Goal: Find contact information: Find contact information

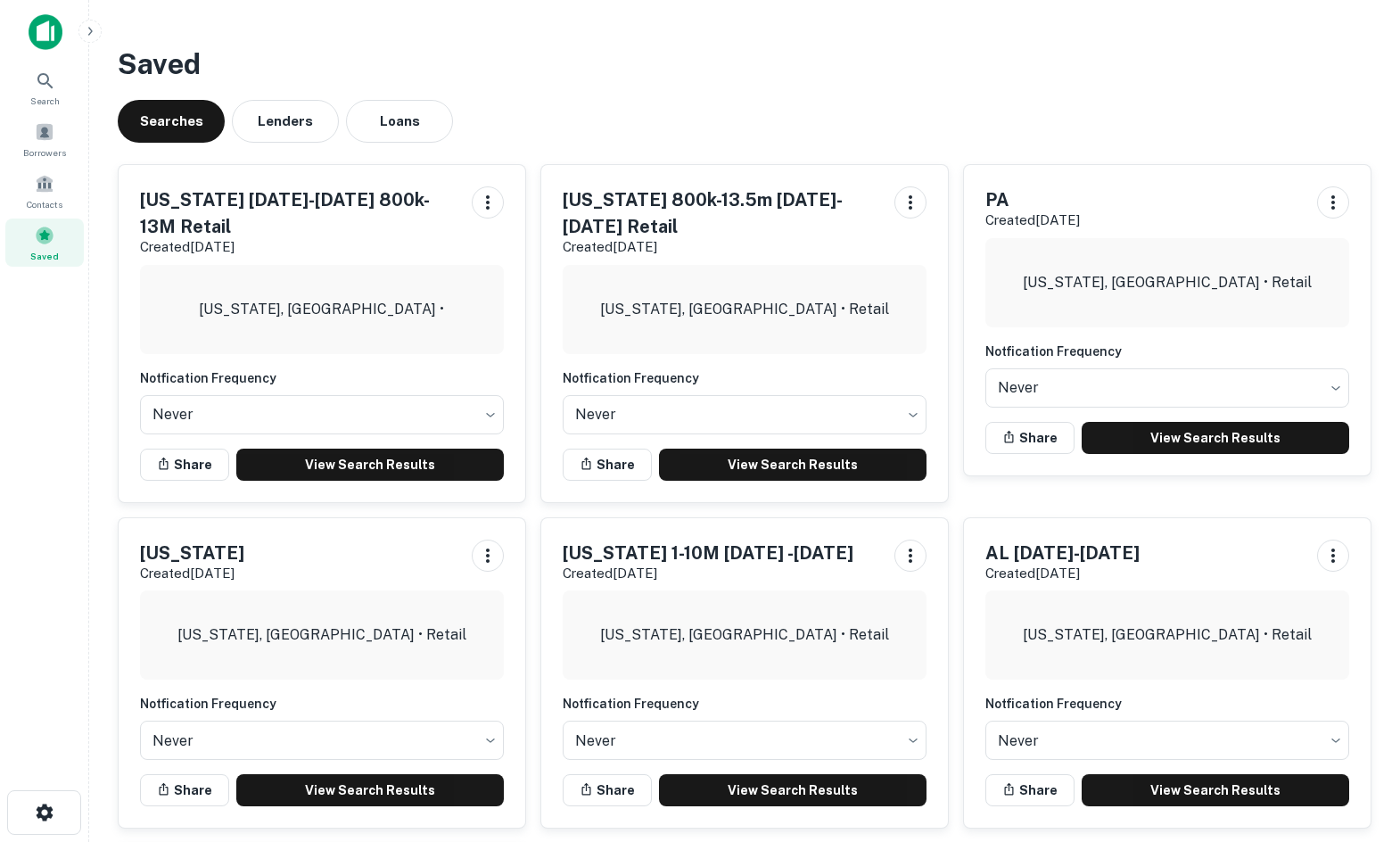
drag, startPoint x: 960, startPoint y: 104, endPoint x: 949, endPoint y: 104, distance: 11.0
click at [959, 104] on div "Searches Lenders Loans" at bounding box center [744, 121] width 1254 height 43
click at [582, 109] on div "Searches Lenders Loans" at bounding box center [744, 121] width 1254 height 43
click at [77, 134] on div "Borrowers" at bounding box center [44, 135] width 78 height 40
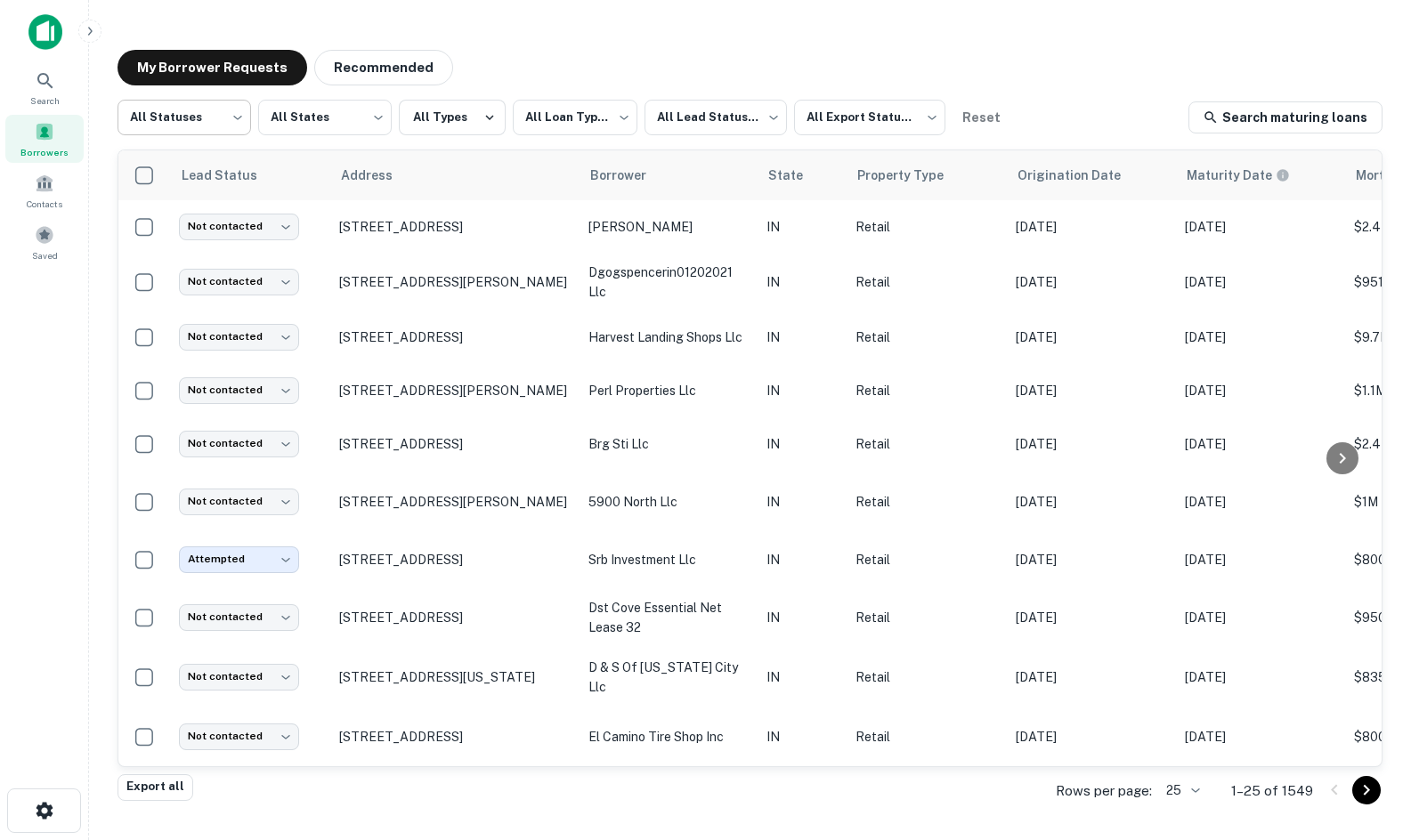
click at [222, 119] on body "**********" at bounding box center [705, 420] width 1411 height 840
click at [229, 219] on li "Fulfilled" at bounding box center [184, 228] width 133 height 32
type input "*********"
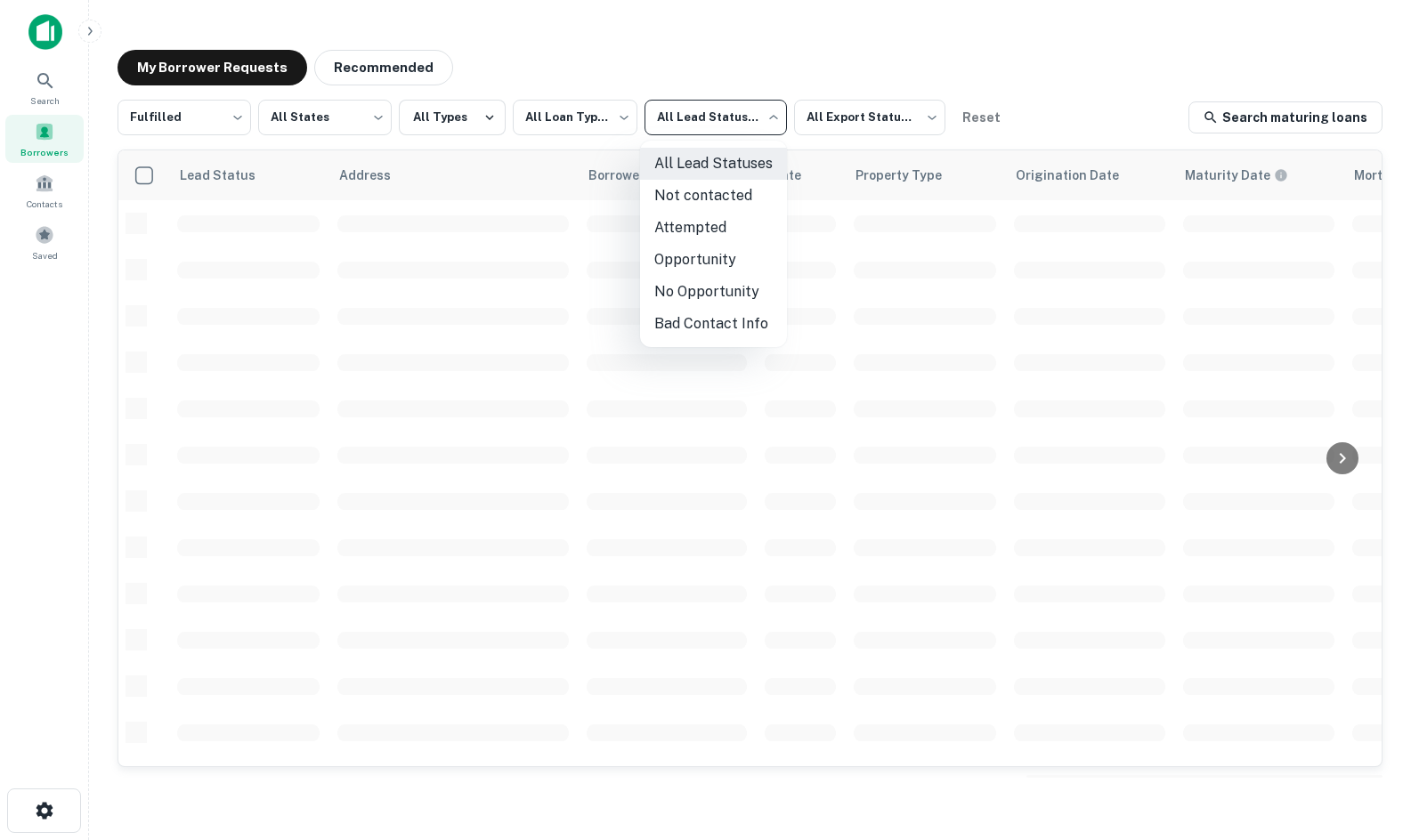
click at [723, 120] on body "**********" at bounding box center [705, 420] width 1411 height 840
click at [718, 201] on li "Not contacted" at bounding box center [713, 196] width 147 height 32
type input "****"
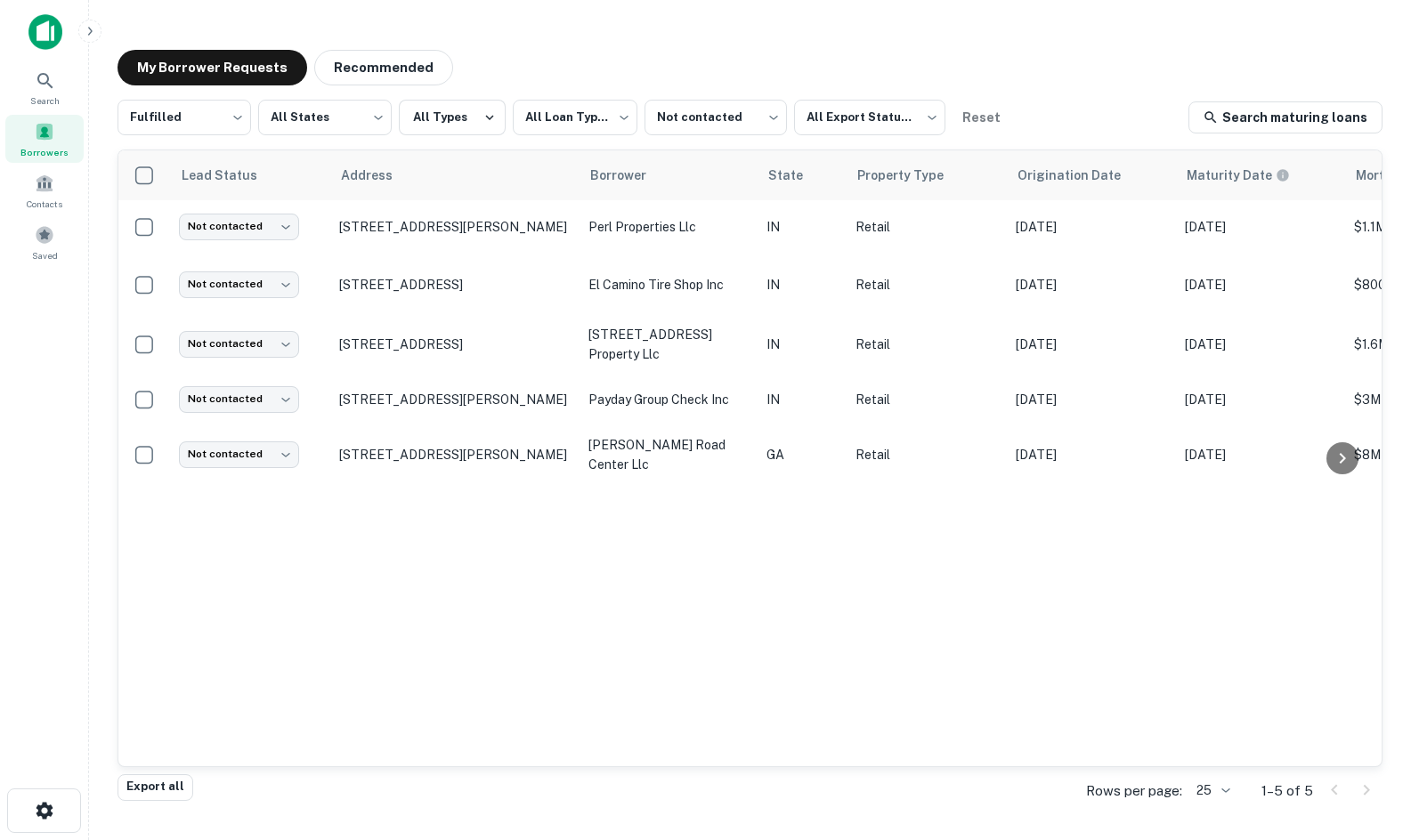
click at [798, 814] on div "Export all Rows per page: 25 ** 1–5 of 5" at bounding box center [750, 790] width 1265 height 48
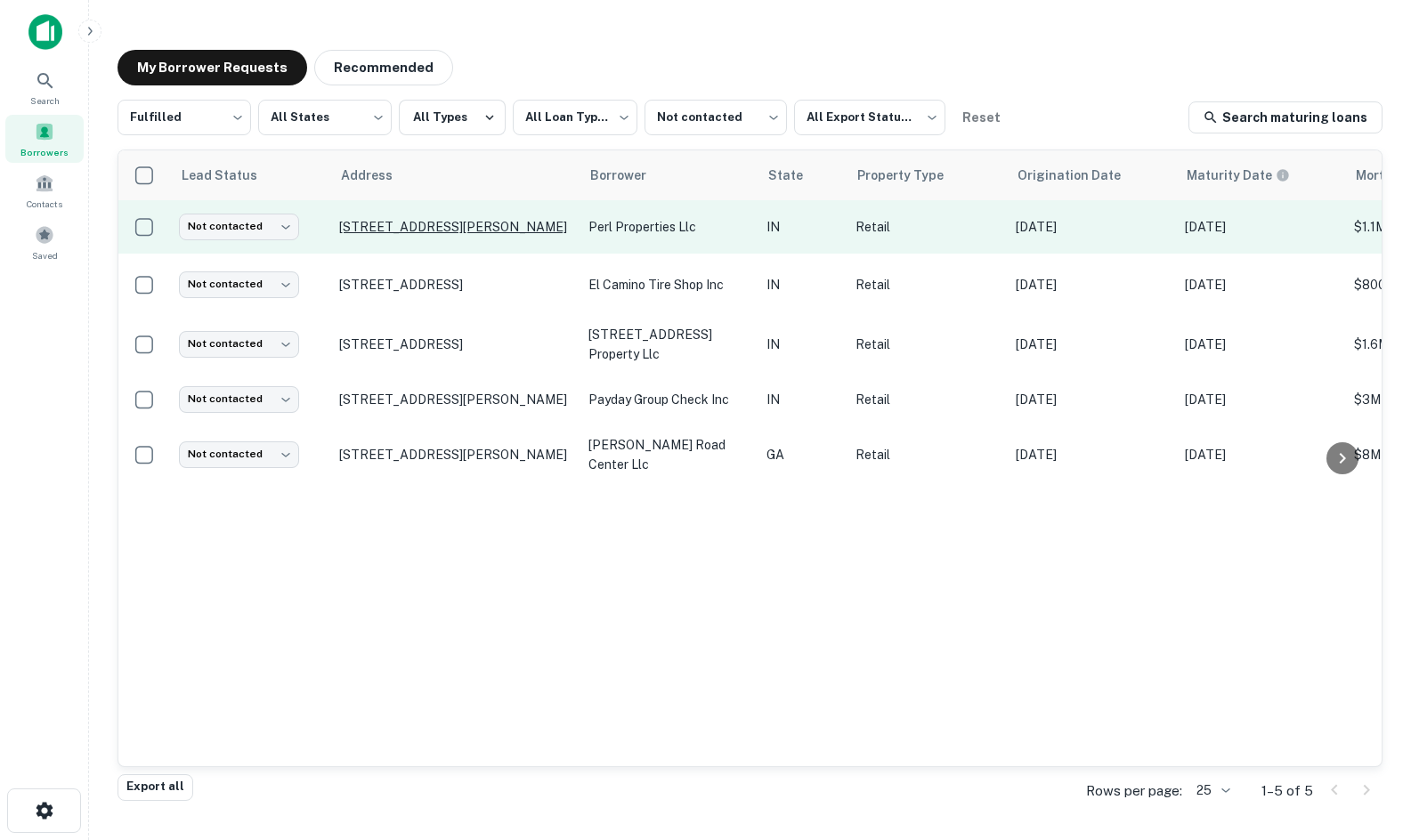
click at [389, 225] on p "[STREET_ADDRESS][PERSON_NAME]" at bounding box center [455, 227] width 232 height 16
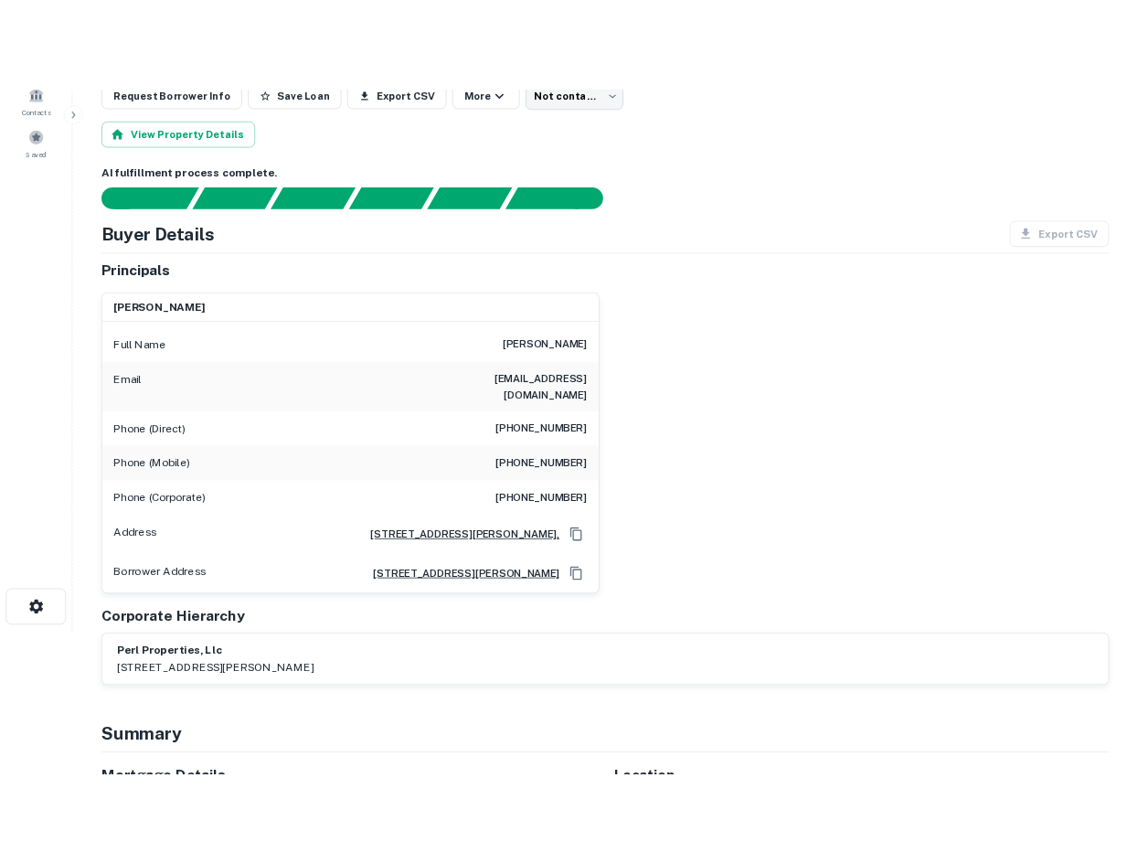
scroll to position [183, 0]
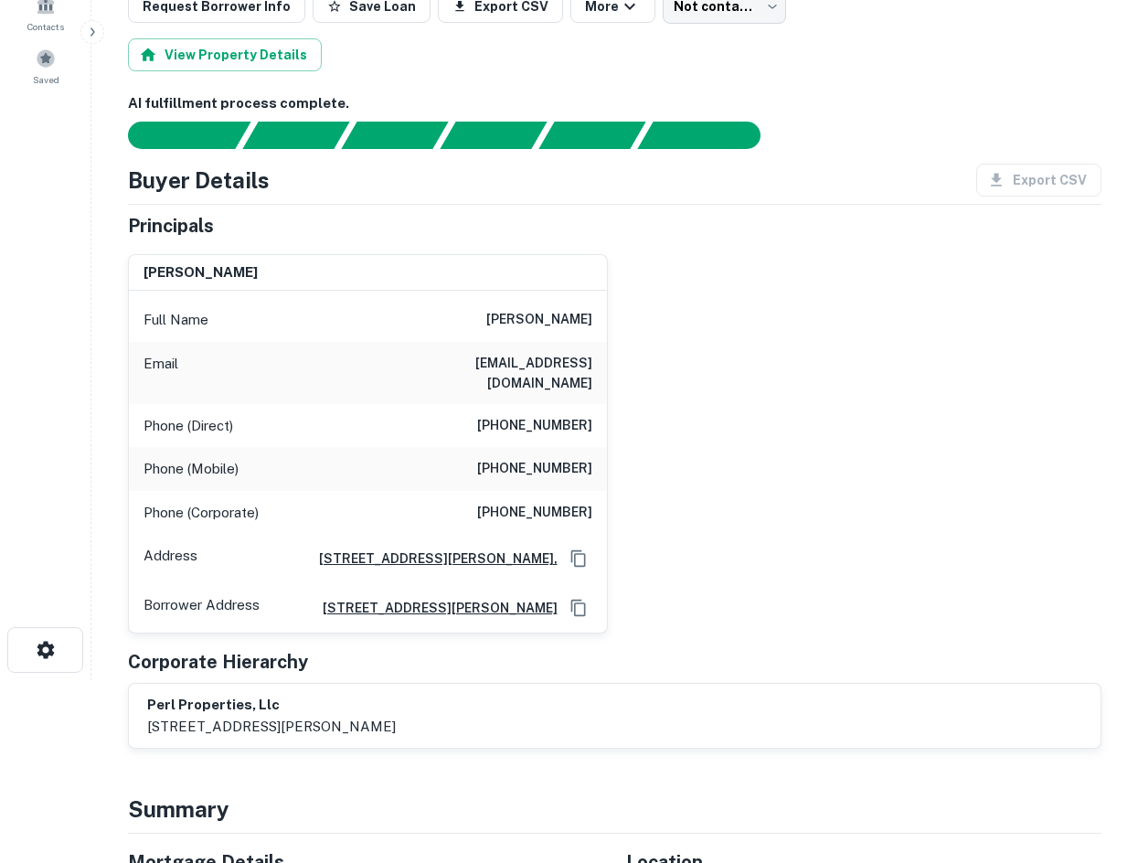
click at [796, 445] on div "[PERSON_NAME] Full Name [PERSON_NAME] Email [PERSON_NAME][EMAIL_ADDRESS][DOMAIN…" at bounding box center [607, 436] width 988 height 395
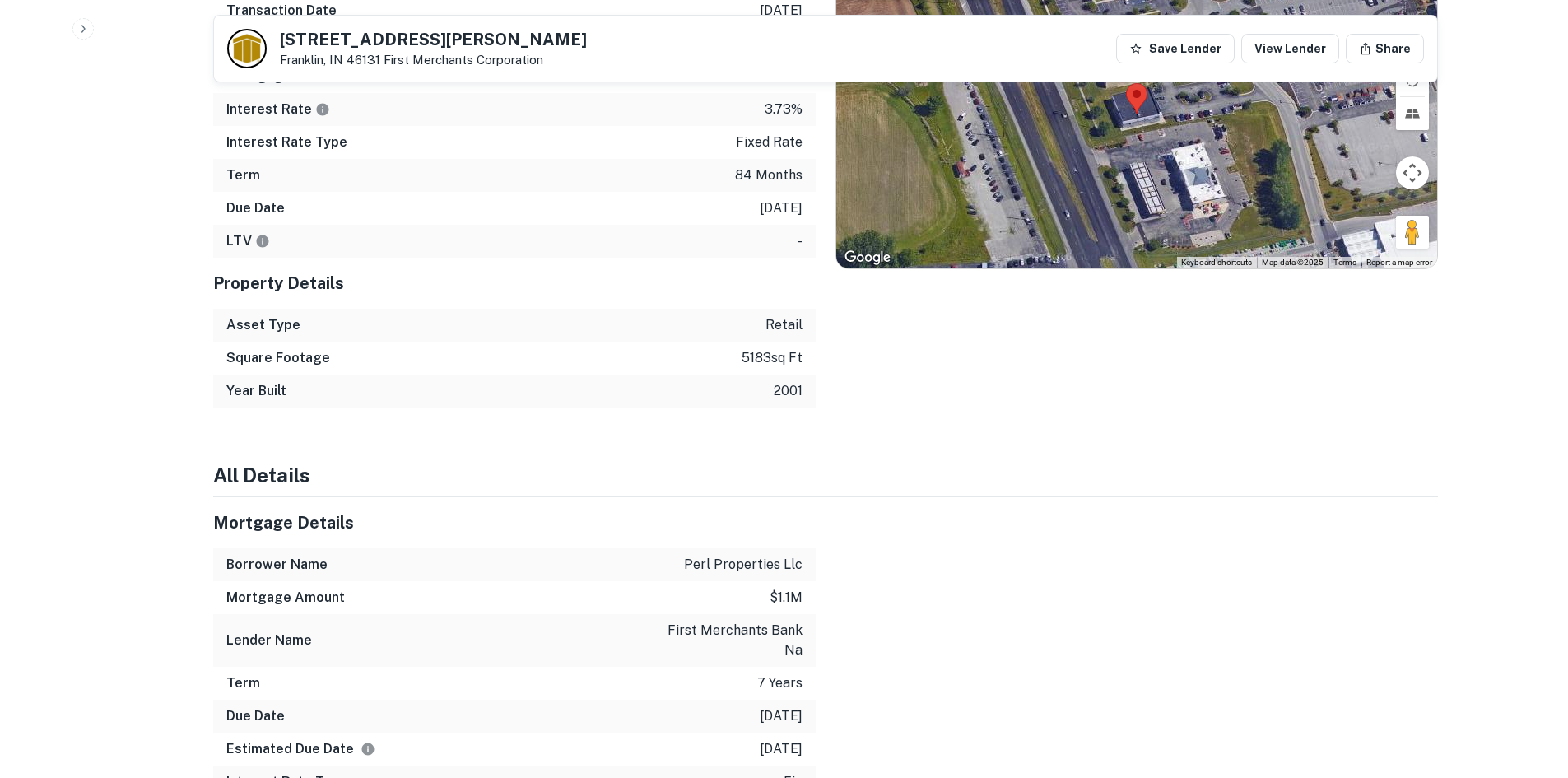
scroll to position [658, 0]
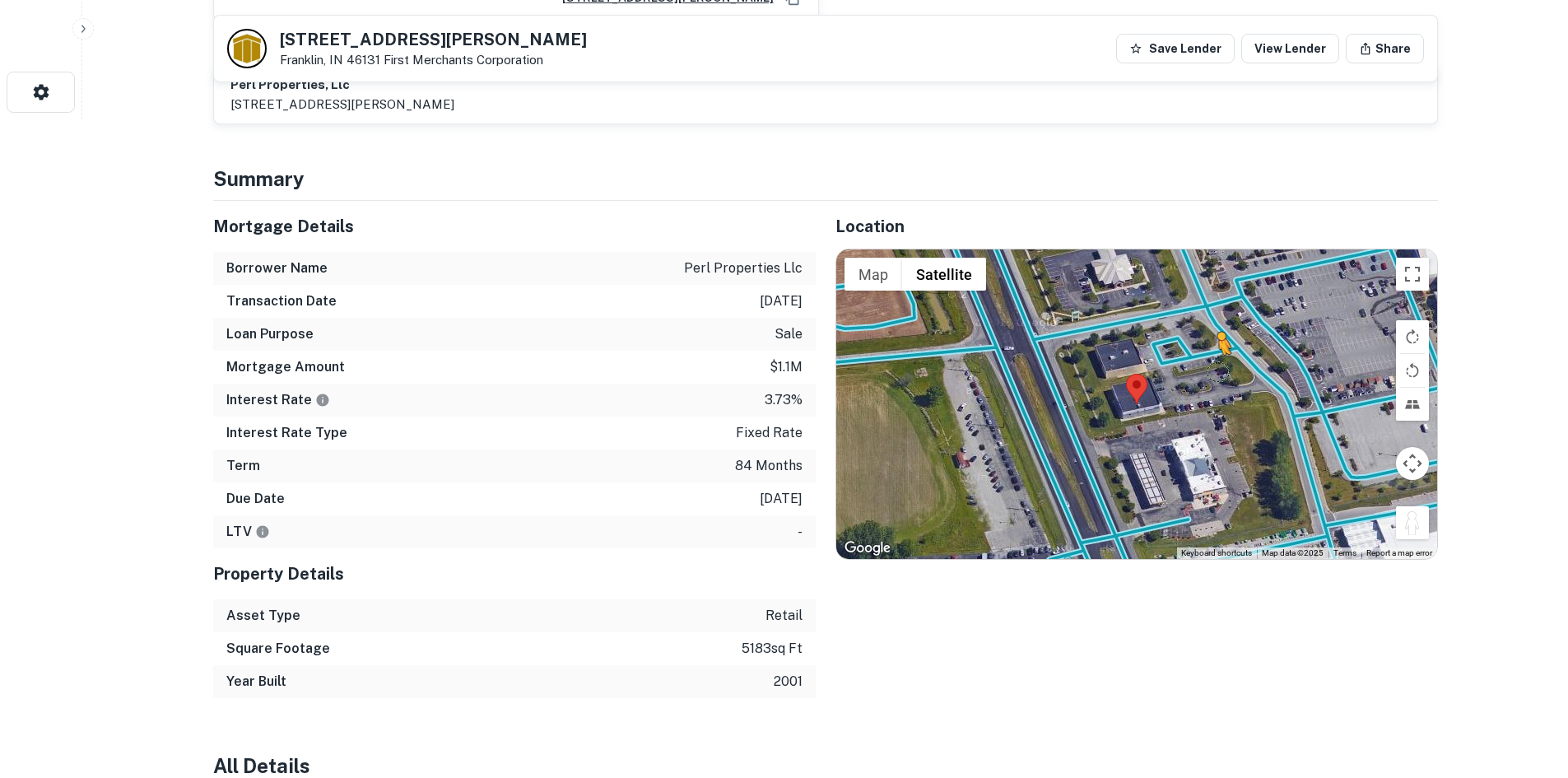
drag, startPoint x: 1407, startPoint y: 502, endPoint x: 1195, endPoint y: 341, distance: 266.2
click at [1195, 341] on div "To activate drag with keyboard, press Alt + Enter. Once in keyboard drag state,…" at bounding box center [1137, 404] width 601 height 310
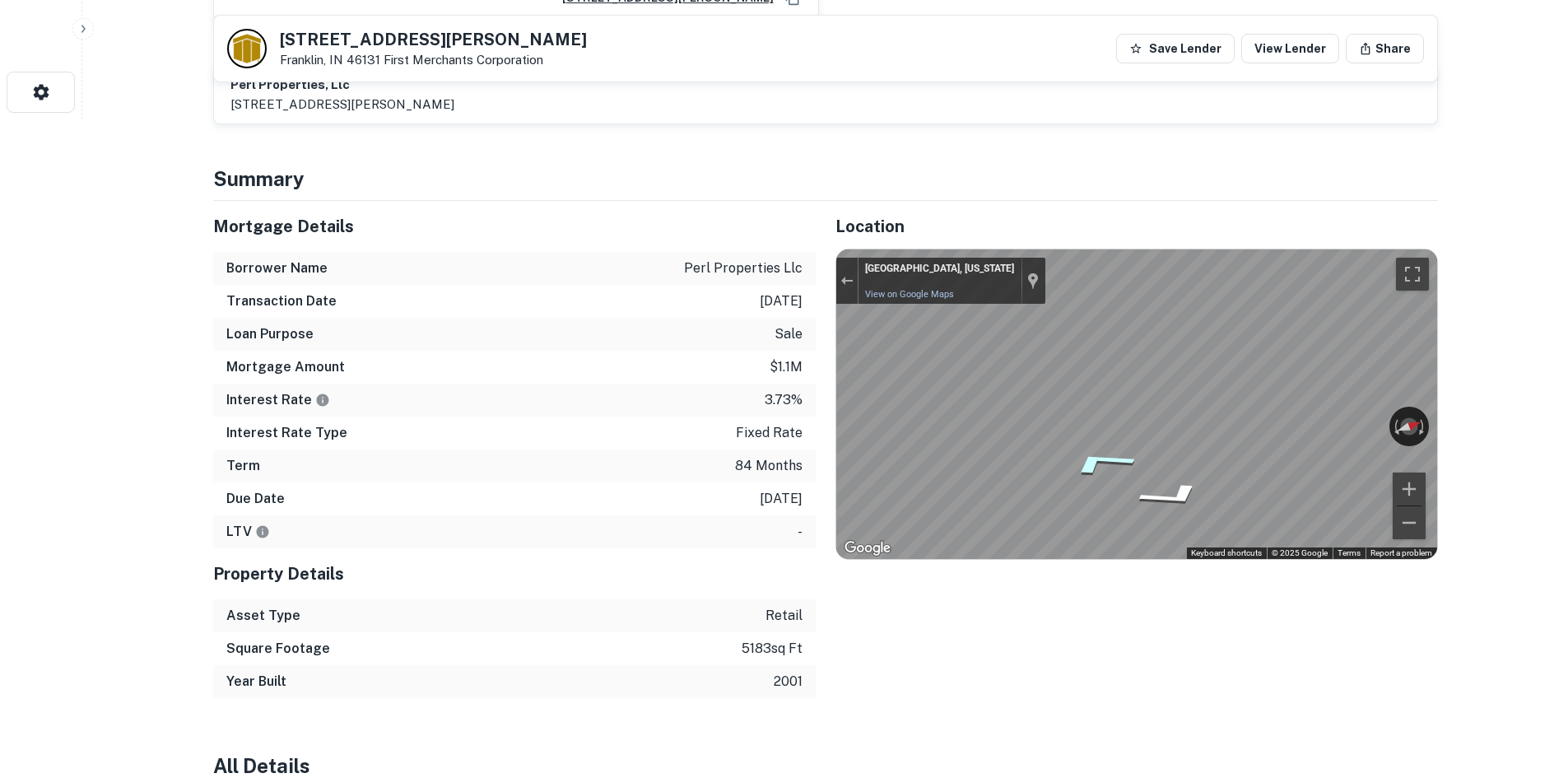
click at [1093, 445] on div "Map" at bounding box center [1137, 404] width 601 height 310
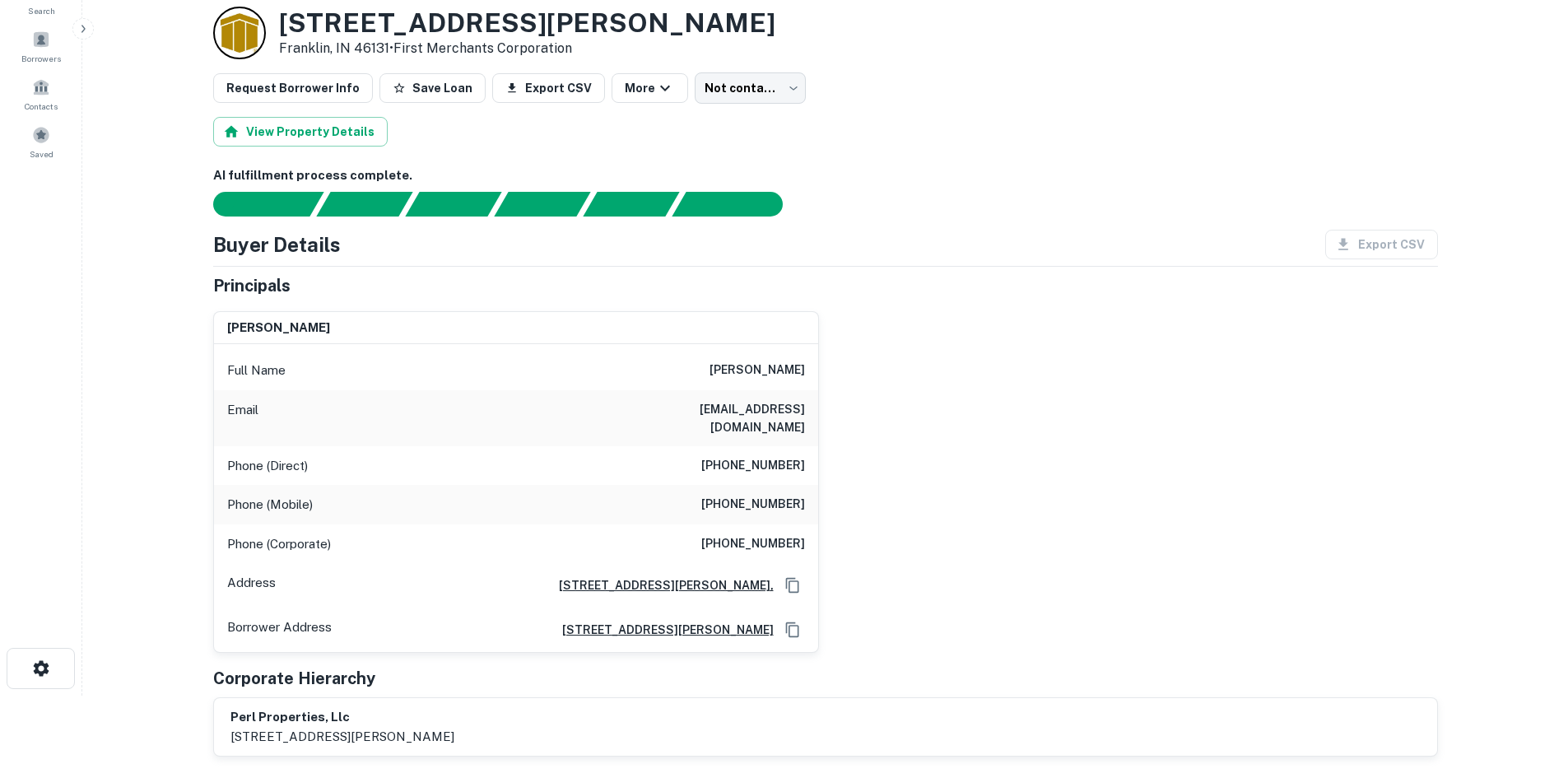
scroll to position [0, 0]
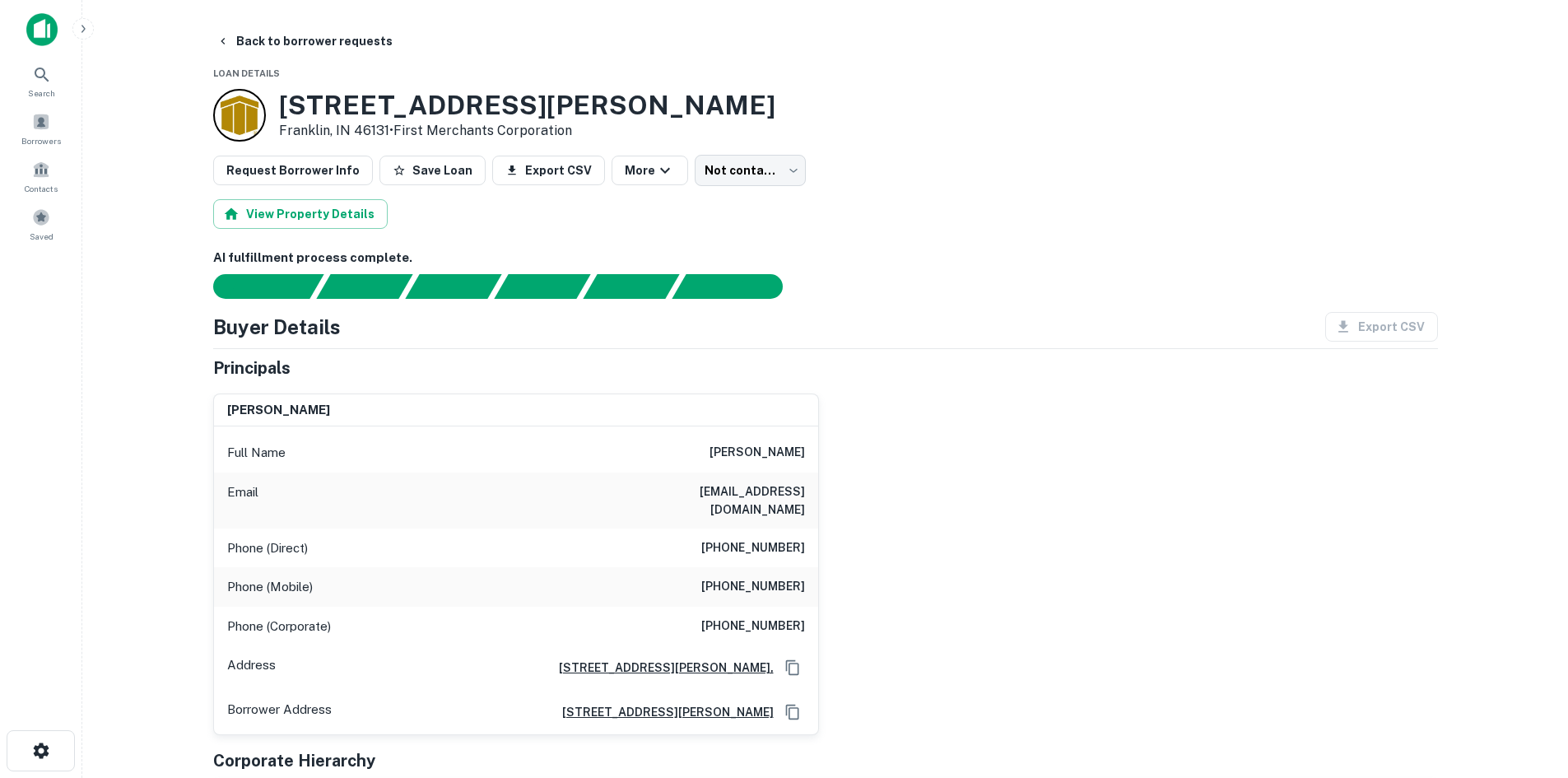
click at [792, 577] on h6 "[PHONE_NUMBER]" at bounding box center [753, 587] width 104 height 20
copy h6 "[PHONE_NUMBER]"
drag, startPoint x: 1145, startPoint y: 205, endPoint x: 909, endPoint y: 176, distance: 237.8
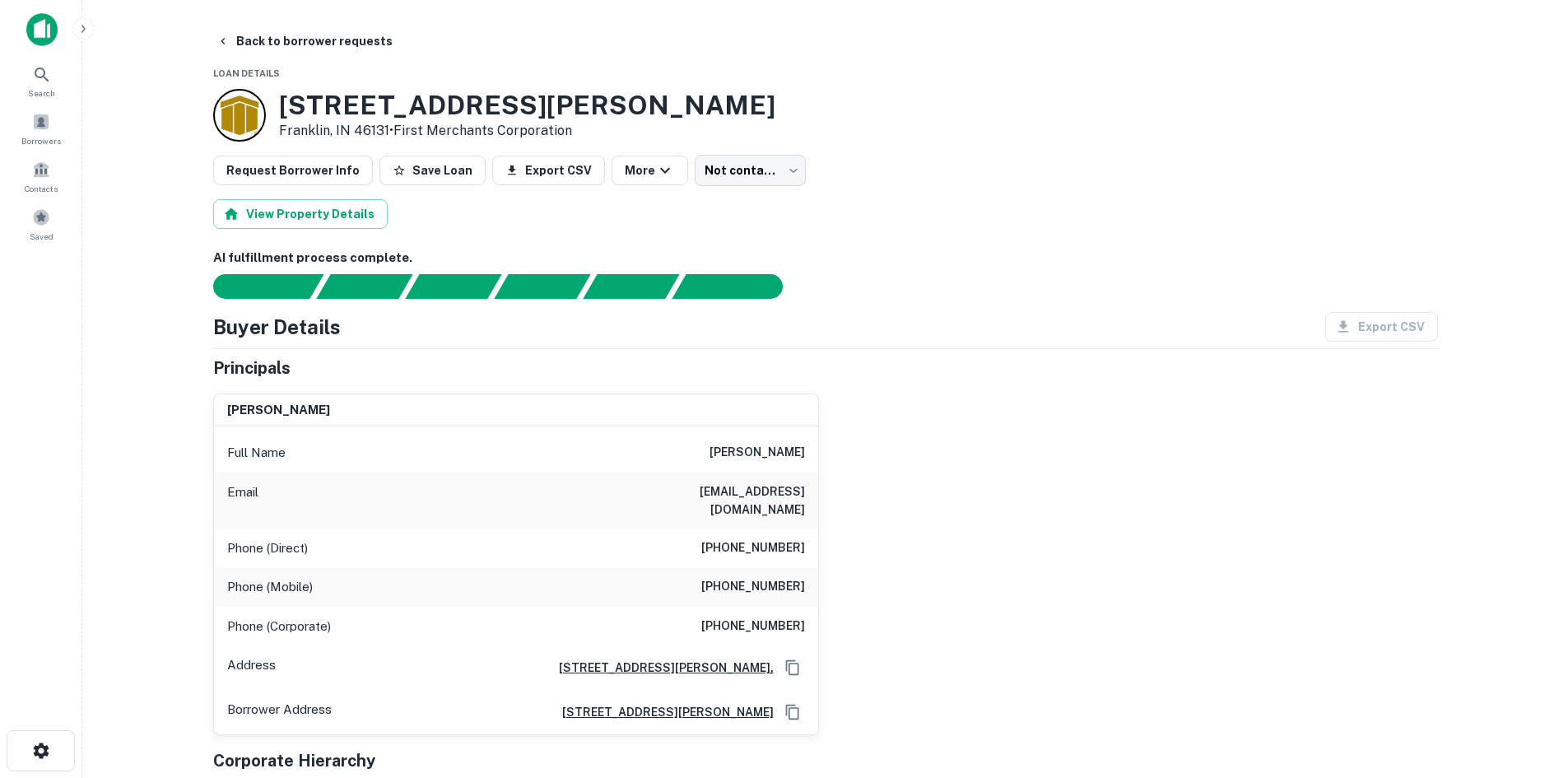
click at [1137, 205] on div "View Property Details" at bounding box center [826, 213] width 1225 height 30
click at [216, 43] on icon "button" at bounding box center [222, 41] width 14 height 14
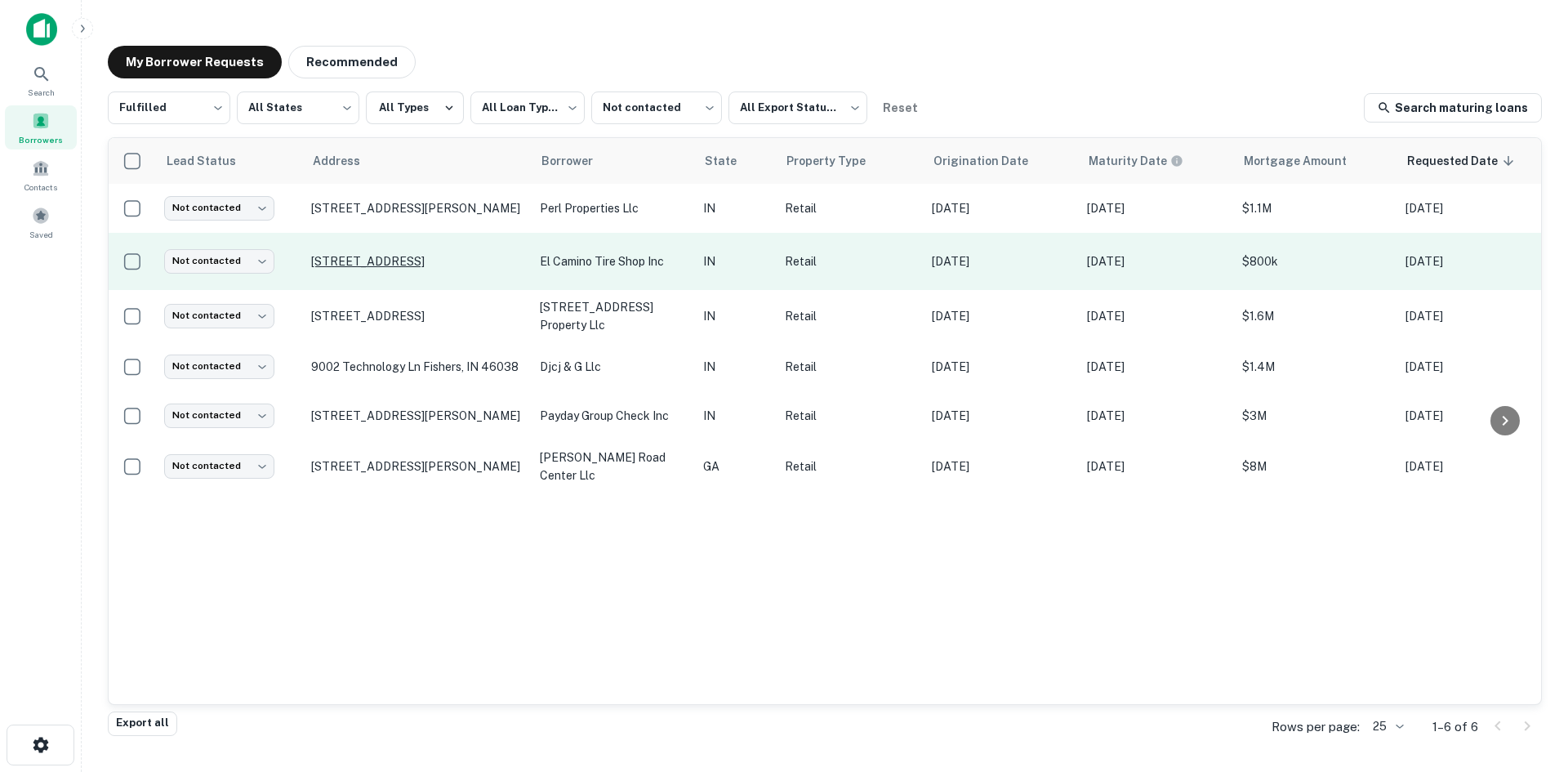
click at [398, 254] on p "[STREET_ADDRESS]" at bounding box center [417, 261] width 213 height 14
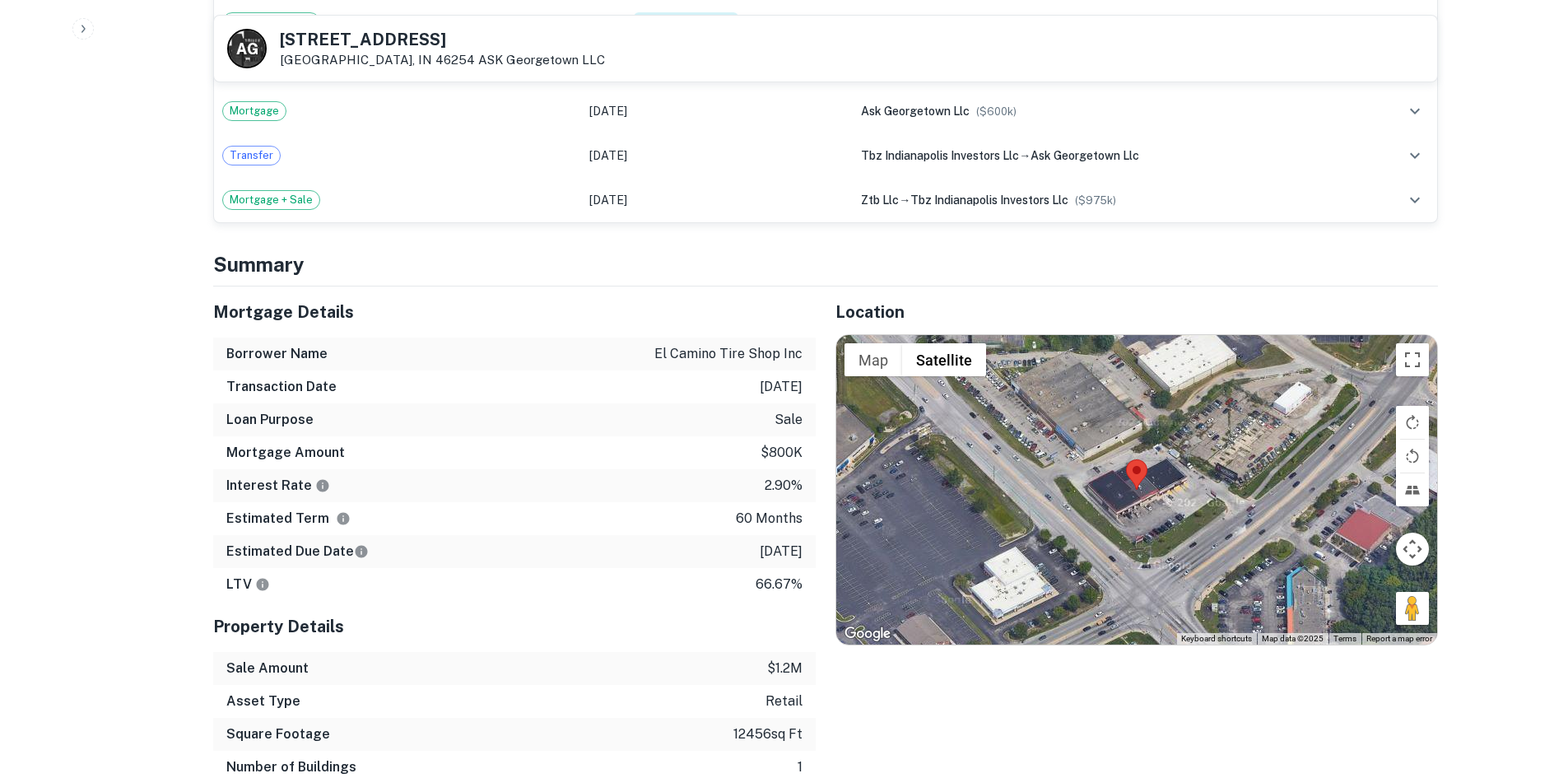
scroll to position [1070, 0]
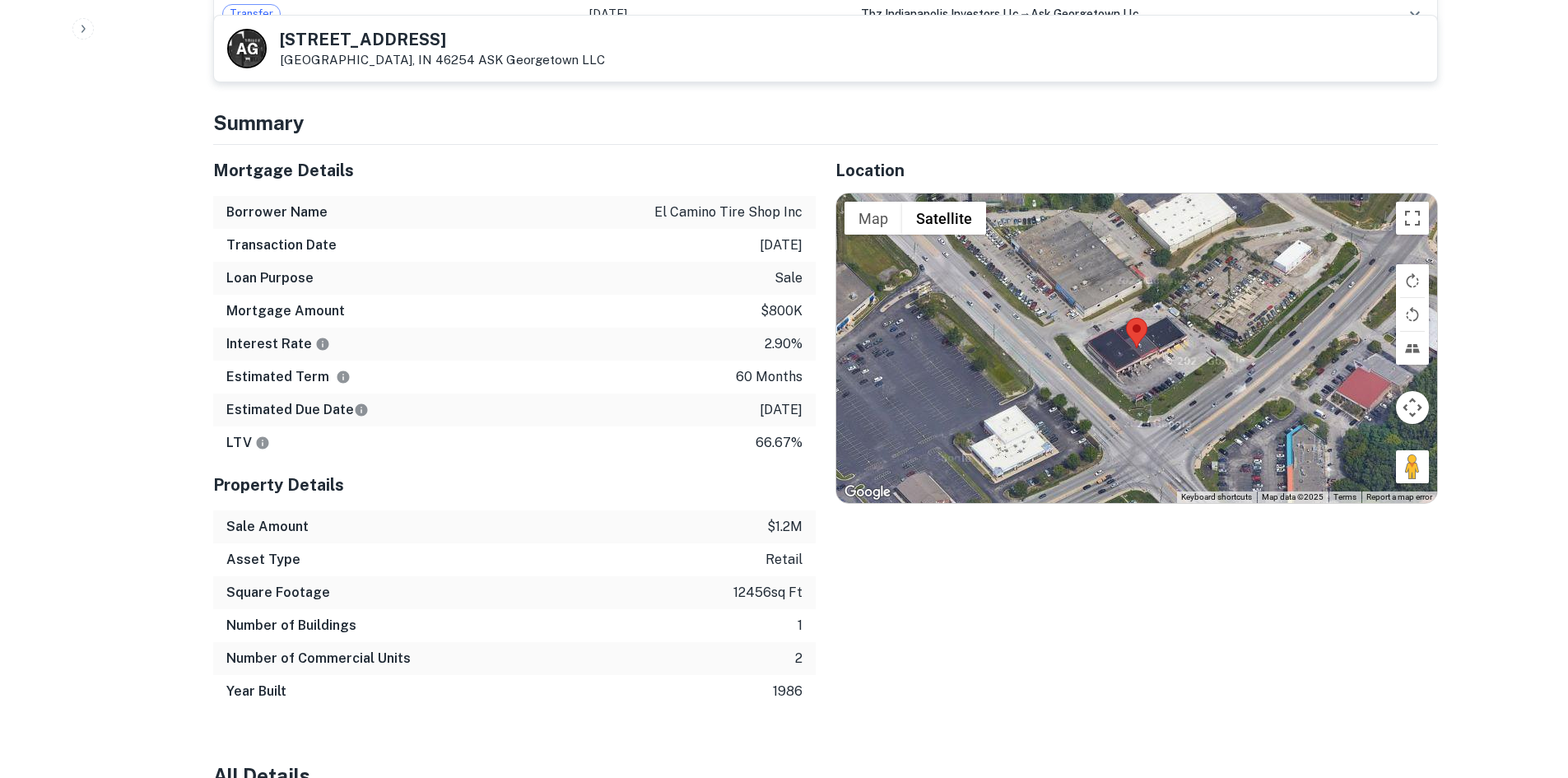
drag, startPoint x: 1412, startPoint y: 459, endPoint x: 1266, endPoint y: 400, distance: 157.5
click at [1266, 400] on div "Map Terrain Satellite Labels Keyboard shortcuts Map Data Map data ©2025 Map dat…" at bounding box center [1137, 348] width 601 height 310
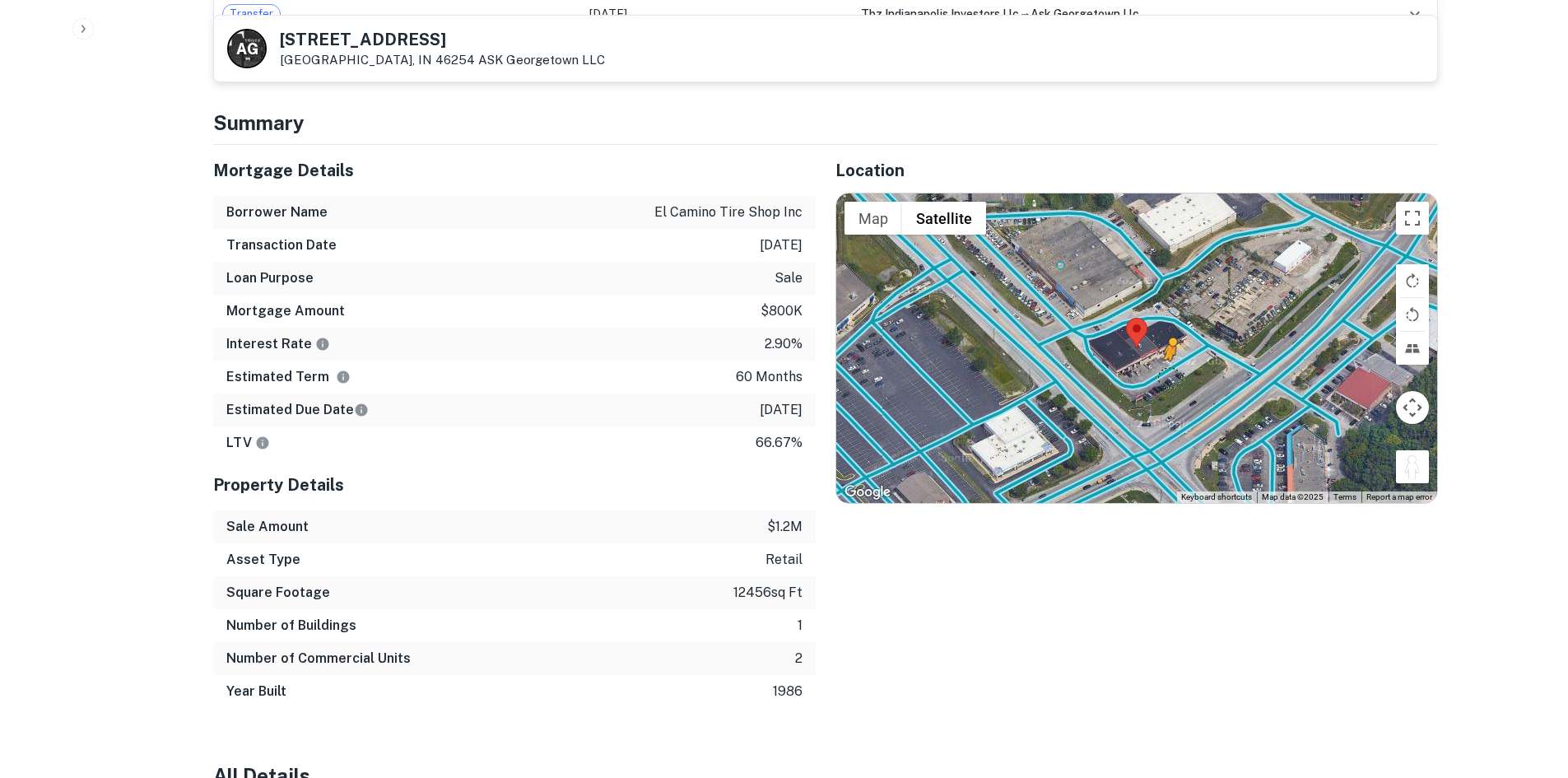
drag, startPoint x: 1416, startPoint y: 474, endPoint x: 1167, endPoint y: 372, distance: 269.1
click at [1167, 372] on div "To activate drag with keyboard, press Alt + Enter. Once in keyboard drag state,…" at bounding box center [1137, 348] width 601 height 310
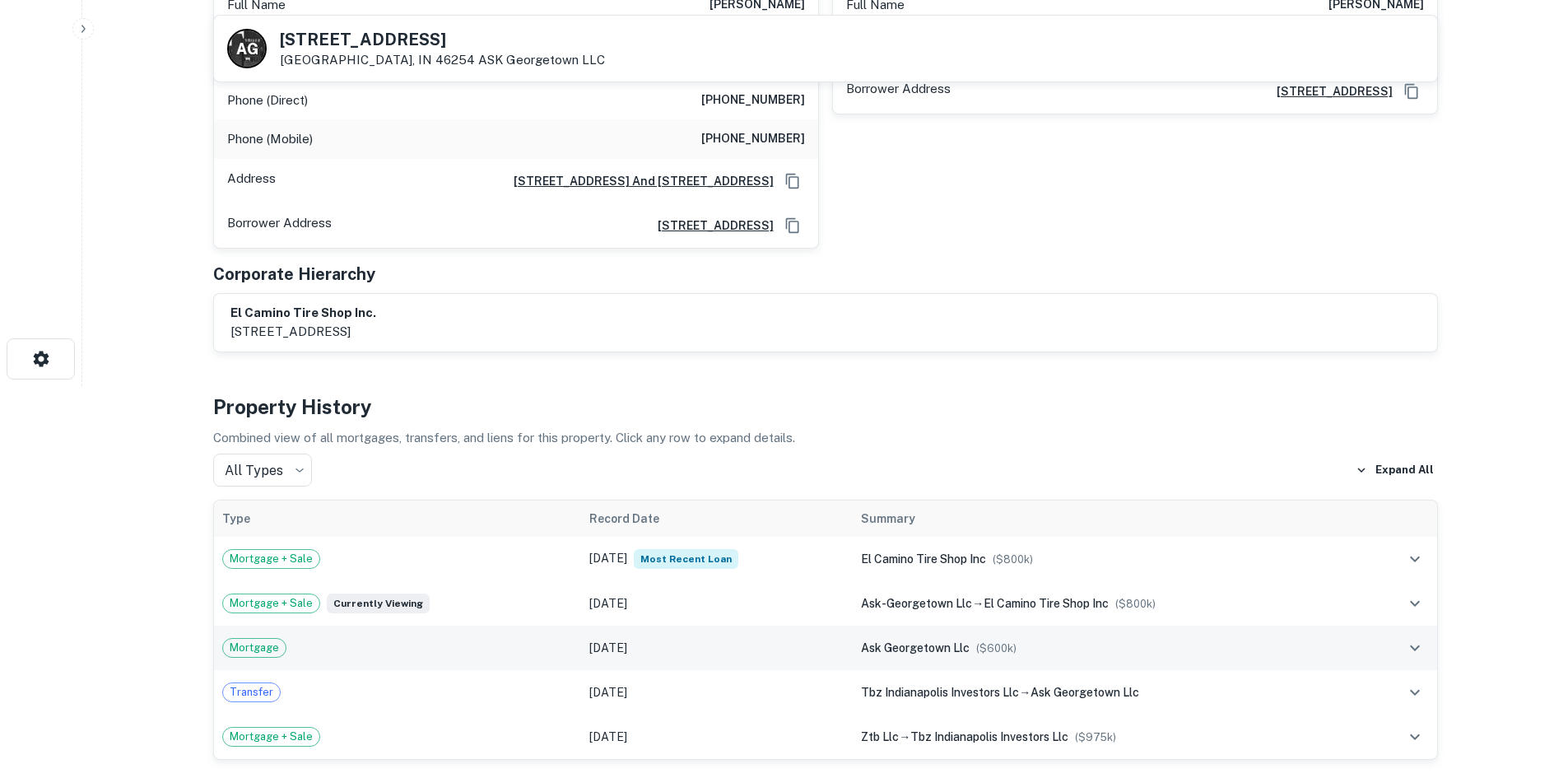
scroll to position [165, 0]
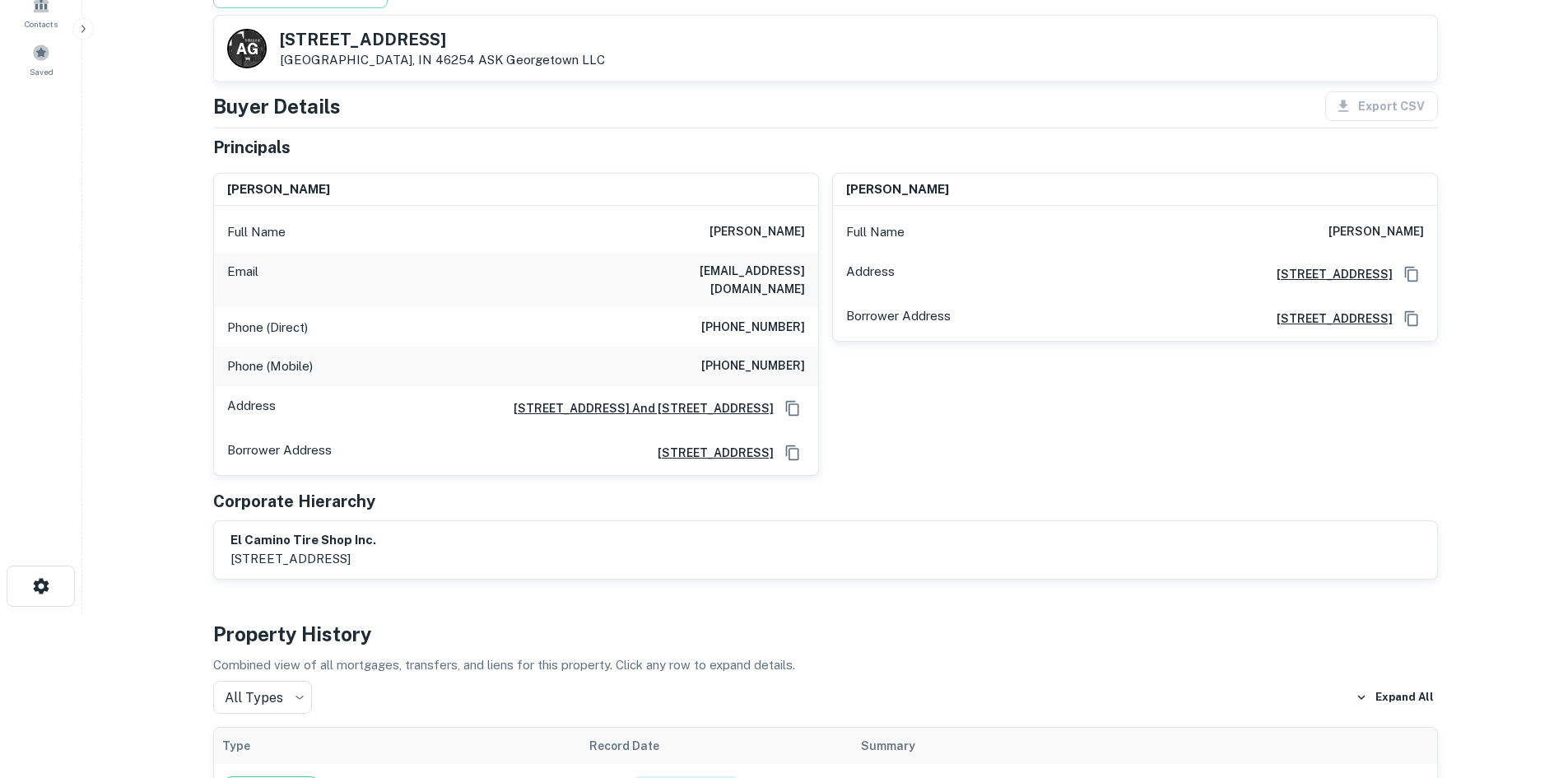
click at [756, 357] on h6 "[PHONE_NUMBER]" at bounding box center [753, 366] width 104 height 20
drag, startPoint x: 756, startPoint y: 354, endPoint x: 758, endPoint y: 368, distance: 14.1
click at [758, 368] on div "Full Name [PERSON_NAME] Email [EMAIL_ADDRESS][DOMAIN_NAME] Phone (Direct) [PHON…" at bounding box center [516, 339] width 604 height 269
click at [729, 368] on div "Phone (Mobile) [PHONE_NUMBER]" at bounding box center [516, 366] width 604 height 40
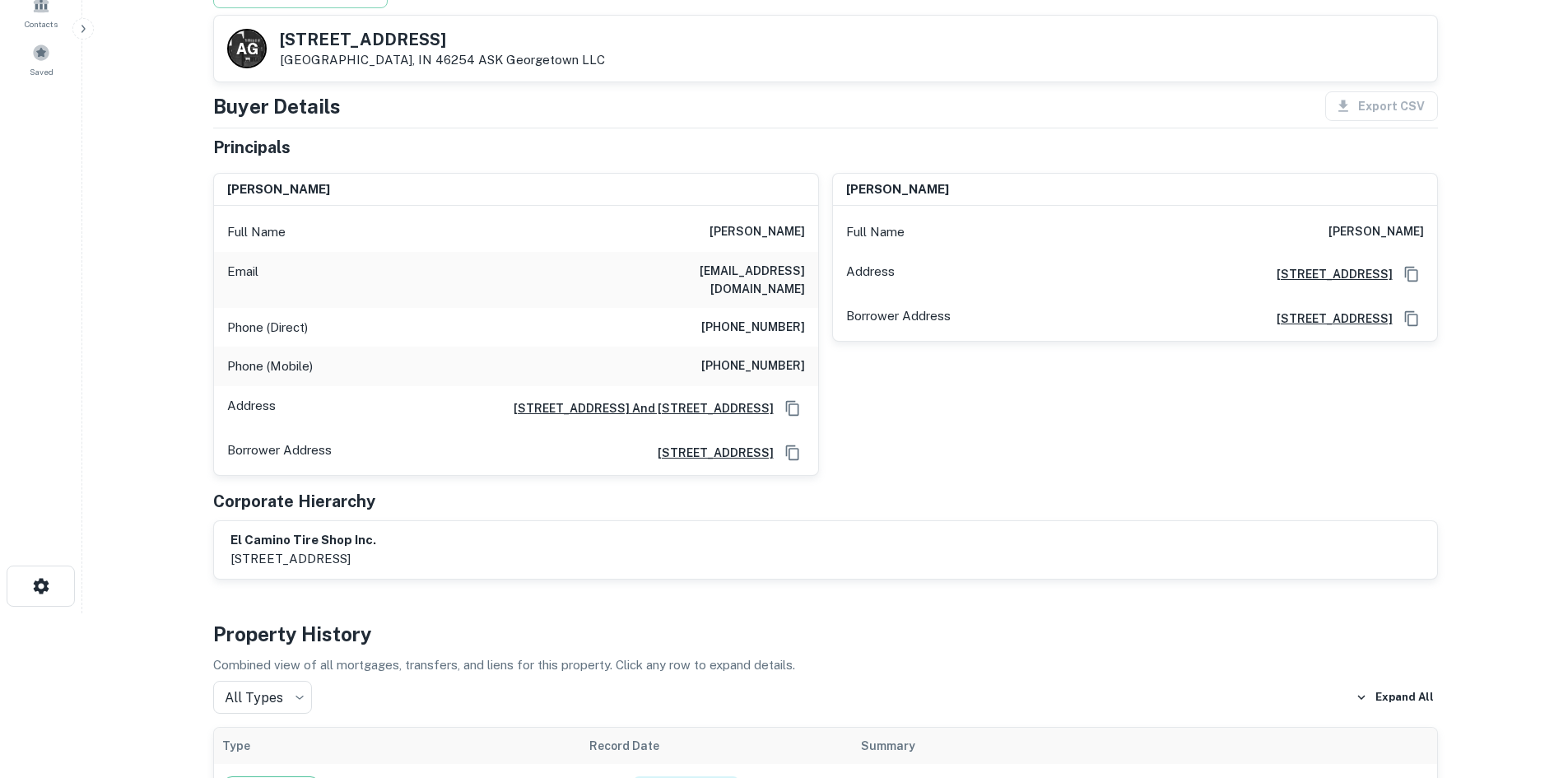
click at [741, 357] on h6 "[PHONE_NUMBER]" at bounding box center [753, 366] width 104 height 20
drag, startPoint x: 741, startPoint y: 340, endPoint x: 733, endPoint y: 348, distance: 11.3
click at [733, 357] on h6 "[PHONE_NUMBER]" at bounding box center [753, 366] width 104 height 20
click at [774, 357] on h6 "[PHONE_NUMBER]" at bounding box center [753, 366] width 104 height 20
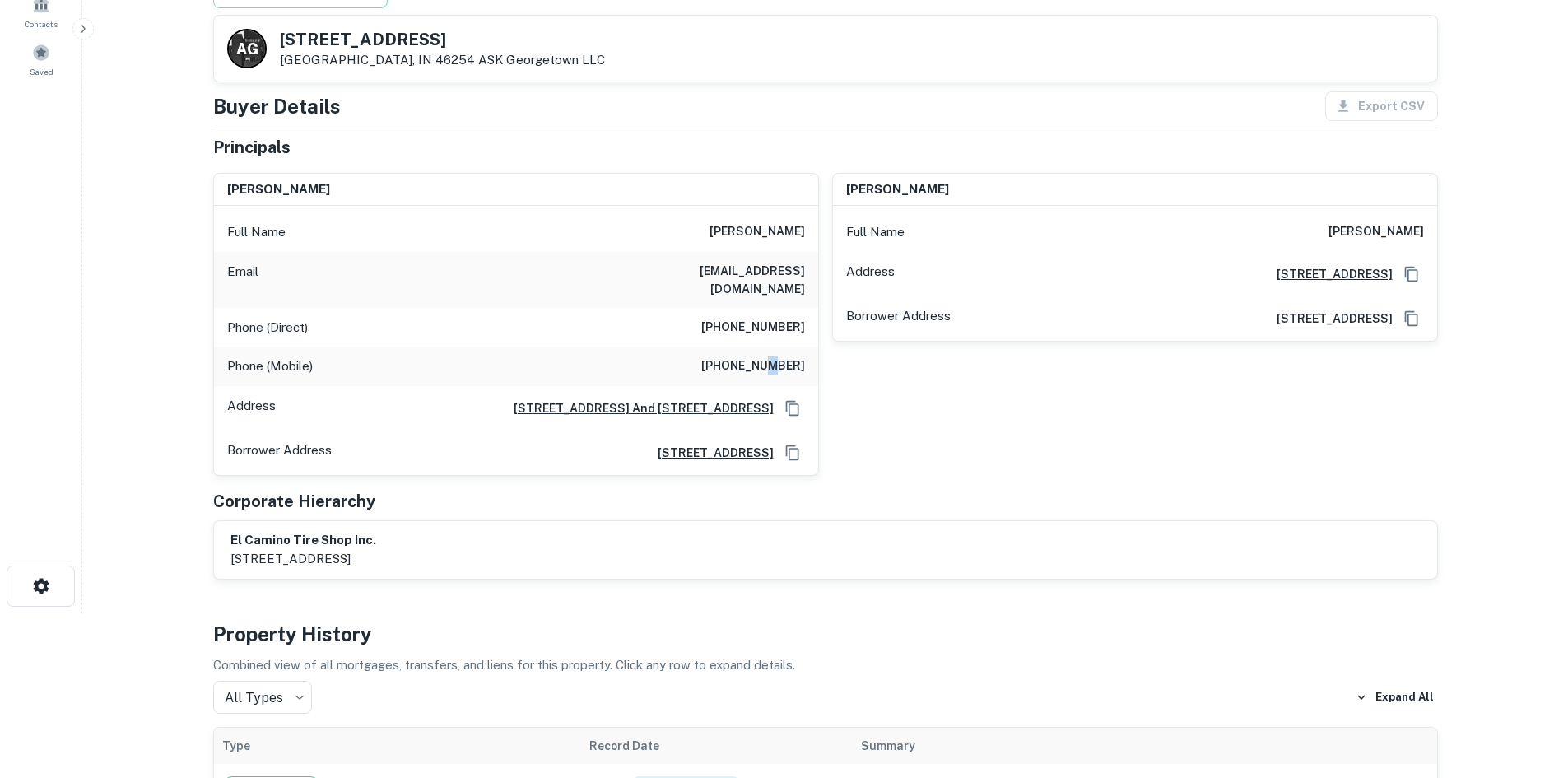
click at [774, 357] on h6 "[PHONE_NUMBER]" at bounding box center [753, 366] width 104 height 20
copy h6 "[PHONE_NUMBER]"
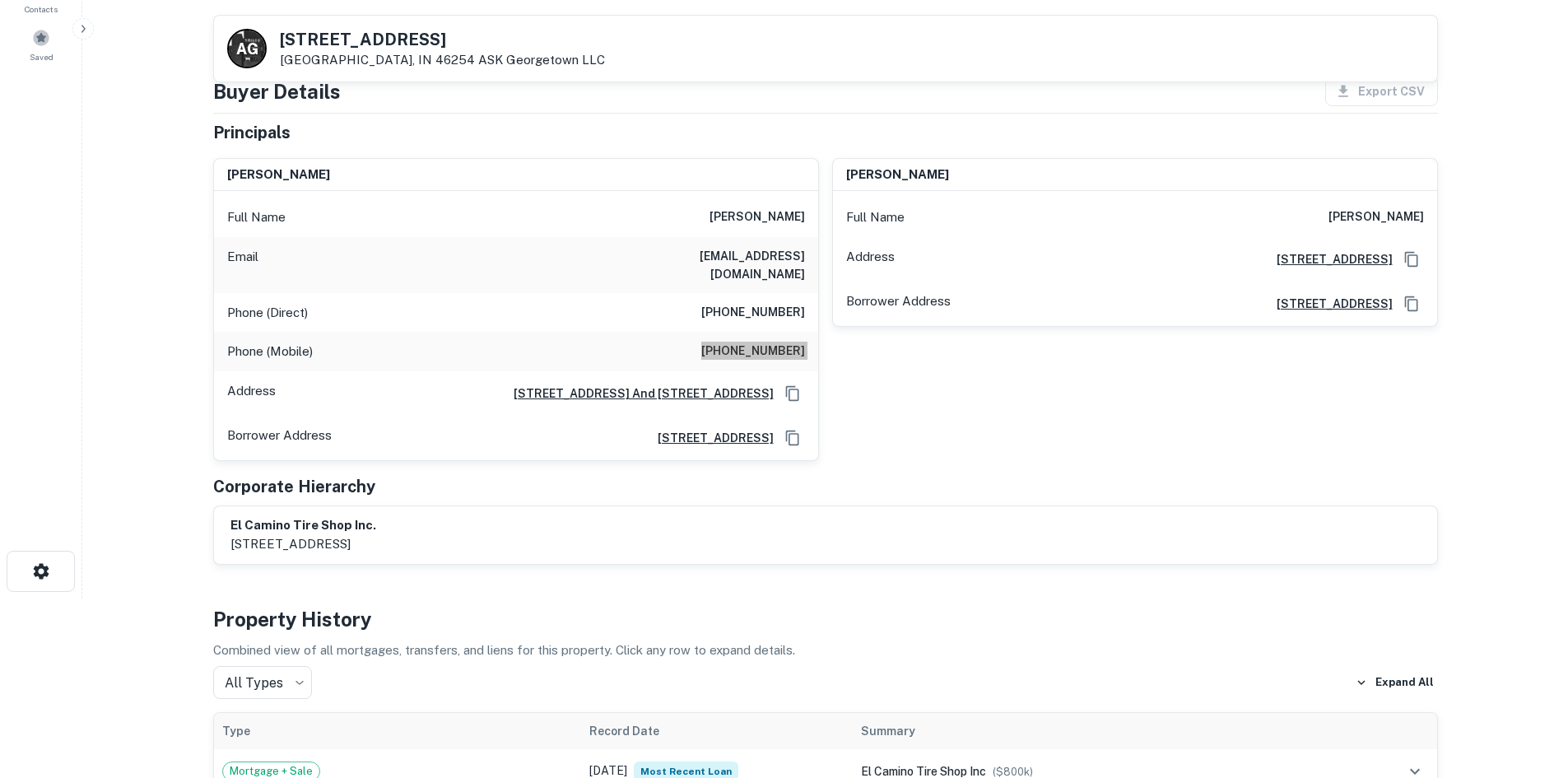
scroll to position [0, 0]
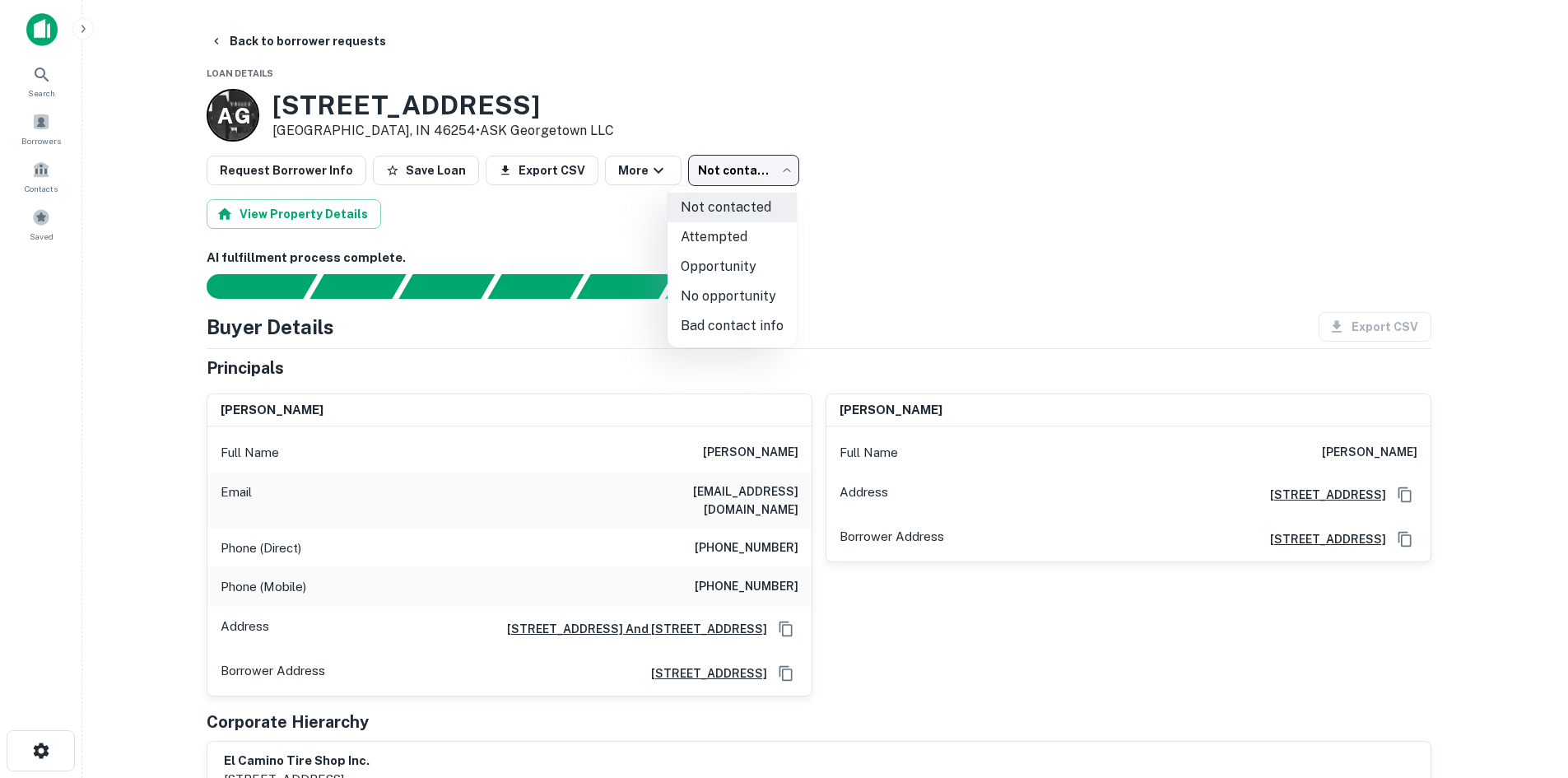
click at [733, 179] on body "Search Borrowers Contacts Saved Back to borrower requests Loan Details A G [STR…" at bounding box center [784, 389] width 1568 height 778
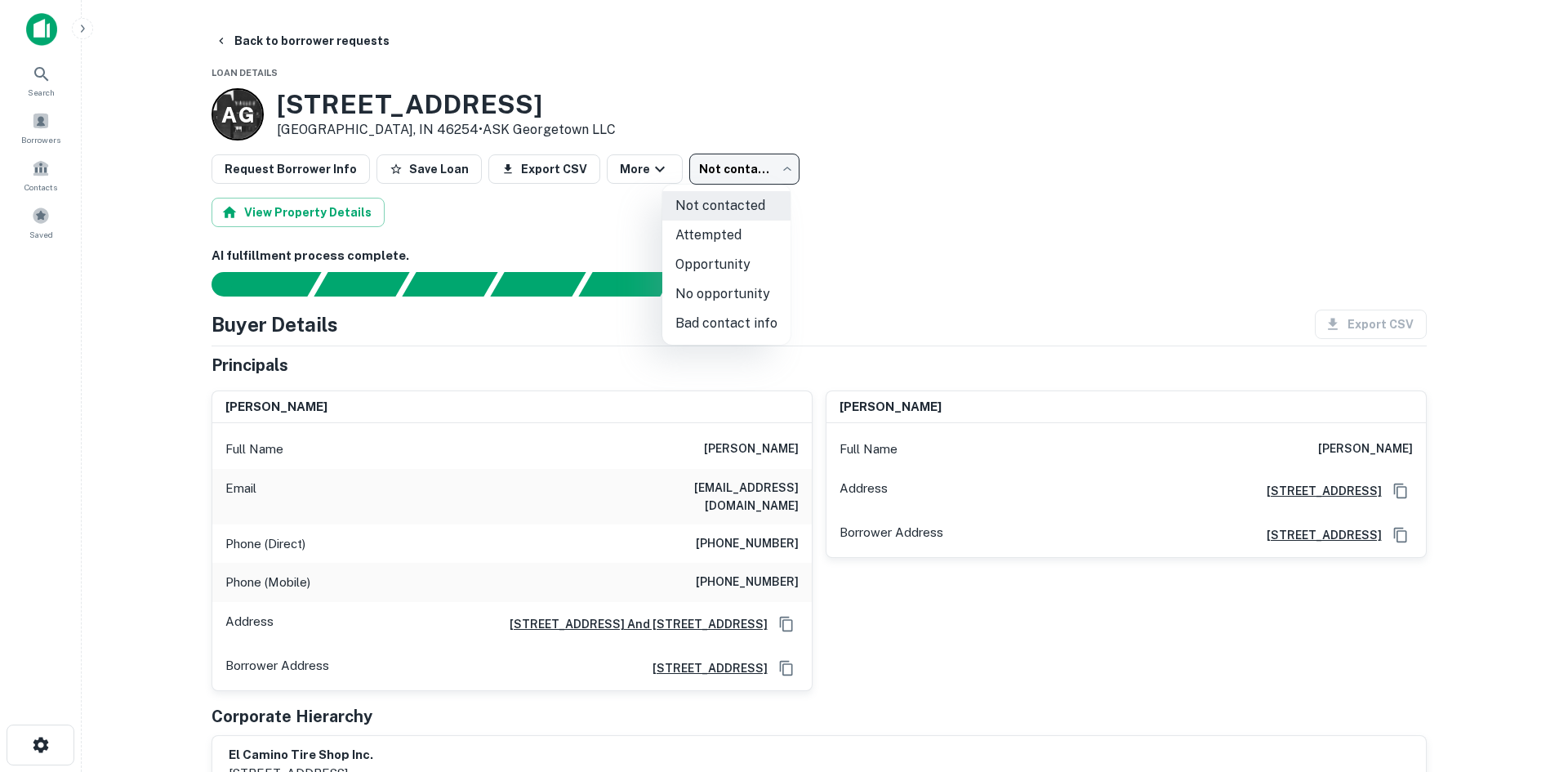
click at [730, 235] on li "Attempted" at bounding box center [725, 235] width 128 height 29
type input "*********"
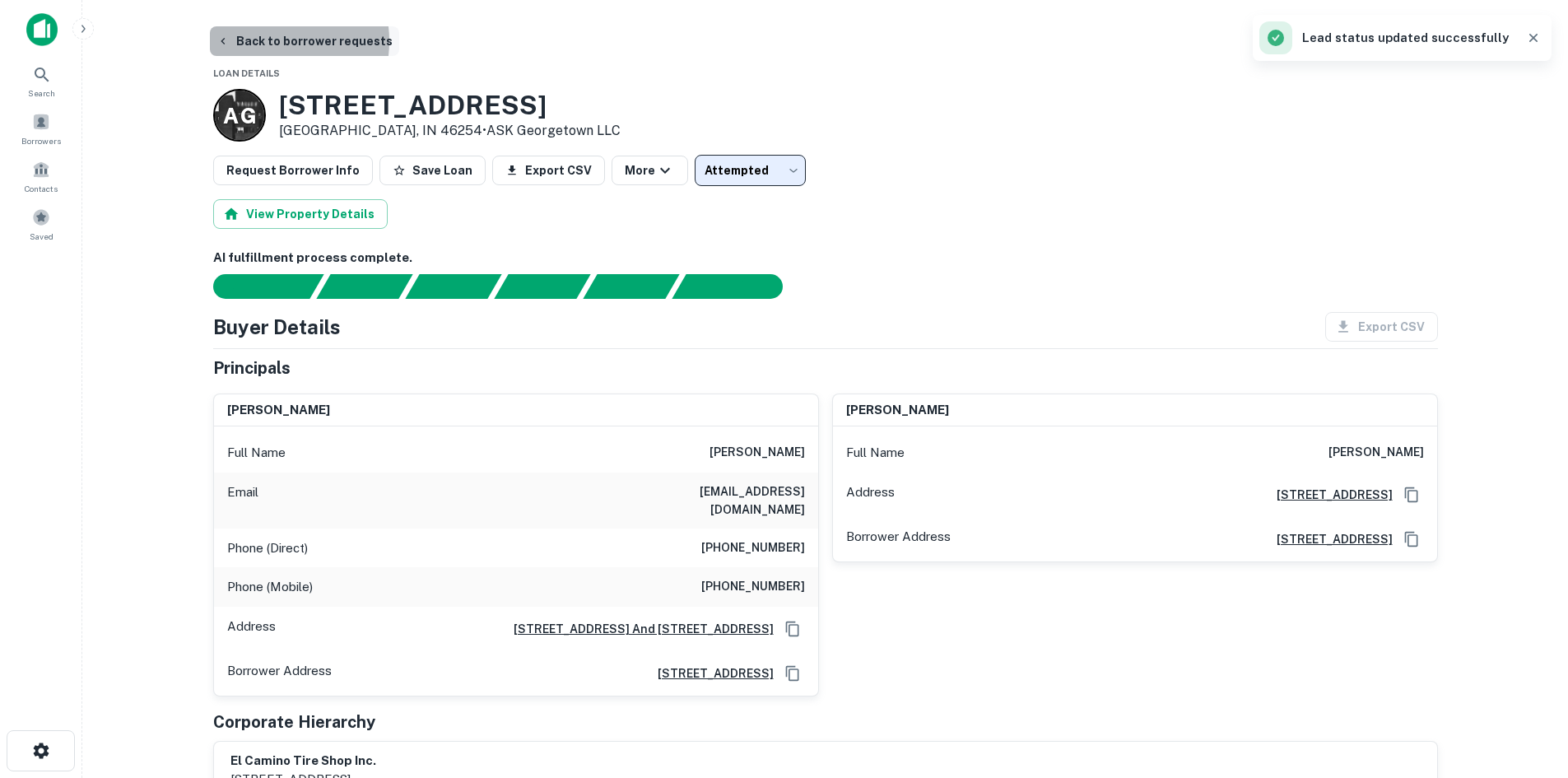
click at [263, 41] on button "Back to borrower requests" at bounding box center [304, 41] width 189 height 30
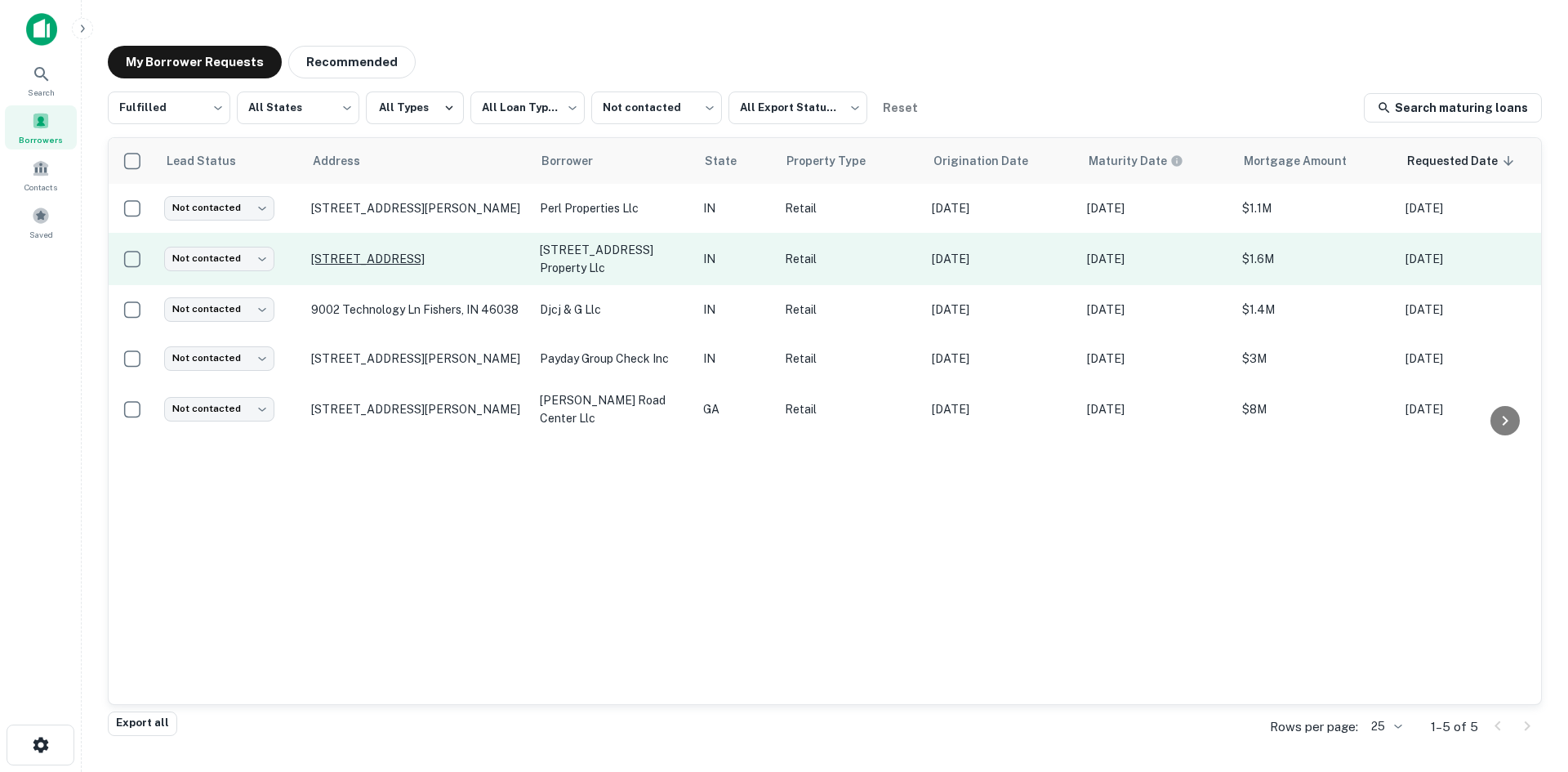
click at [428, 263] on p "[STREET_ADDRESS]" at bounding box center [417, 259] width 213 height 14
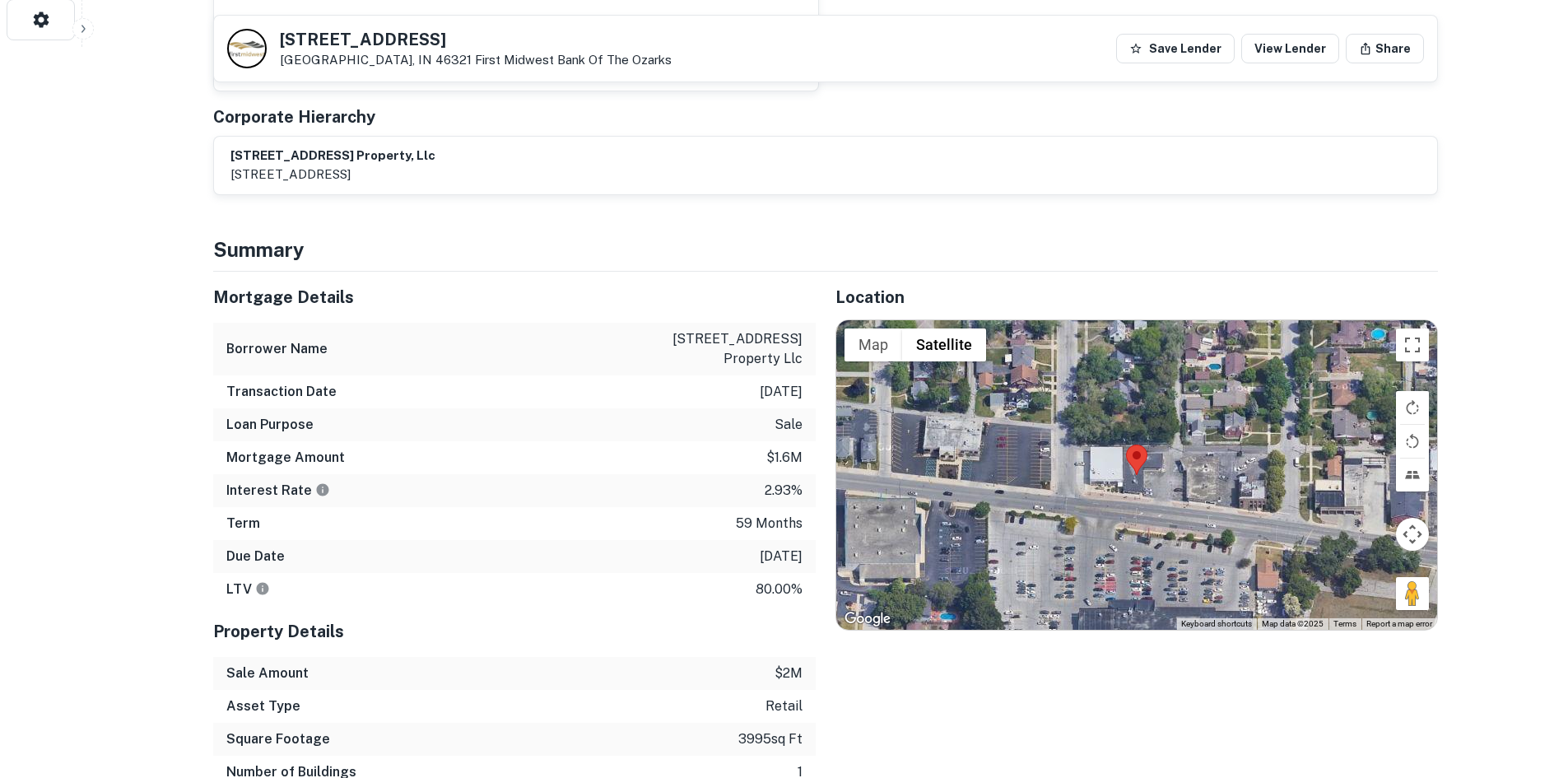
scroll to position [823, 0]
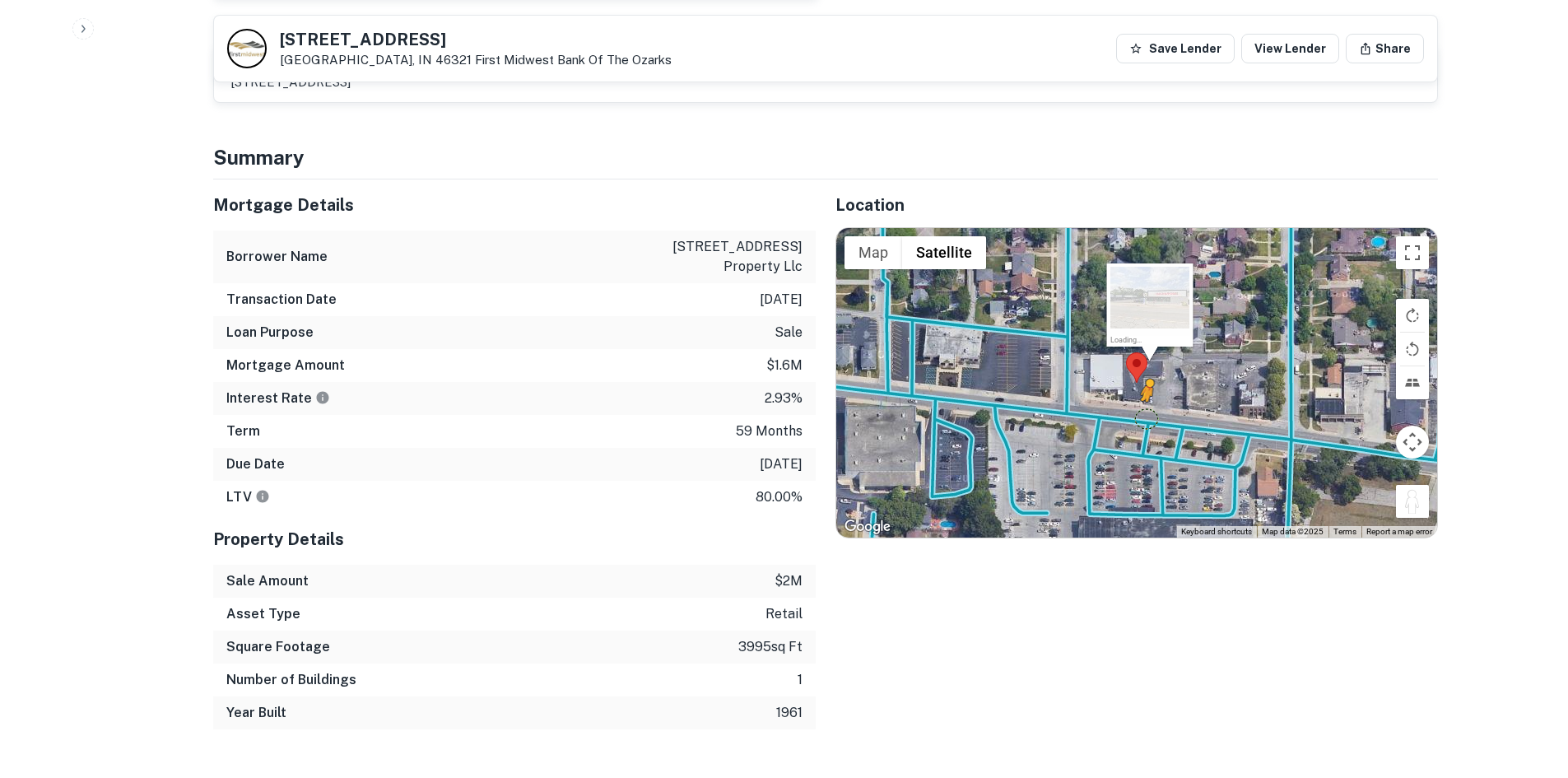
drag, startPoint x: 1421, startPoint y: 489, endPoint x: 1144, endPoint y: 401, distance: 290.6
click at [1144, 401] on div "To activate drag with keyboard, press Alt + Enter. Once in keyboard drag state,…" at bounding box center [1137, 383] width 601 height 310
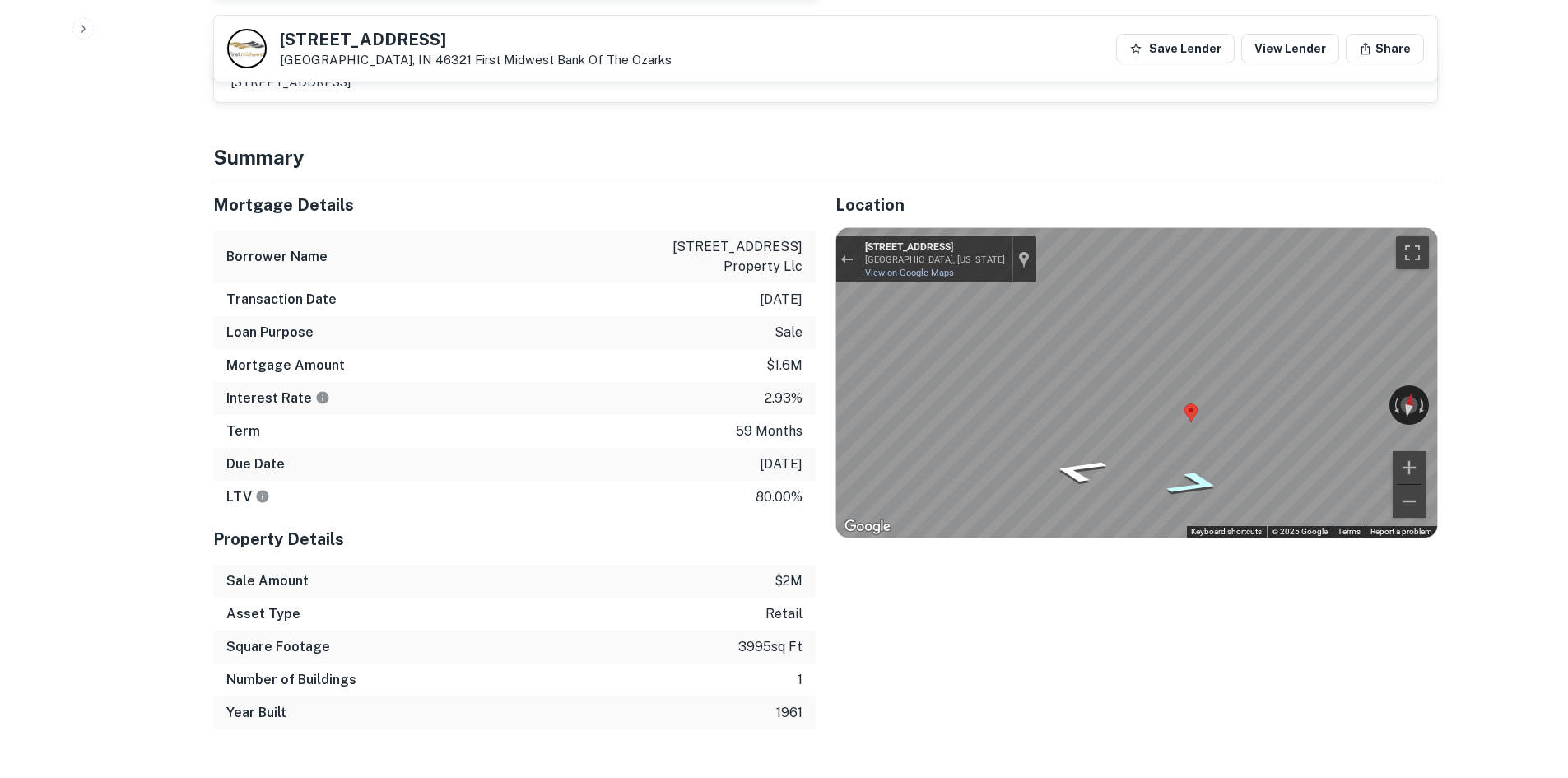
click at [1163, 465] on icon "Go East, Ridge Rd" at bounding box center [1194, 483] width 104 height 36
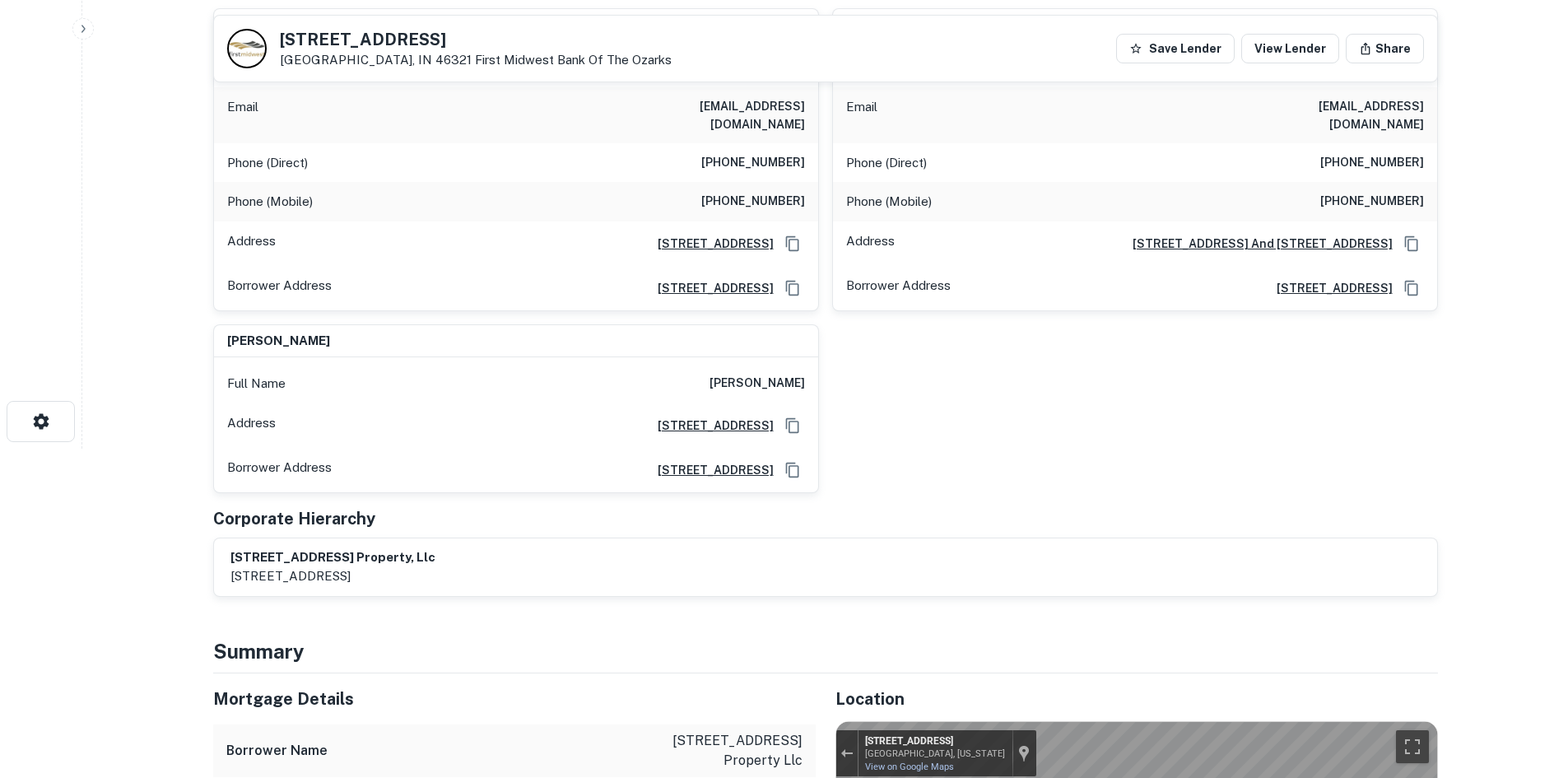
scroll to position [0, 0]
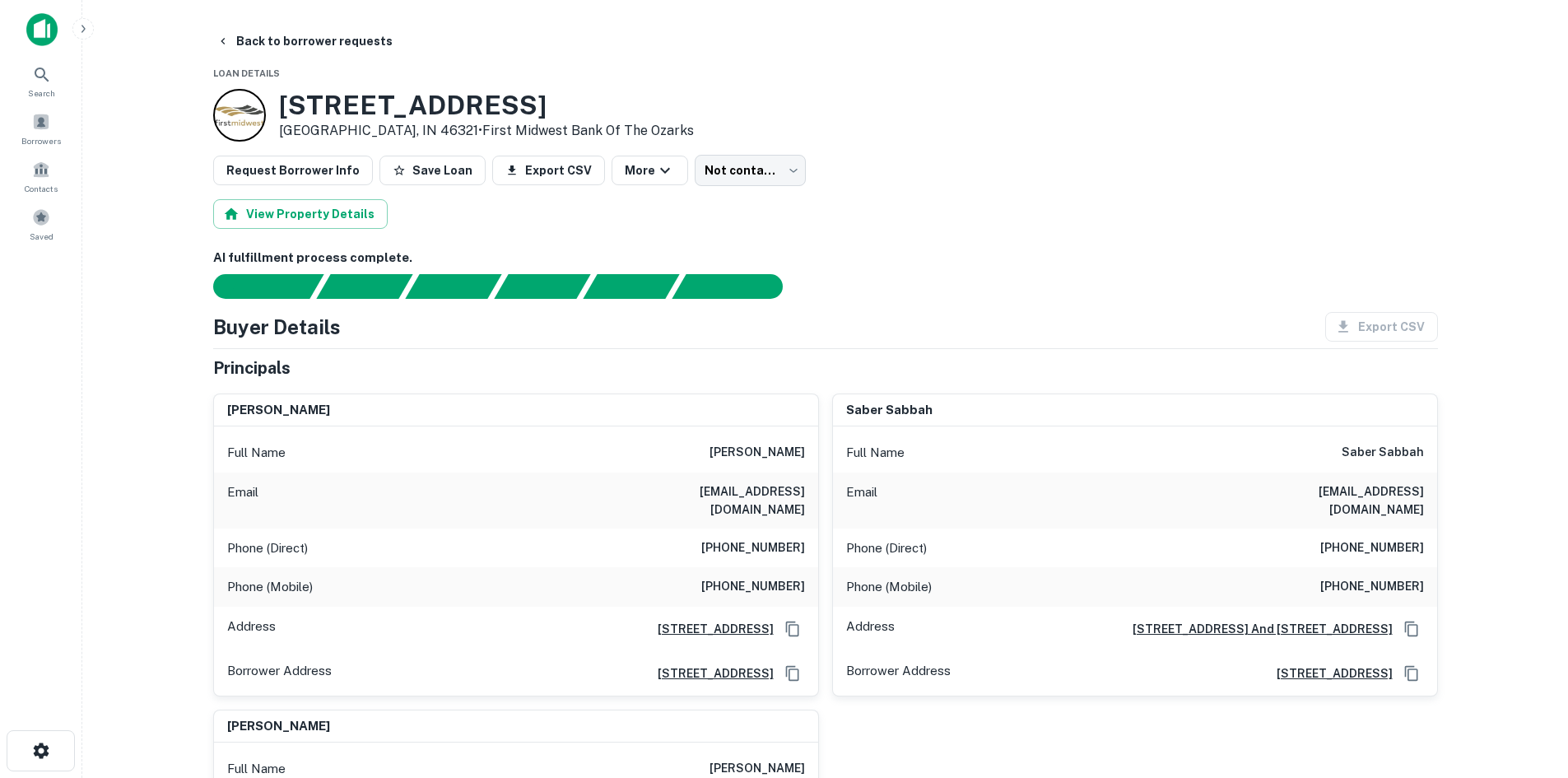
click at [756, 538] on h6 "[PHONE_NUMBER]" at bounding box center [753, 548] width 104 height 20
click at [259, 35] on button "Back to borrower requests" at bounding box center [304, 41] width 189 height 30
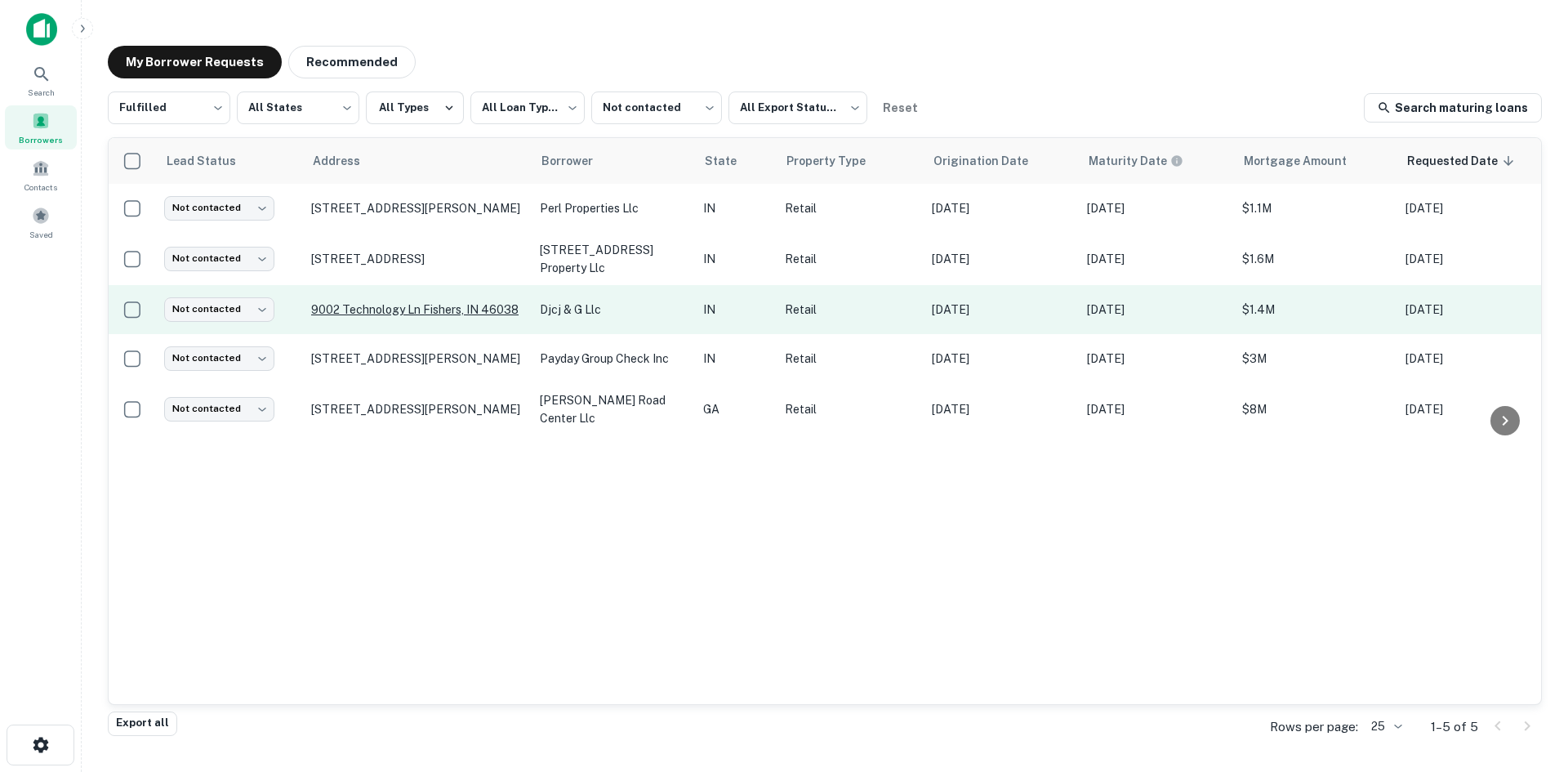
click at [392, 304] on p "9002 Technology Ln Fishers, IN 46038" at bounding box center [417, 309] width 213 height 14
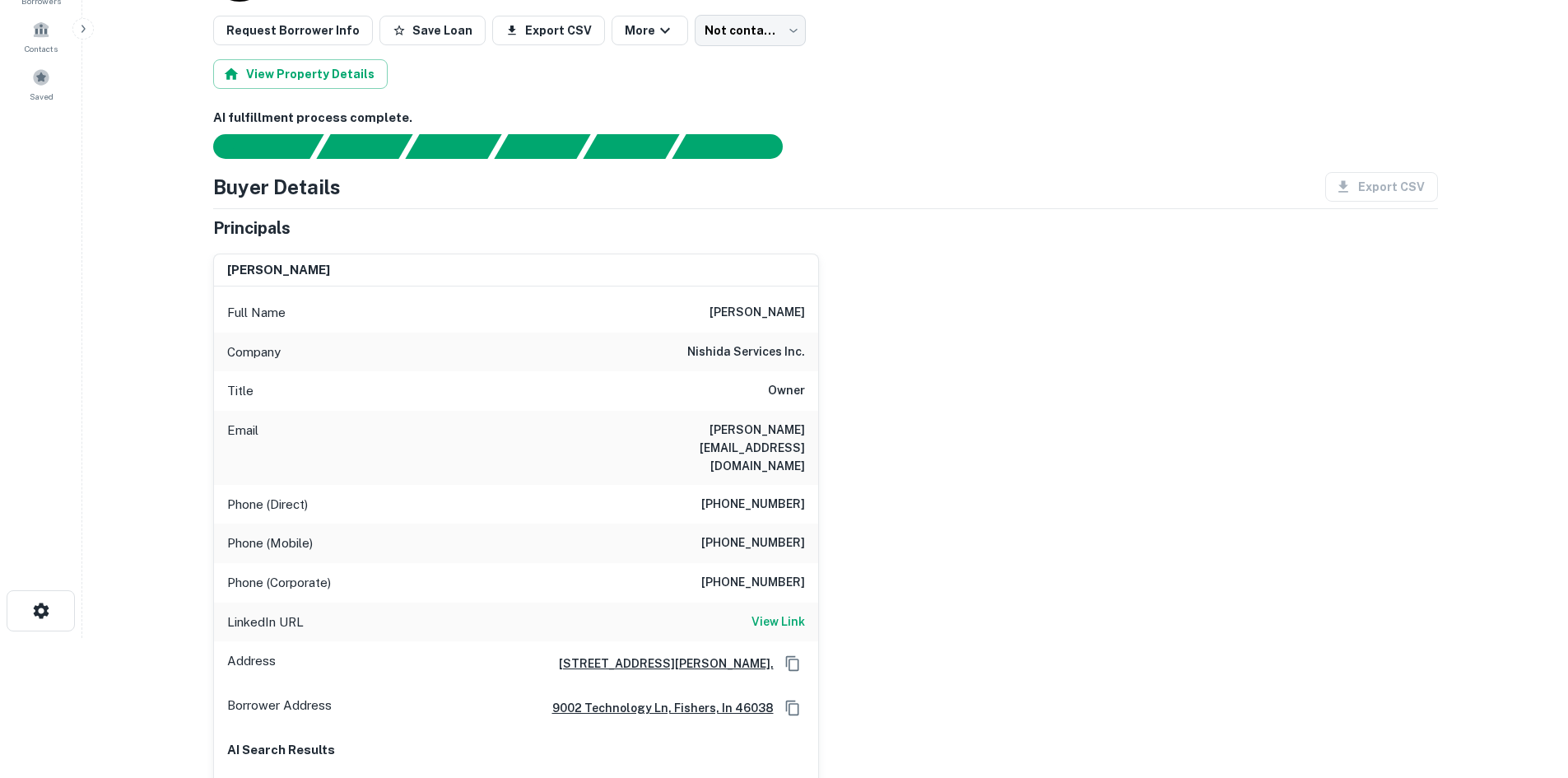
scroll to position [165, 0]
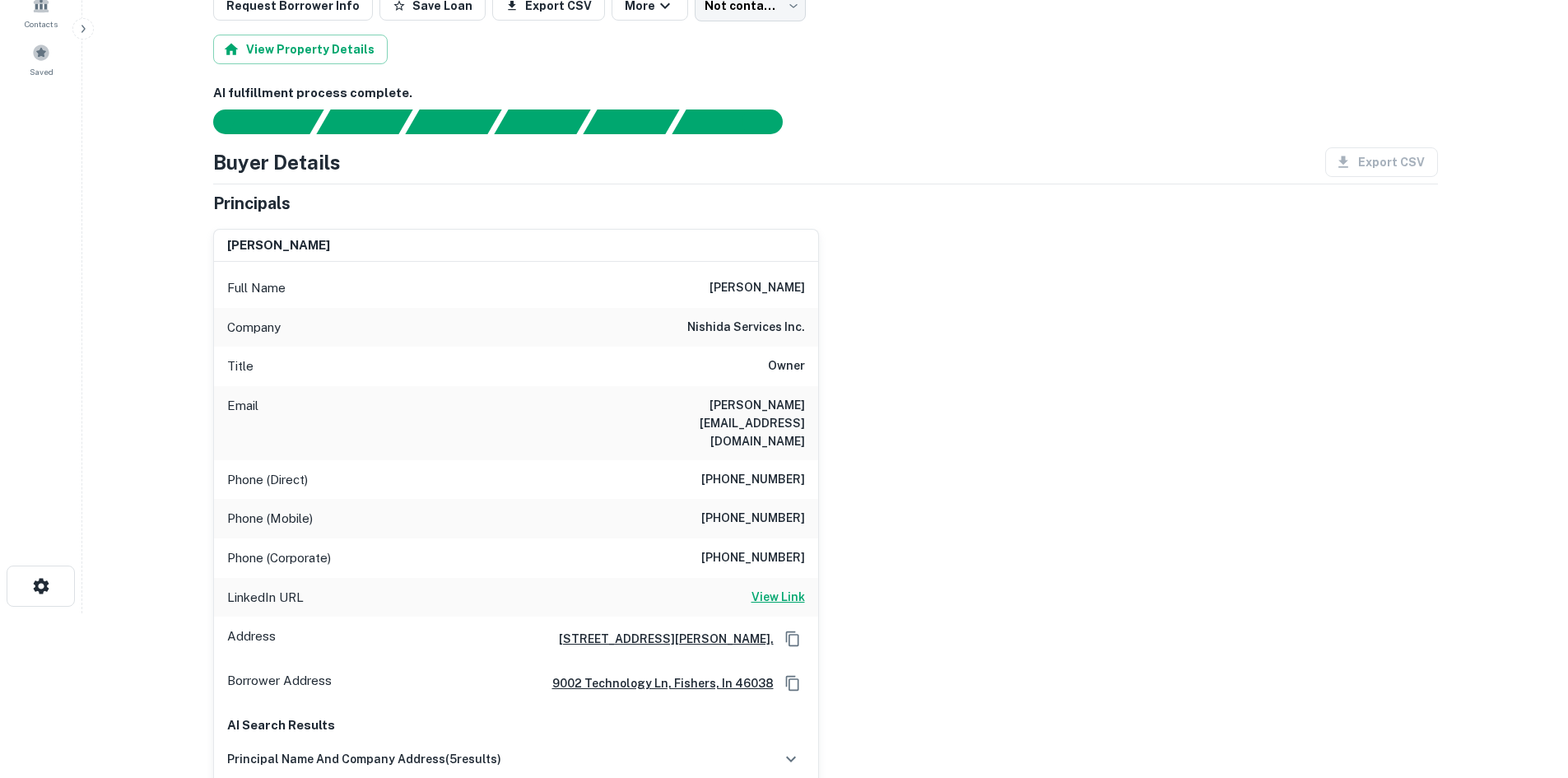
click at [754, 588] on h6 "View Link" at bounding box center [777, 597] width 53 height 18
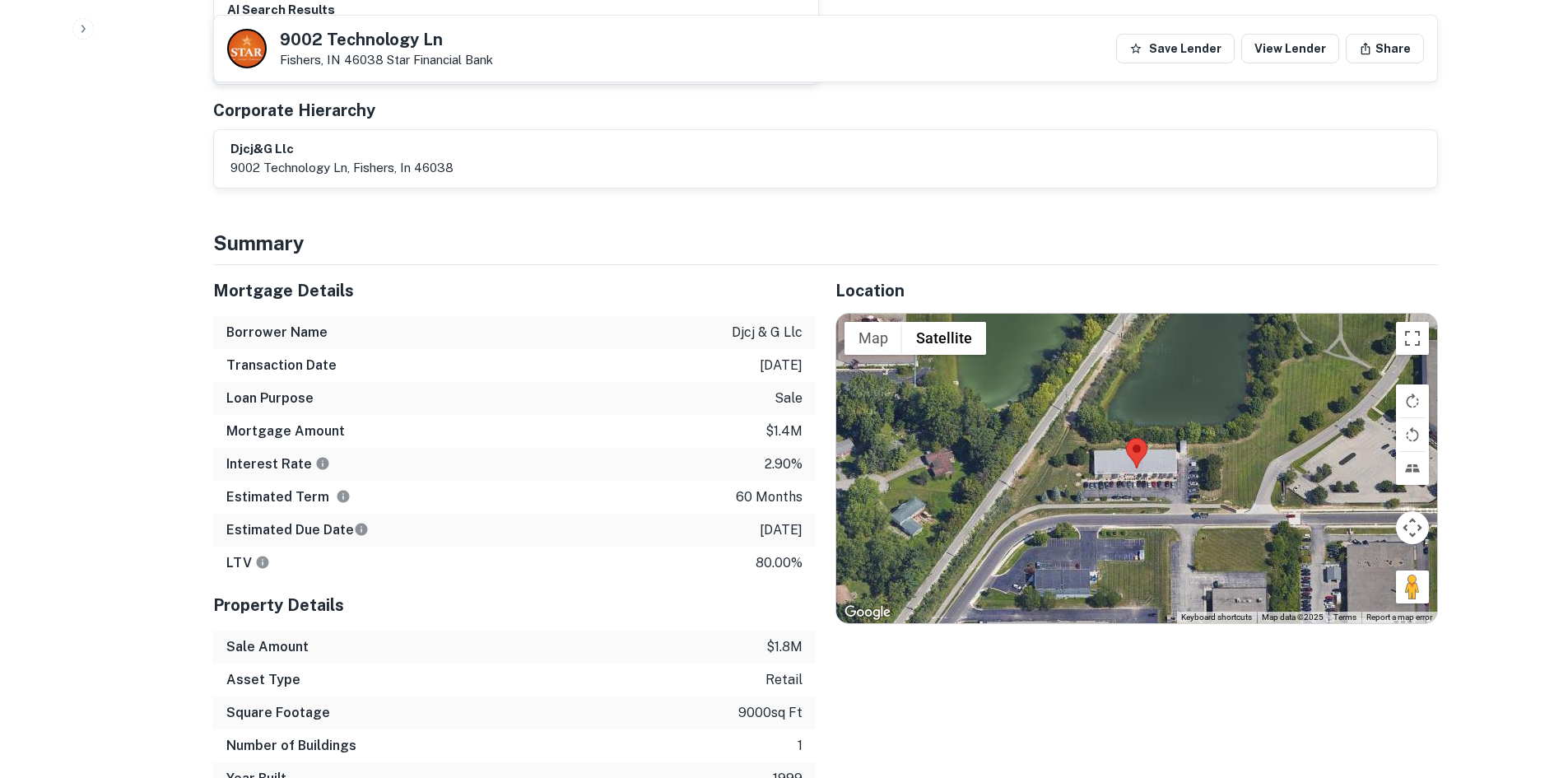
scroll to position [988, 0]
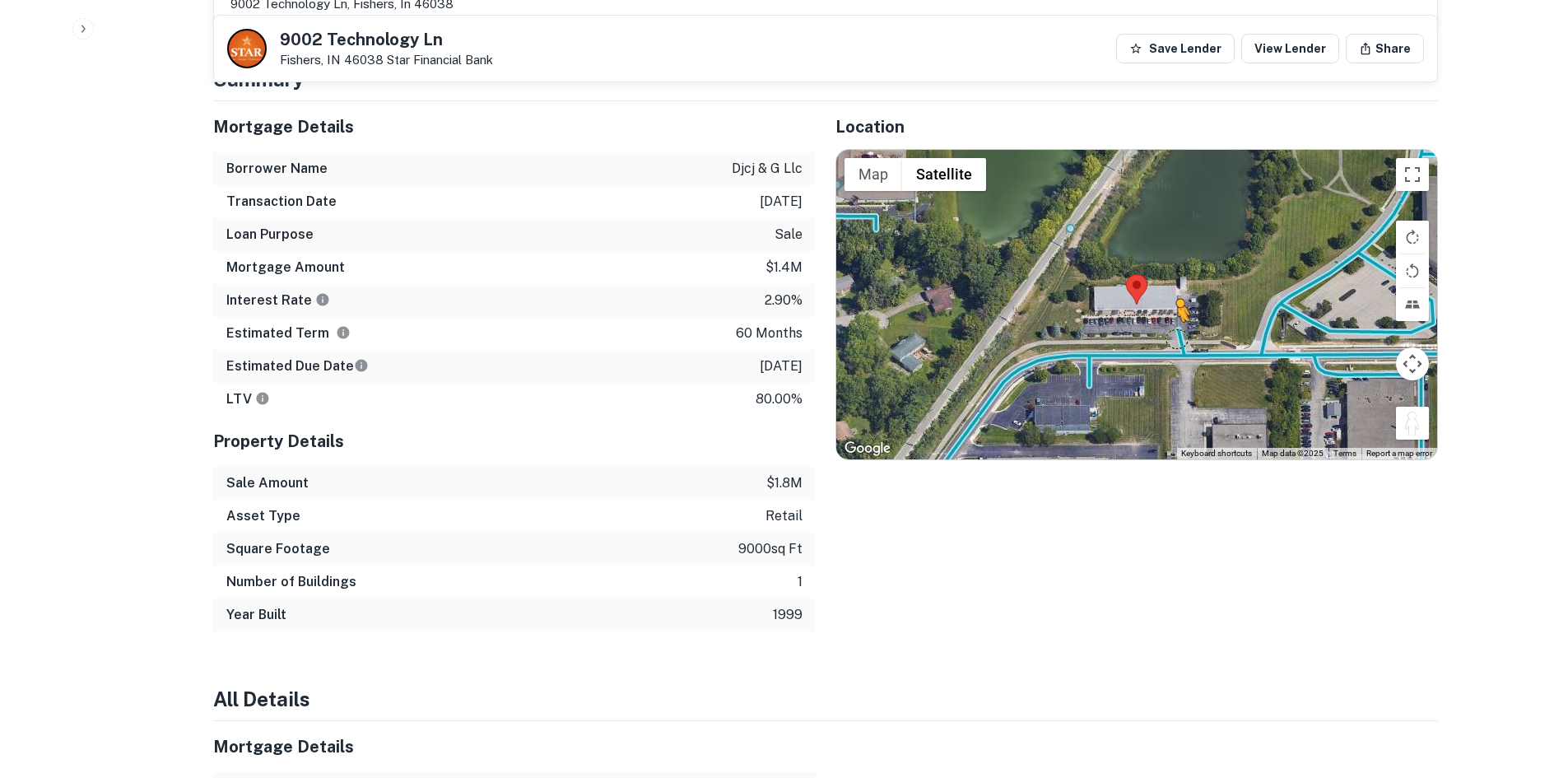
drag, startPoint x: 1405, startPoint y: 395, endPoint x: 1155, endPoint y: 303, distance: 266.4
click at [1155, 303] on div "To activate drag with keyboard, press Alt + Enter. Once in keyboard drag state,…" at bounding box center [1137, 304] width 601 height 310
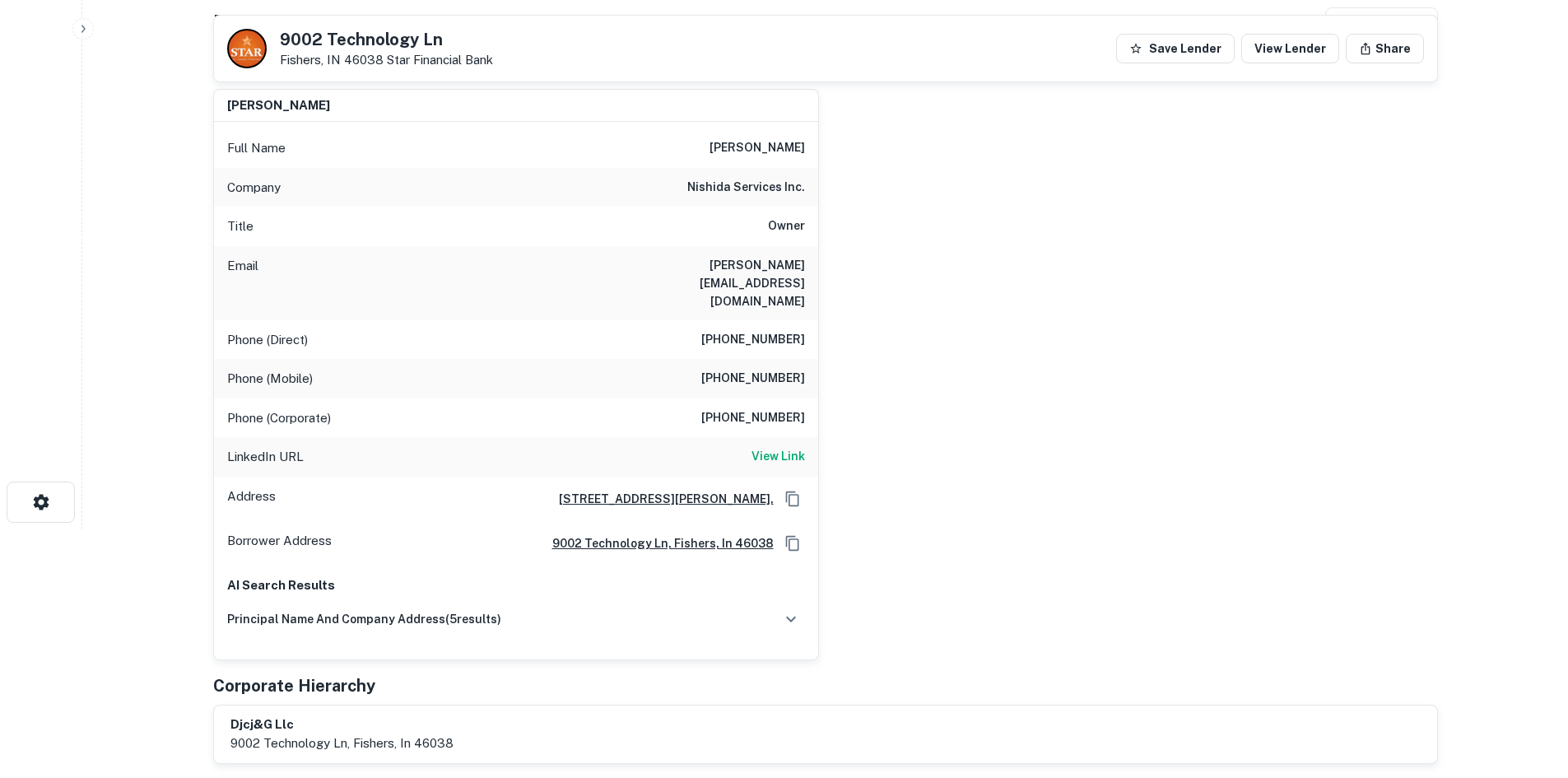
scroll to position [247, 0]
click at [780, 370] on h6 "[PHONE_NUMBER]" at bounding box center [753, 380] width 104 height 20
copy h6 "[PHONE_NUMBER]"
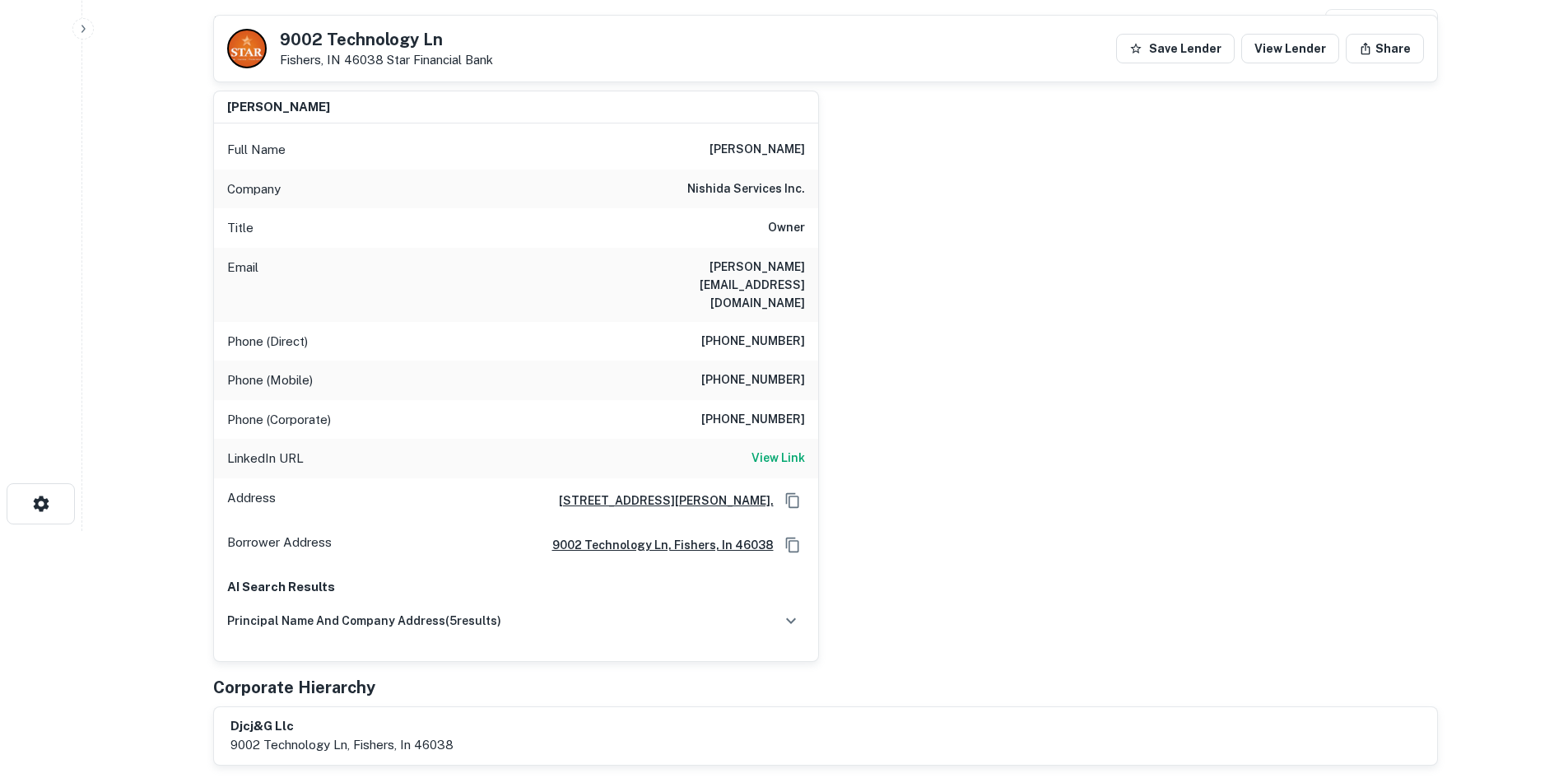
click at [762, 331] on h6 "[PHONE_NUMBER]" at bounding box center [753, 341] width 104 height 20
copy h6 "[PHONE_NUMBER]"
click at [732, 360] on div "Phone (Mobile) [PHONE_NUMBER]" at bounding box center [516, 380] width 604 height 40
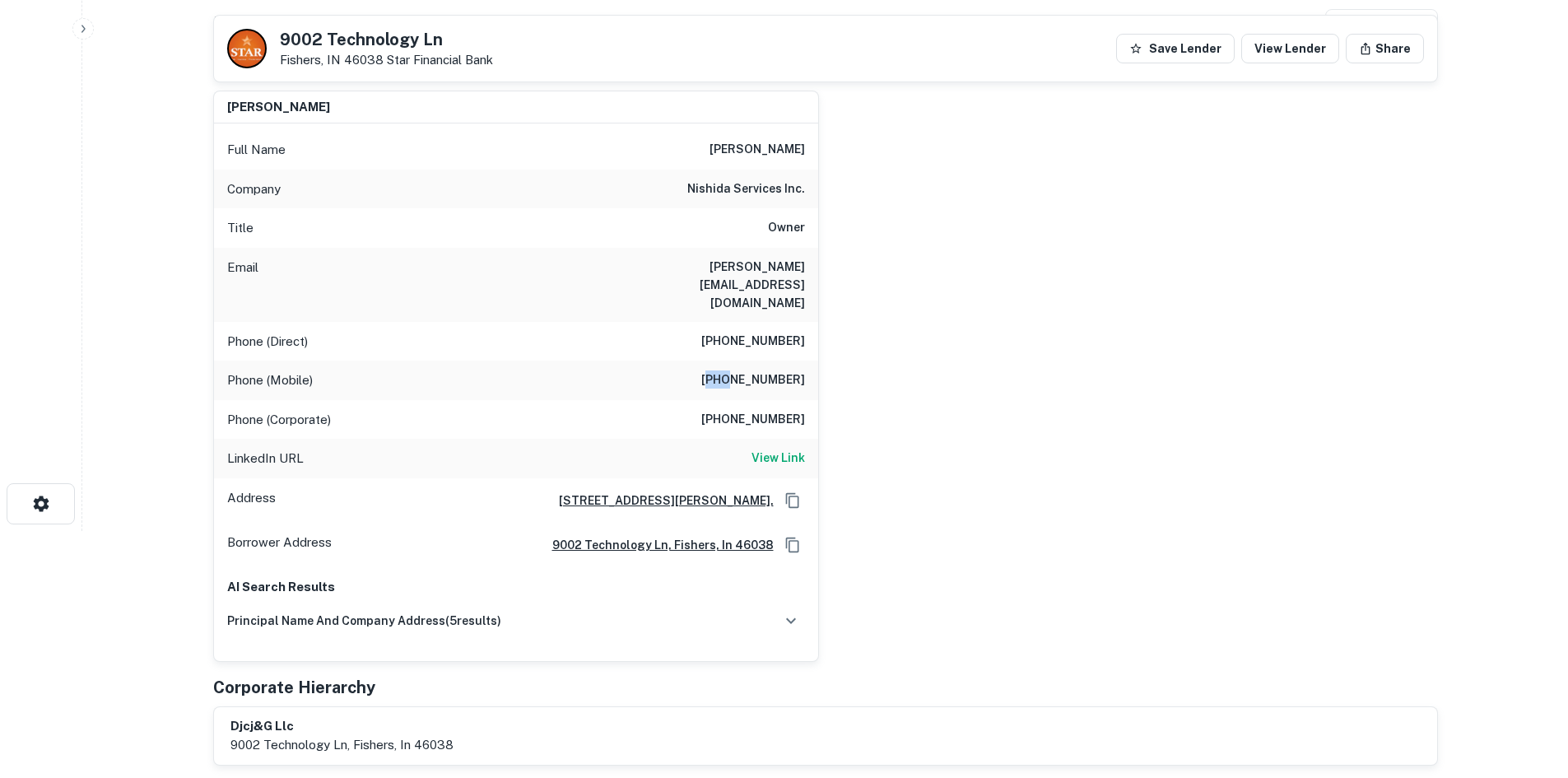
click at [732, 360] on div "Phone (Mobile) [PHONE_NUMBER]" at bounding box center [516, 380] width 604 height 40
click at [730, 360] on div "Phone (Mobile) [PHONE_NUMBER]" at bounding box center [516, 380] width 604 height 40
click at [734, 360] on div "Phone (Mobile) [PHONE_NUMBER]" at bounding box center [516, 380] width 604 height 40
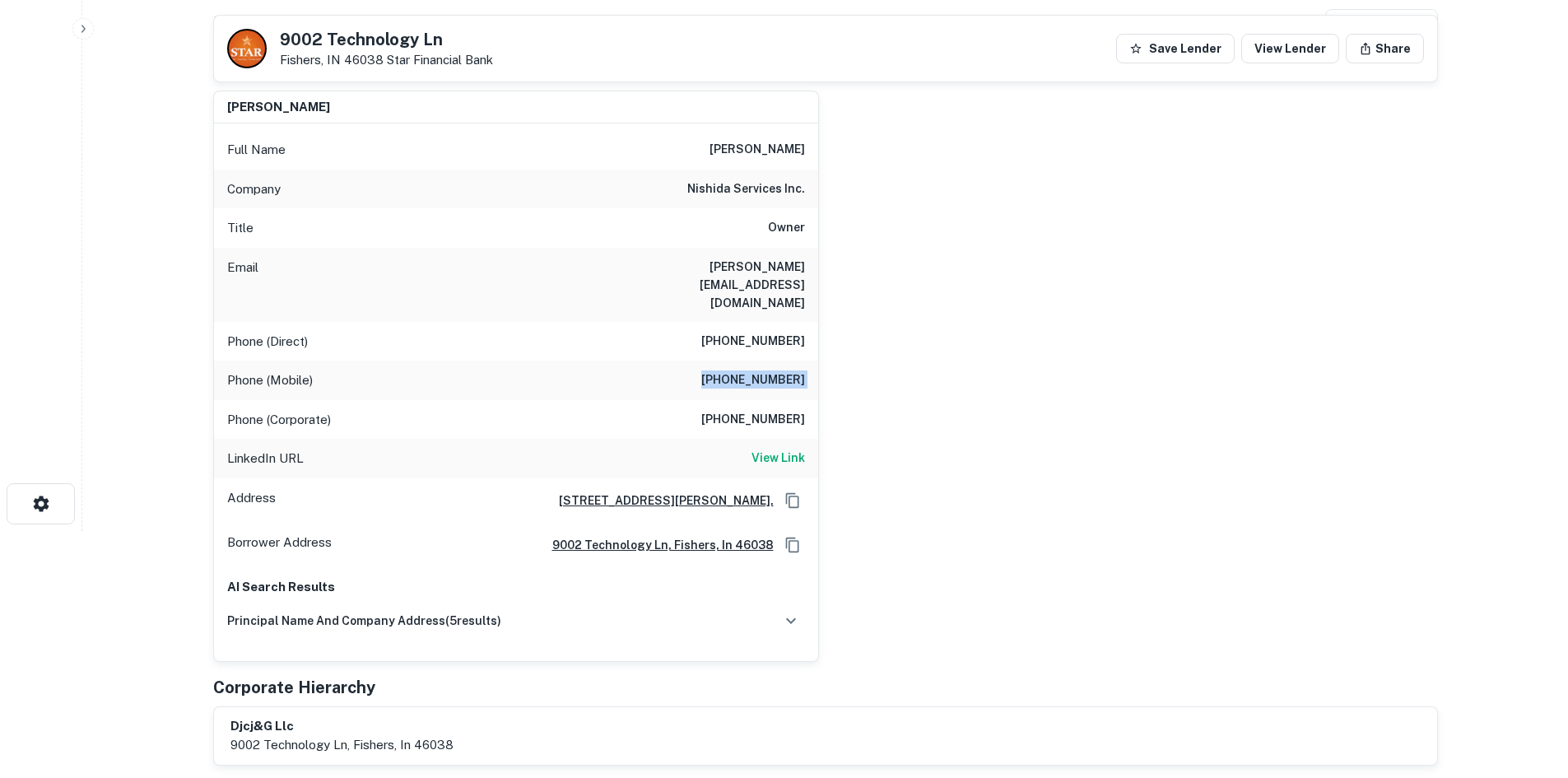
copy h6 "[PHONE_NUMBER]"
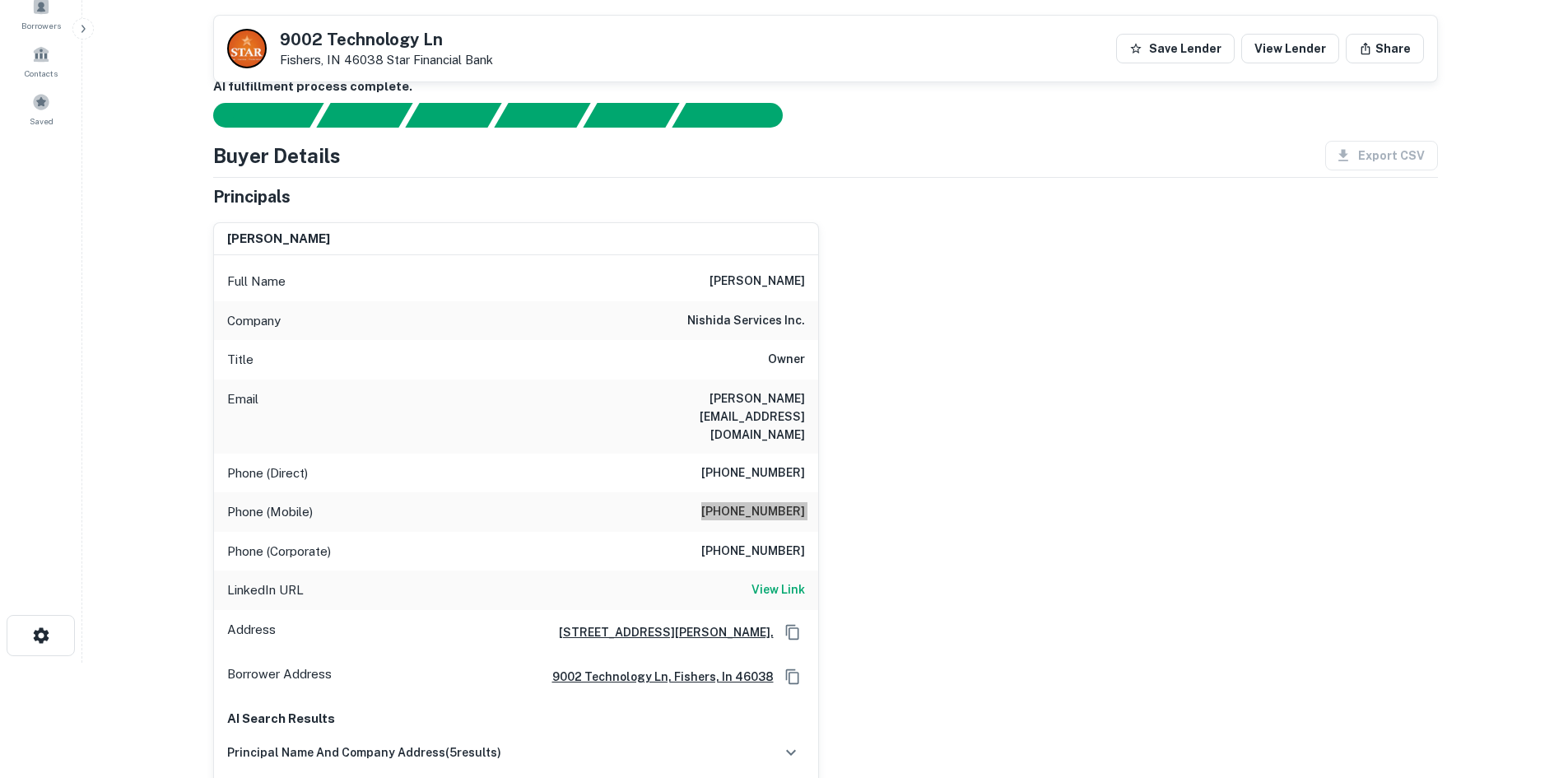
scroll to position [82, 0]
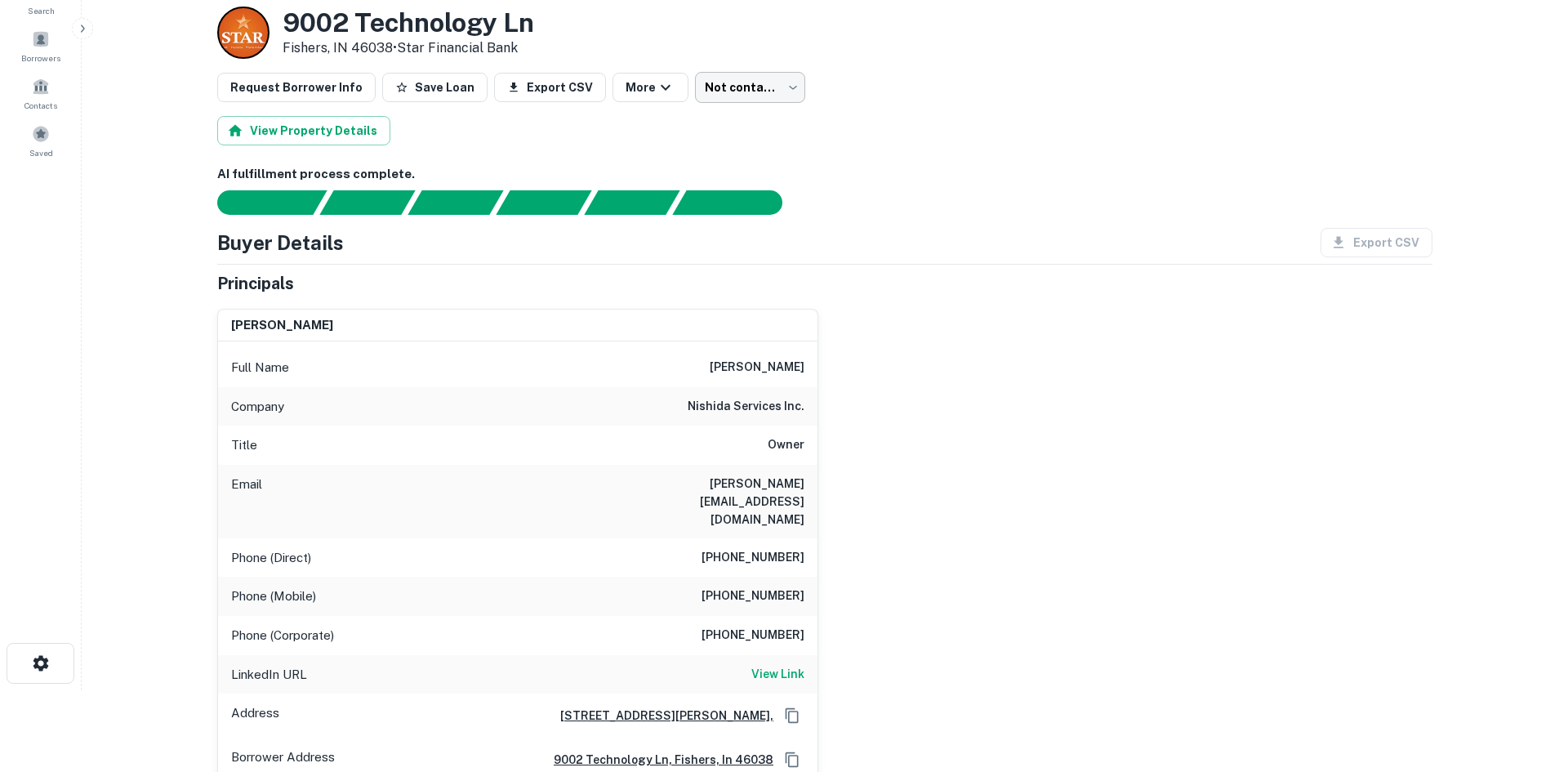
click at [750, 99] on body "Search Borrowers Contacts Saved Back to borrower requests Loan Details [STREET_…" at bounding box center [784, 305] width 1568 height 772
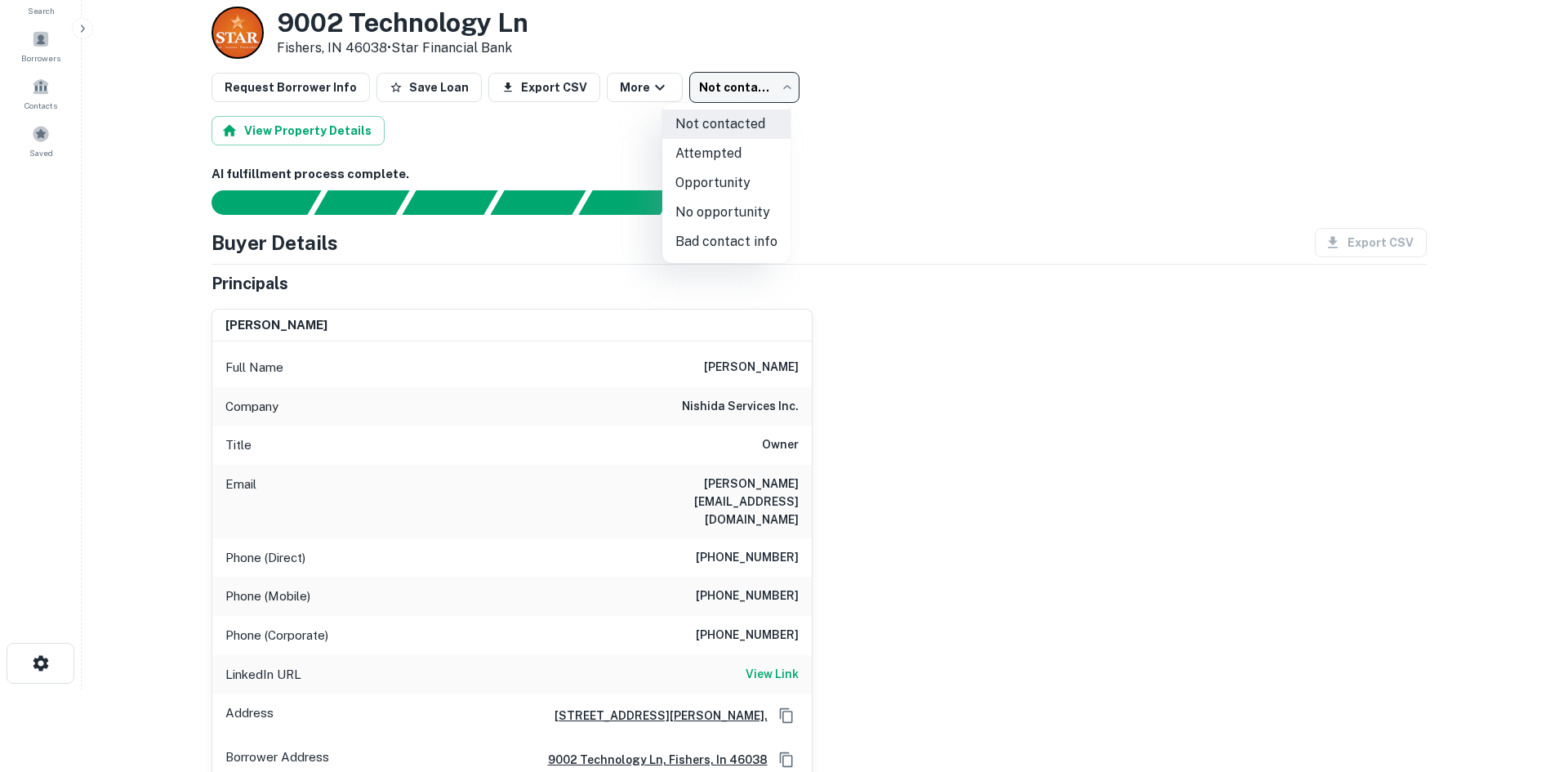
click at [725, 160] on li "Attempted" at bounding box center [725, 153] width 128 height 29
type input "*********"
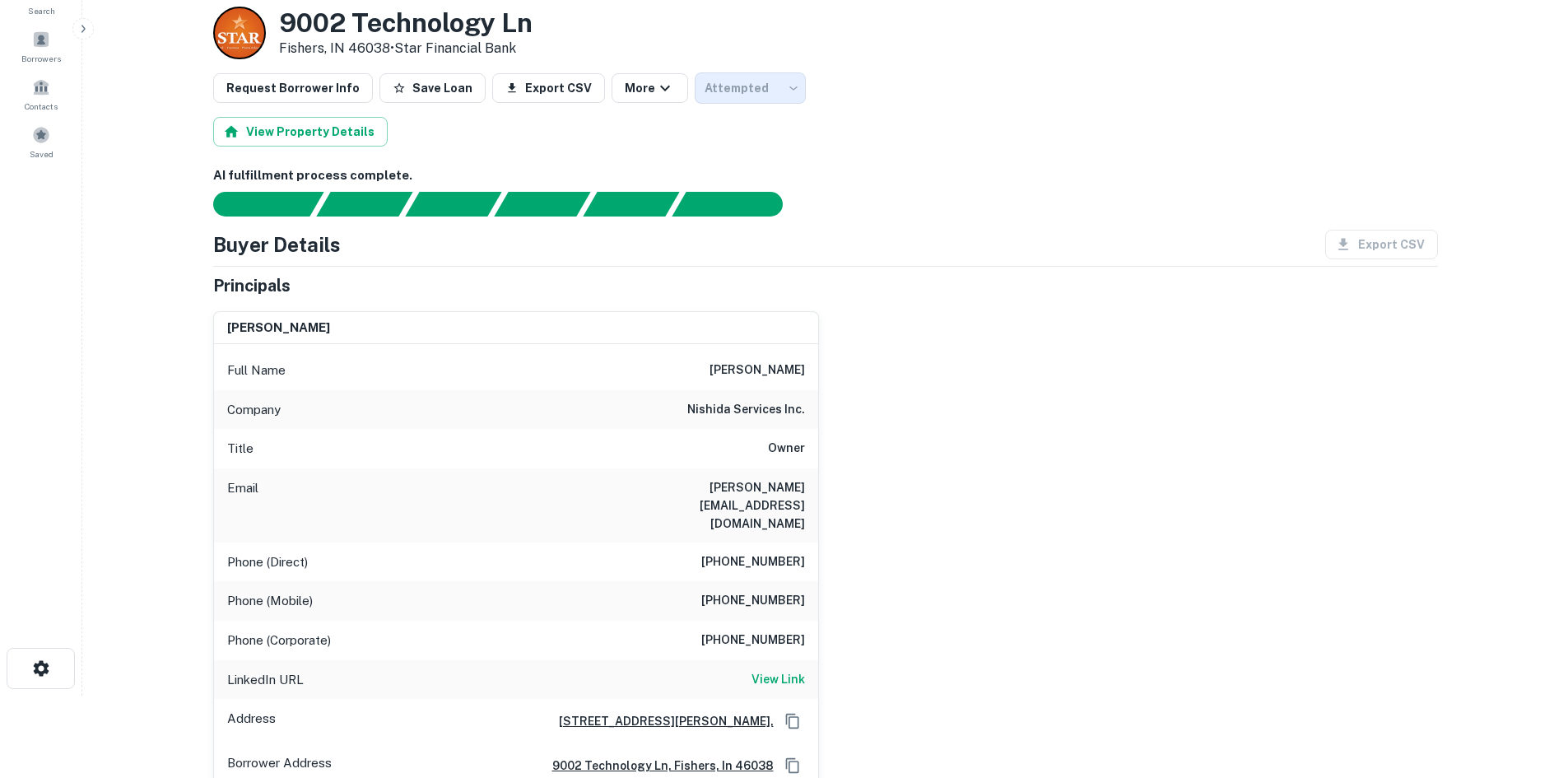
scroll to position [0, 0]
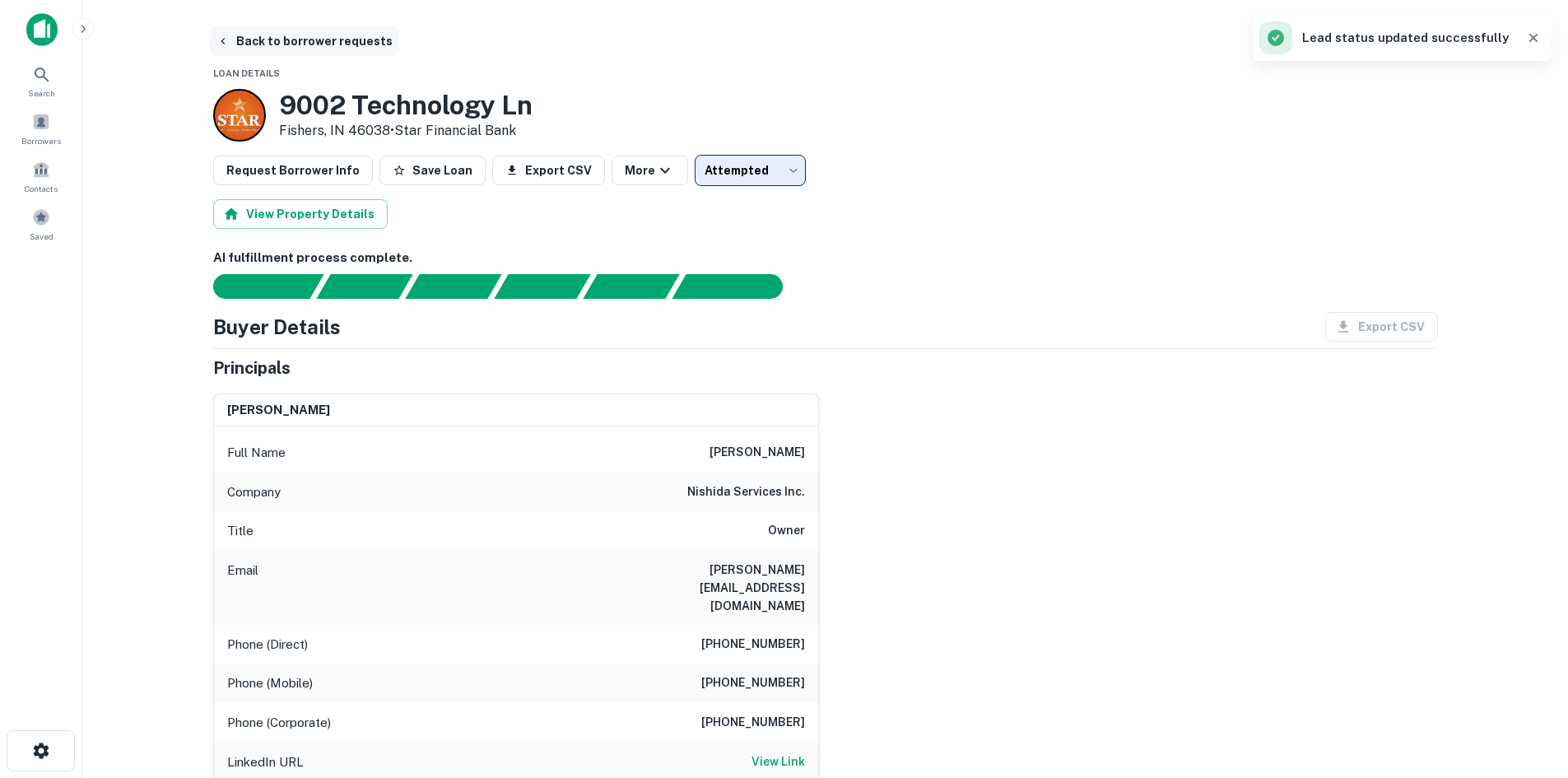
click at [355, 43] on button "Back to borrower requests" at bounding box center [304, 41] width 189 height 30
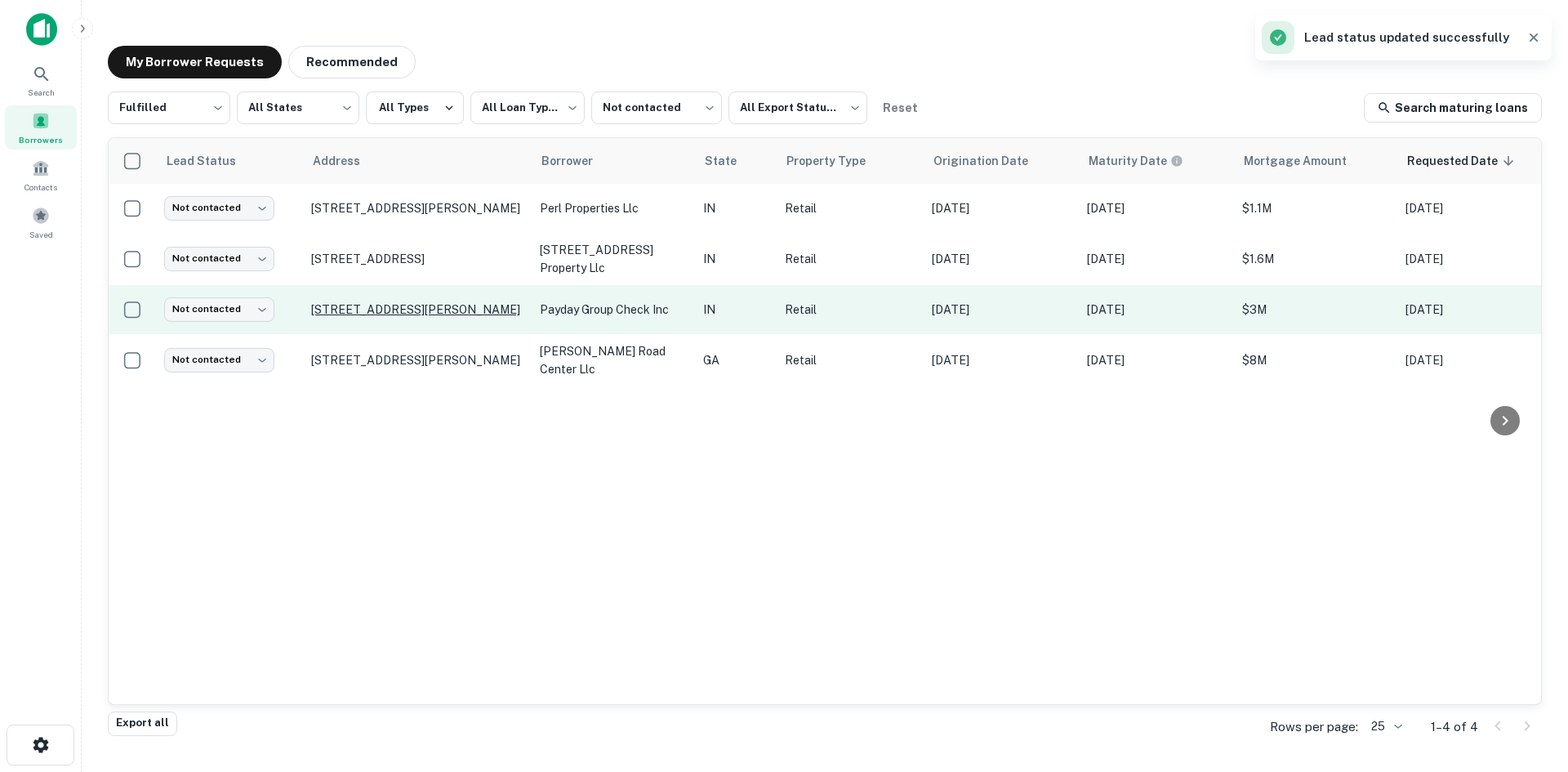
click at [416, 304] on p "[STREET_ADDRESS][PERSON_NAME]" at bounding box center [417, 309] width 213 height 14
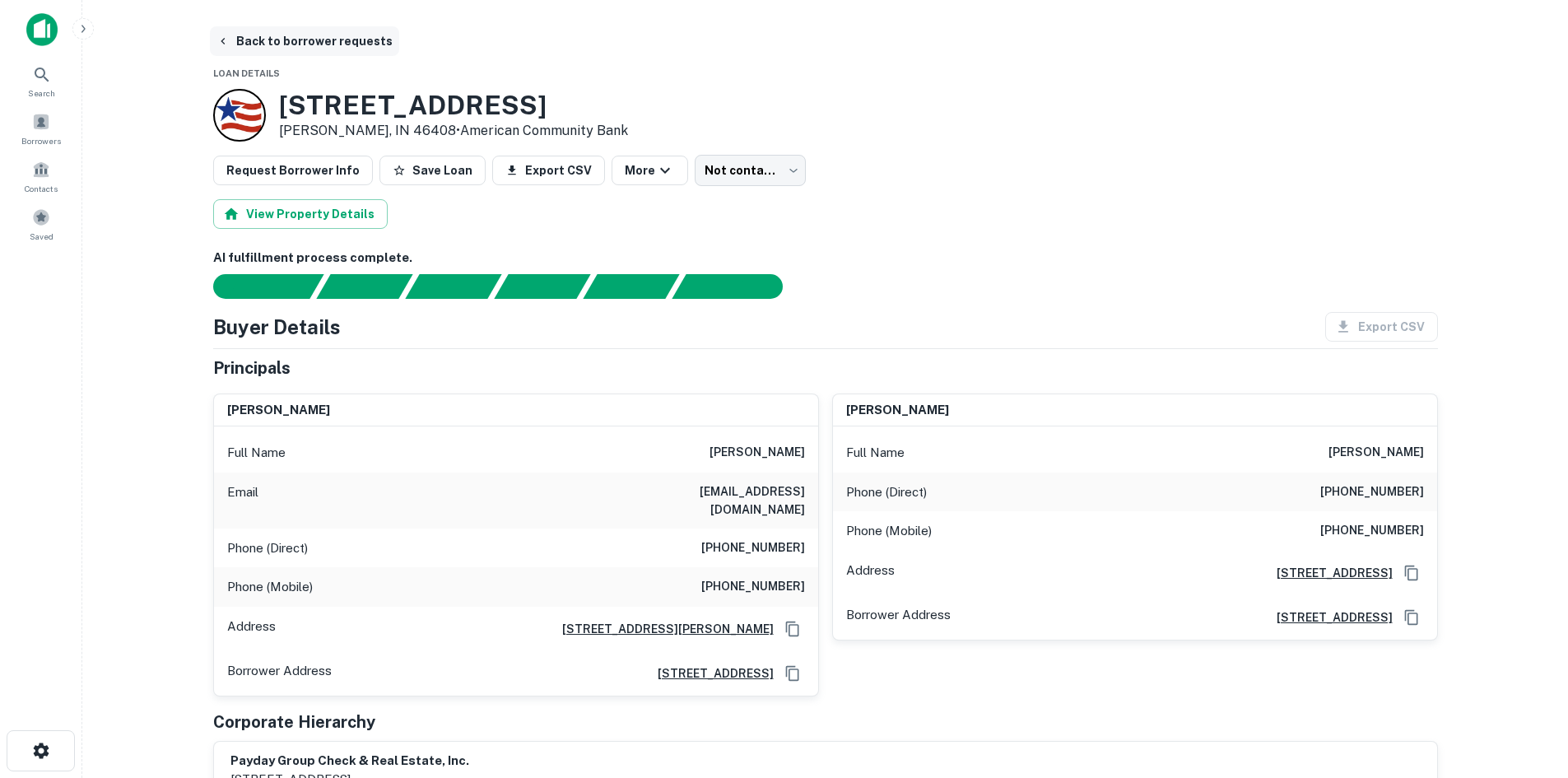
click at [341, 30] on button "Back to borrower requests" at bounding box center [304, 41] width 189 height 30
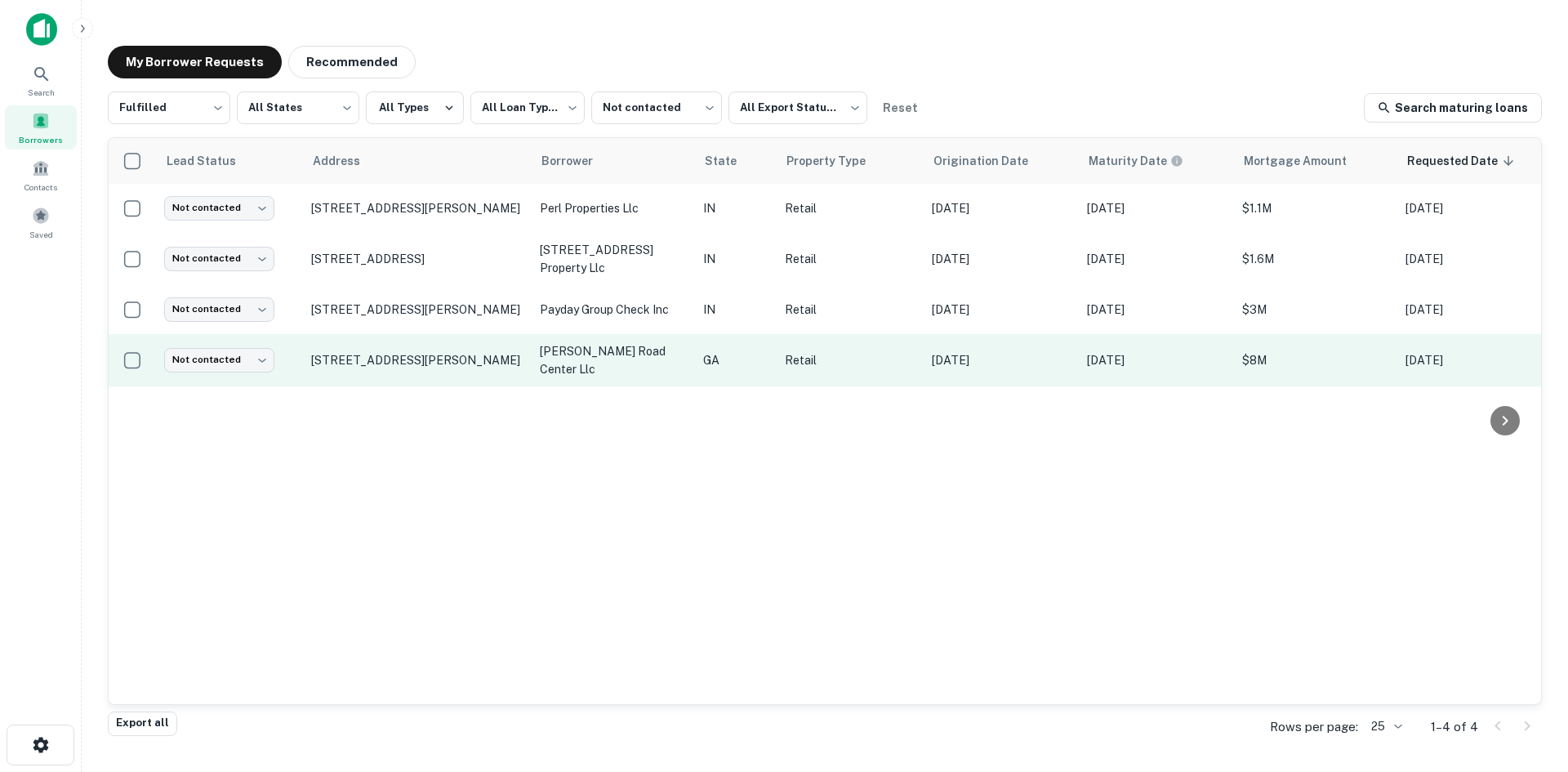
click at [390, 343] on td "[STREET_ADDRESS][PERSON_NAME]" at bounding box center [417, 360] width 229 height 52
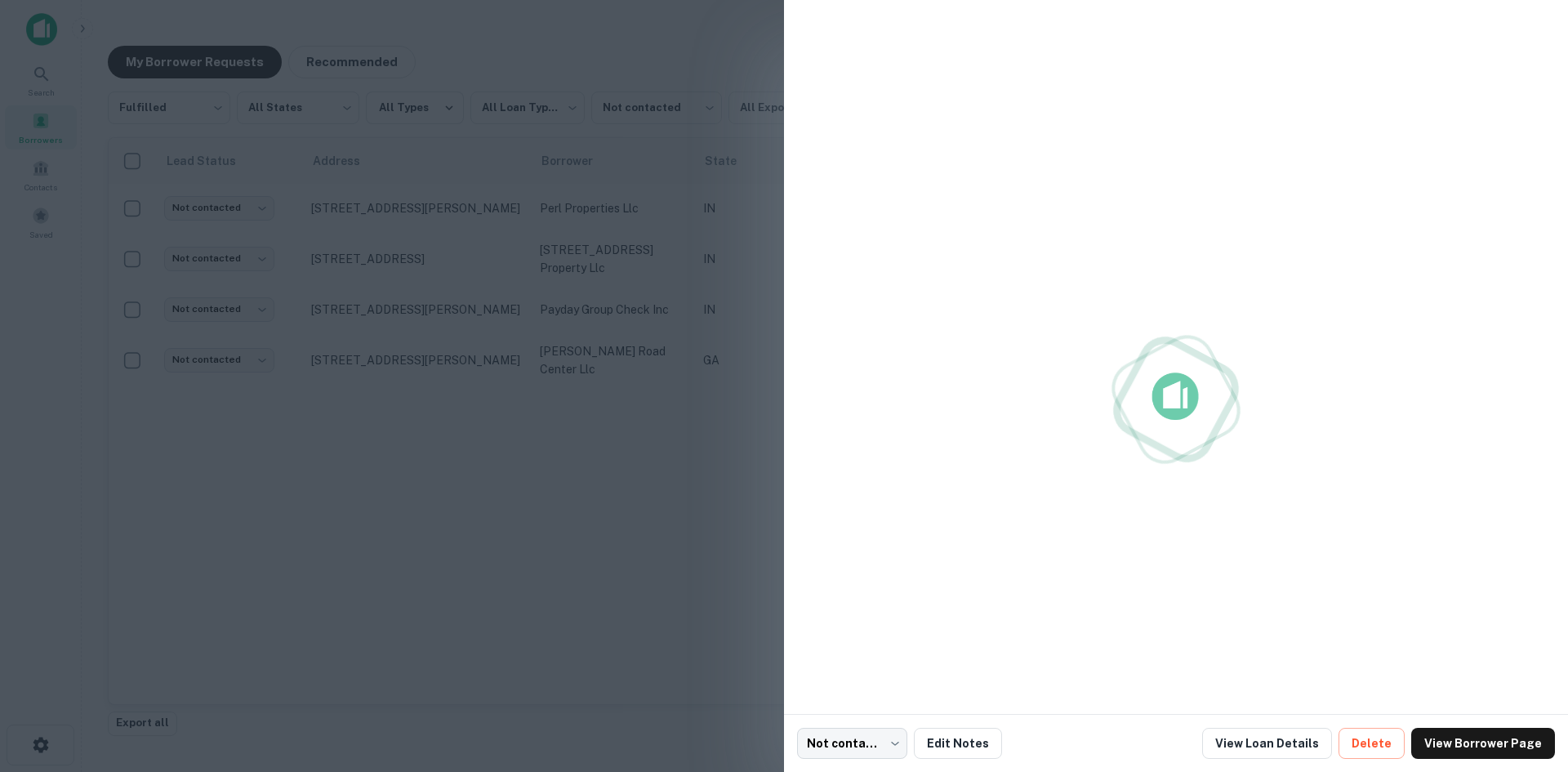
click at [405, 357] on div at bounding box center [784, 386] width 1568 height 772
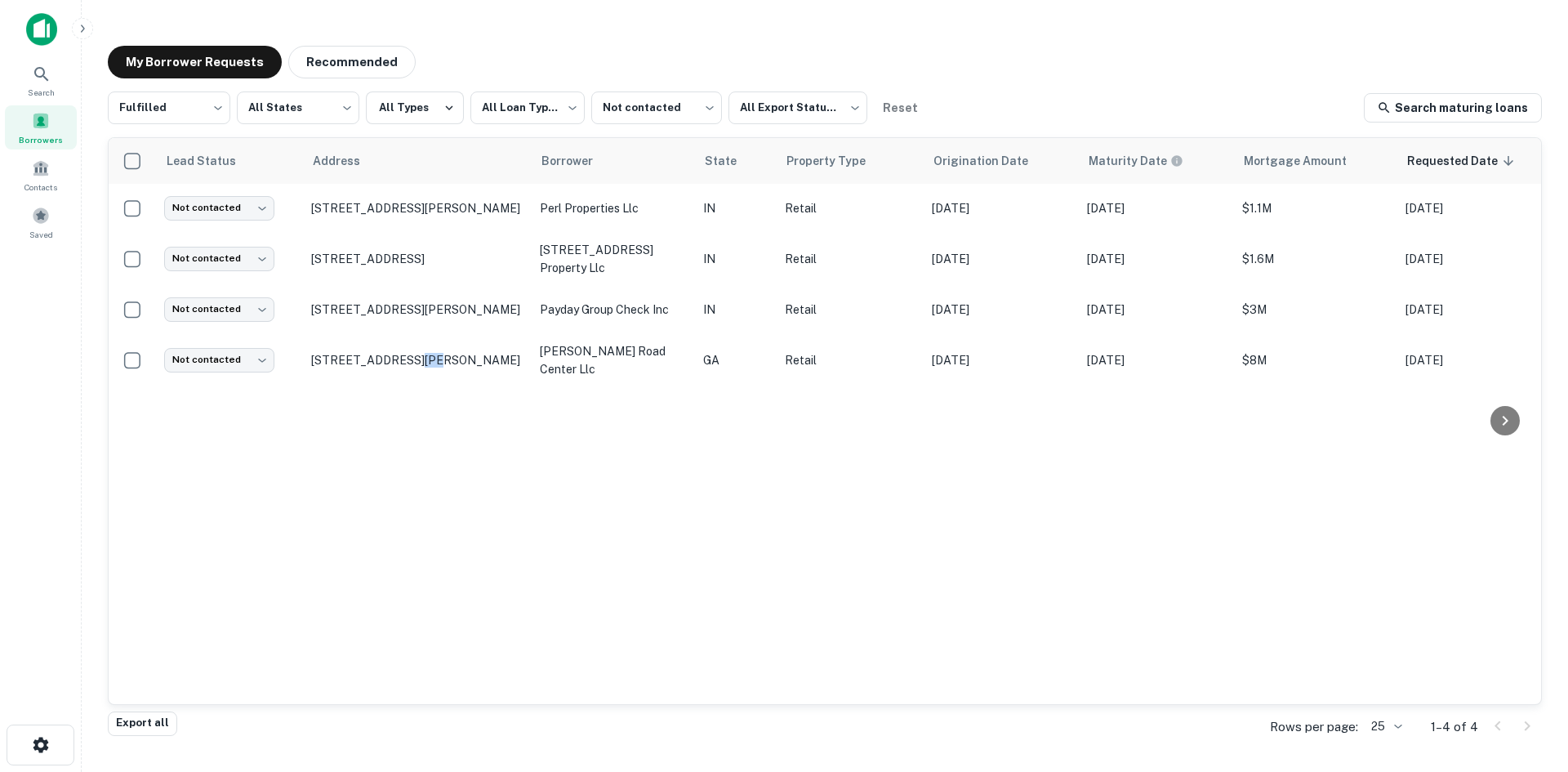
click at [405, 357] on p "[STREET_ADDRESS][PERSON_NAME]" at bounding box center [417, 360] width 213 height 14
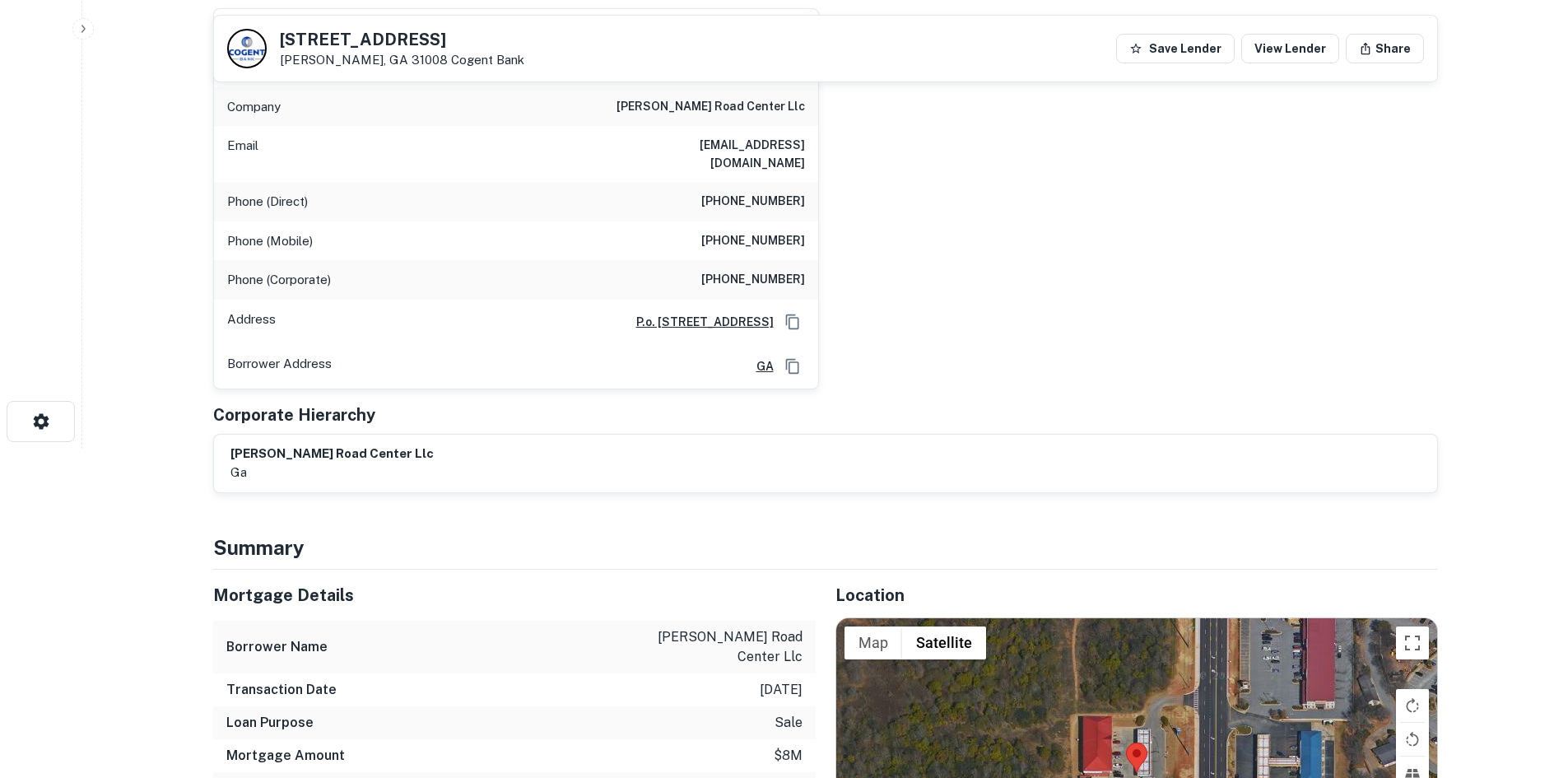
scroll to position [741, 0]
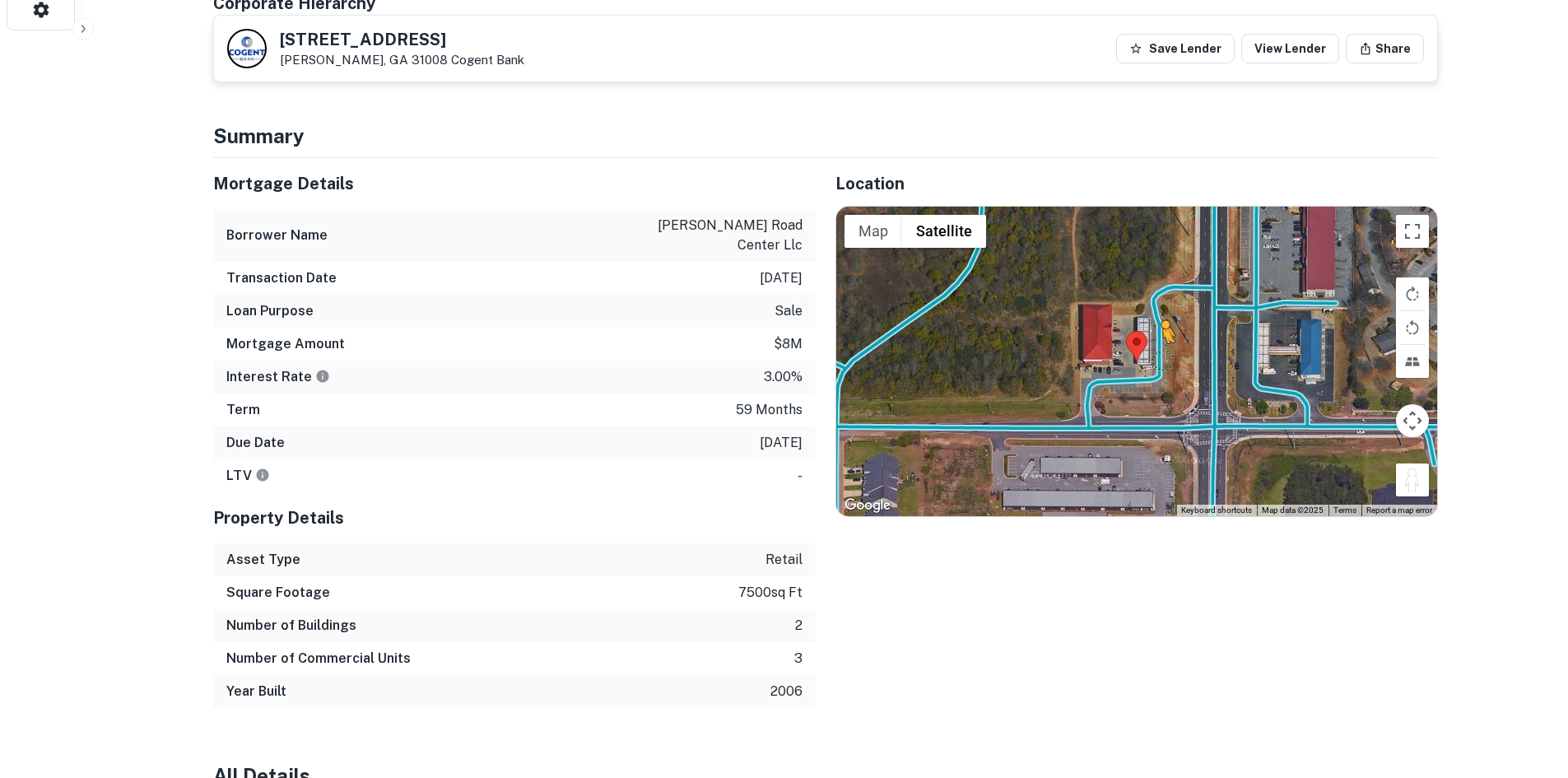
drag, startPoint x: 1424, startPoint y: 469, endPoint x: 1148, endPoint y: 363, distance: 295.7
click at [1148, 363] on div "To activate drag with keyboard, press Alt + Enter. Once in keyboard drag state,…" at bounding box center [1137, 361] width 601 height 310
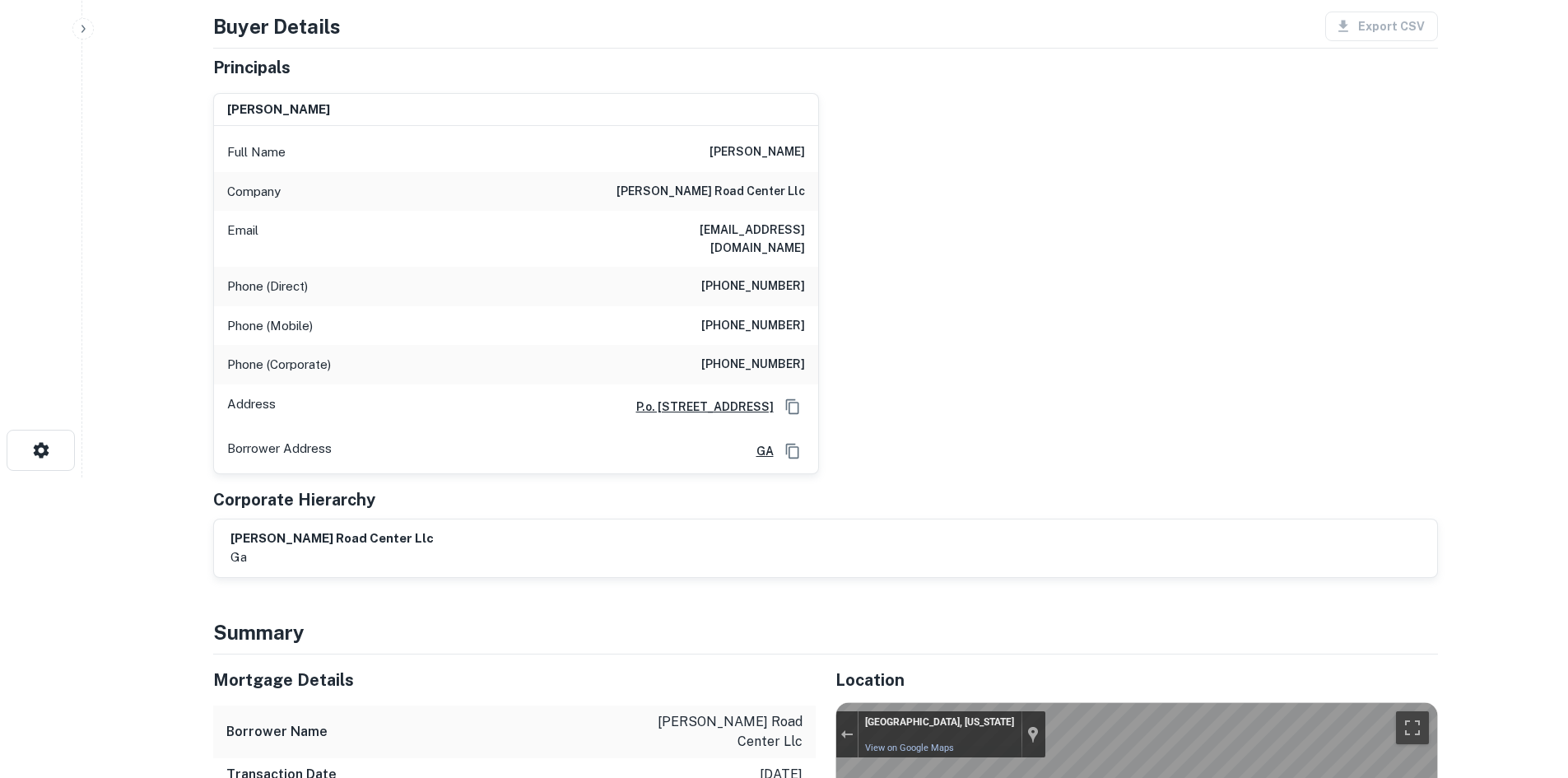
scroll to position [82, 0]
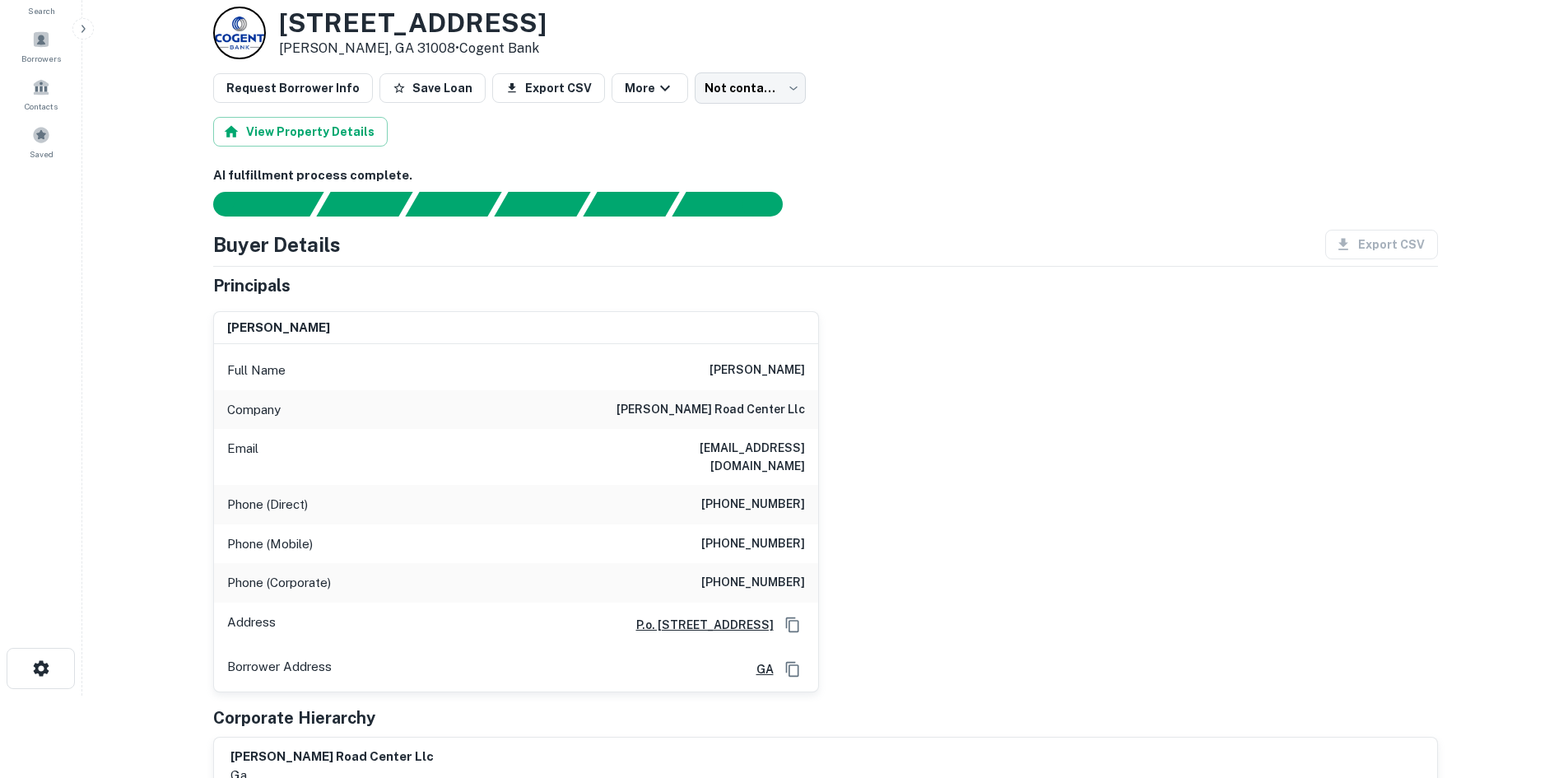
click at [743, 534] on h6 "[PHONE_NUMBER]" at bounding box center [753, 544] width 104 height 20
copy h6 "[PHONE_NUMBER]"
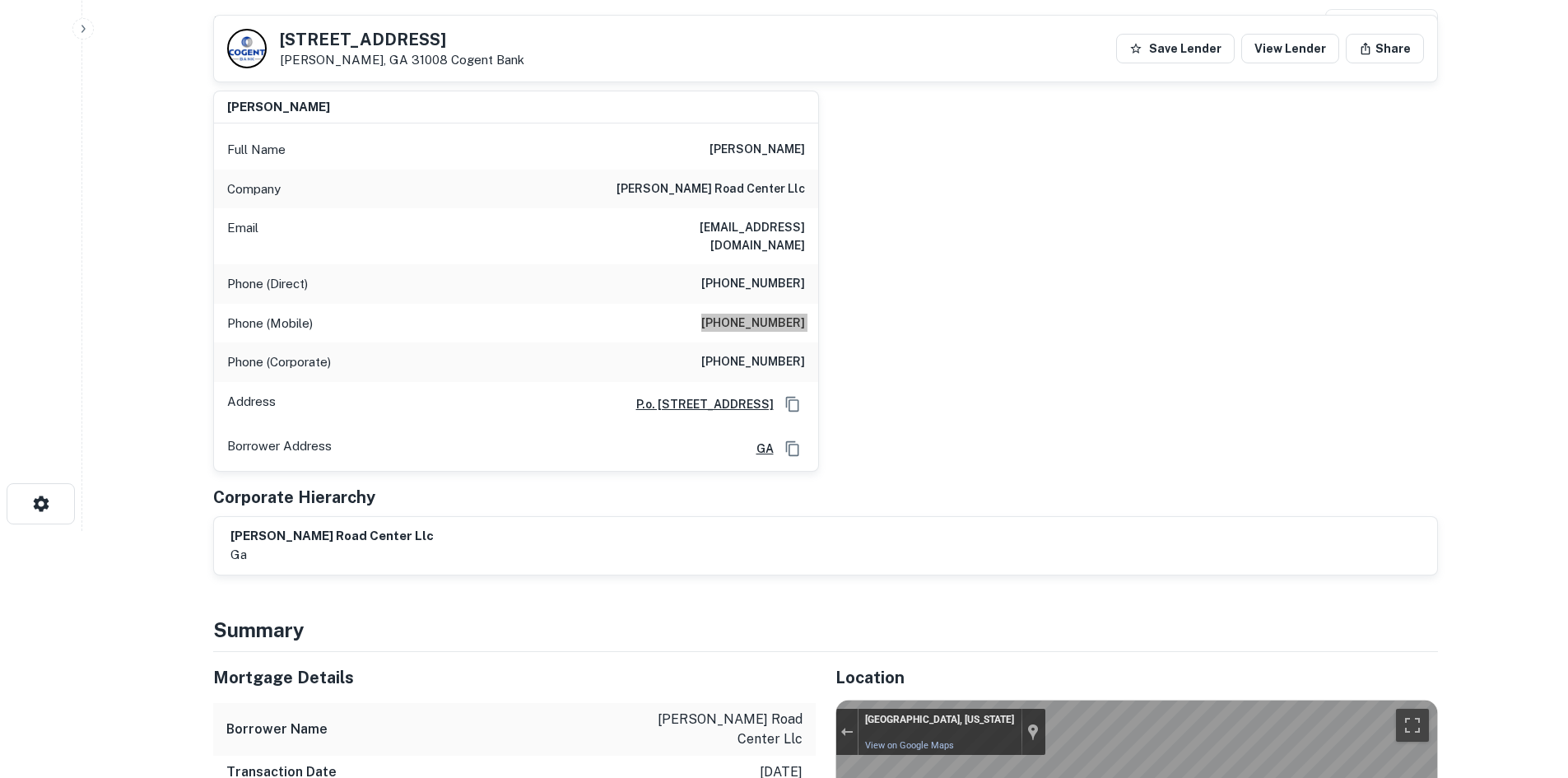
scroll to position [493, 0]
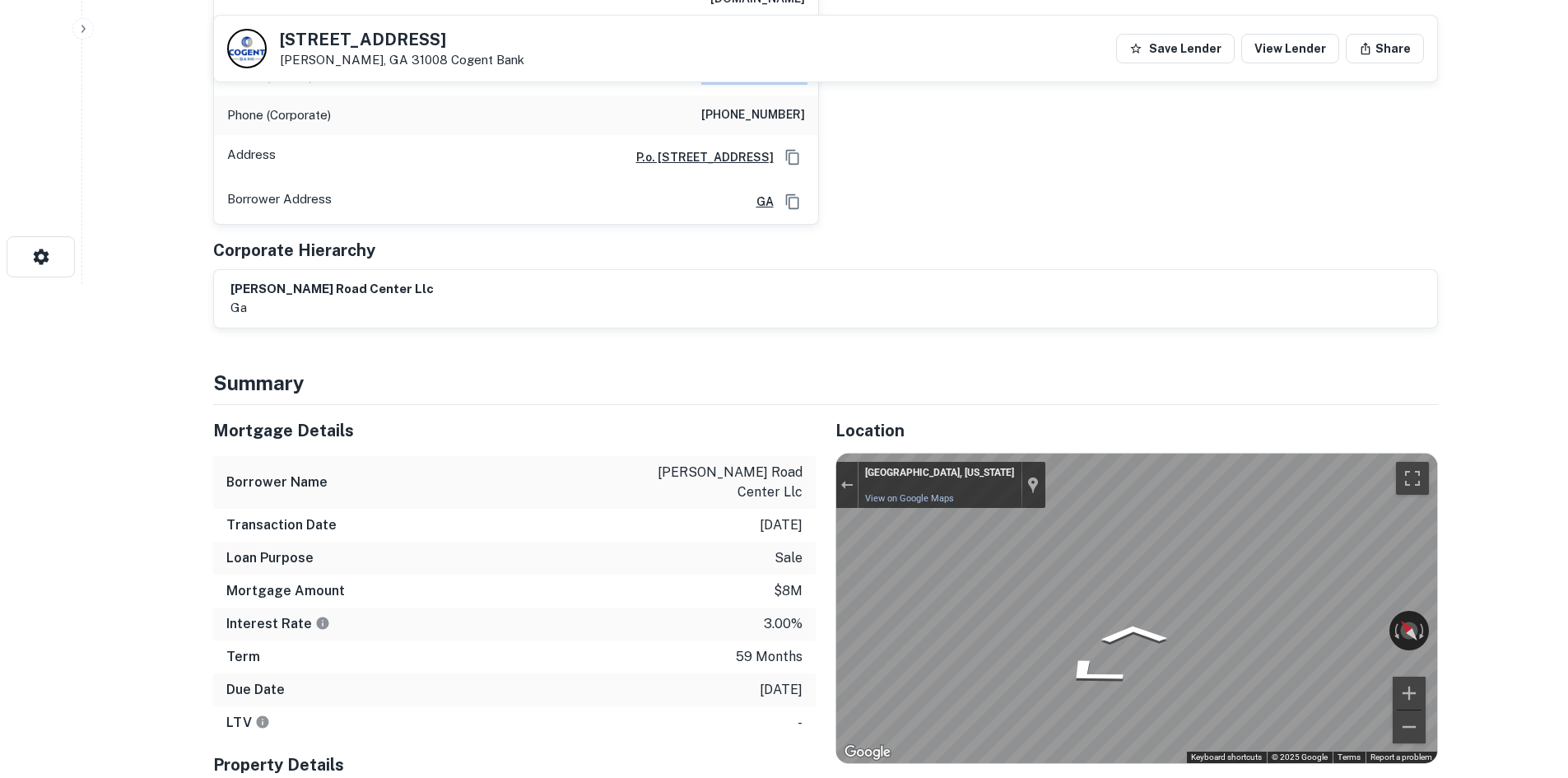
click at [636, 600] on div "Mortgage Details Borrower Name [PERSON_NAME] road center llc Transaction Date […" at bounding box center [816, 680] width 1245 height 550
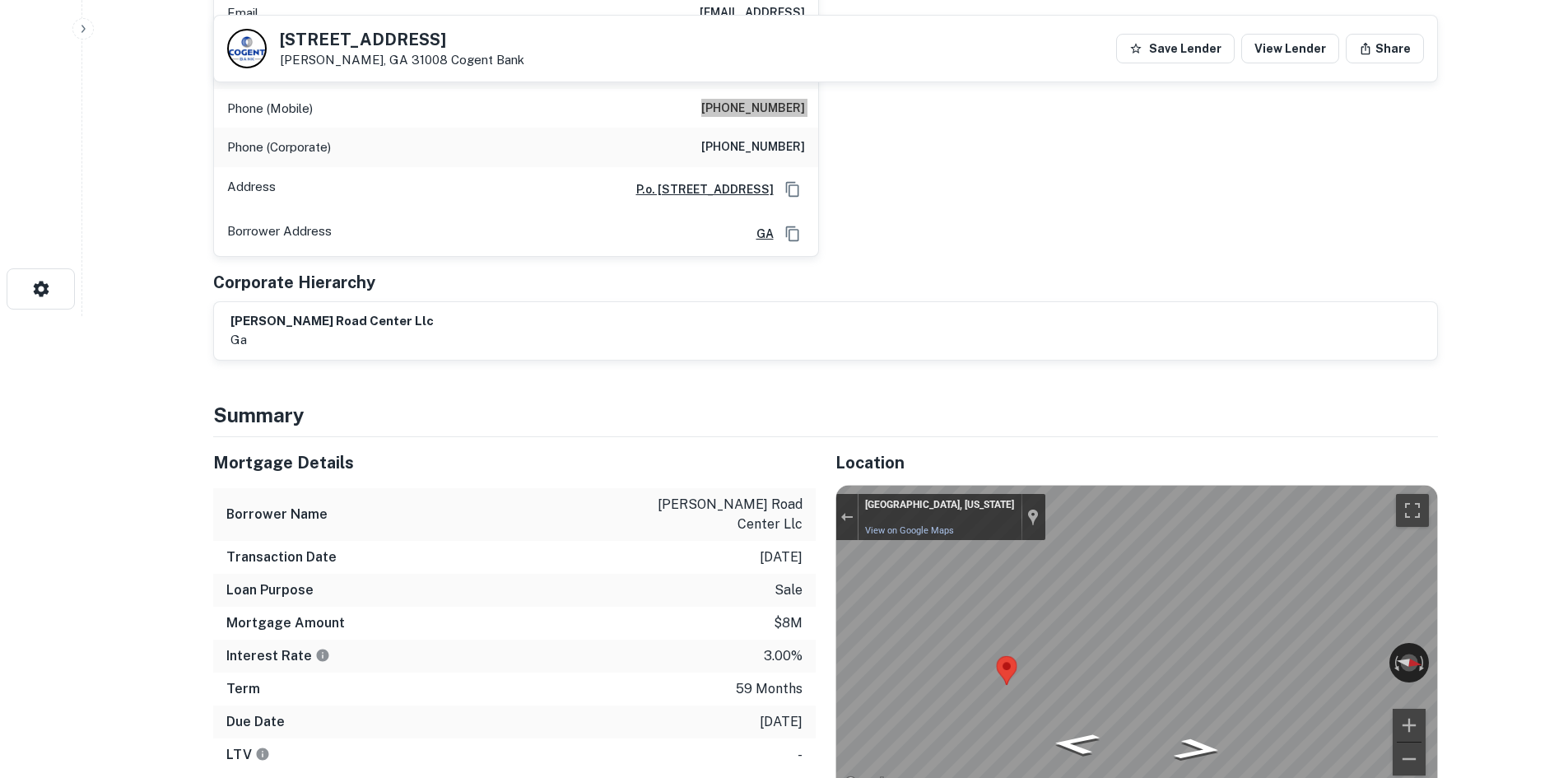
scroll to position [0, 0]
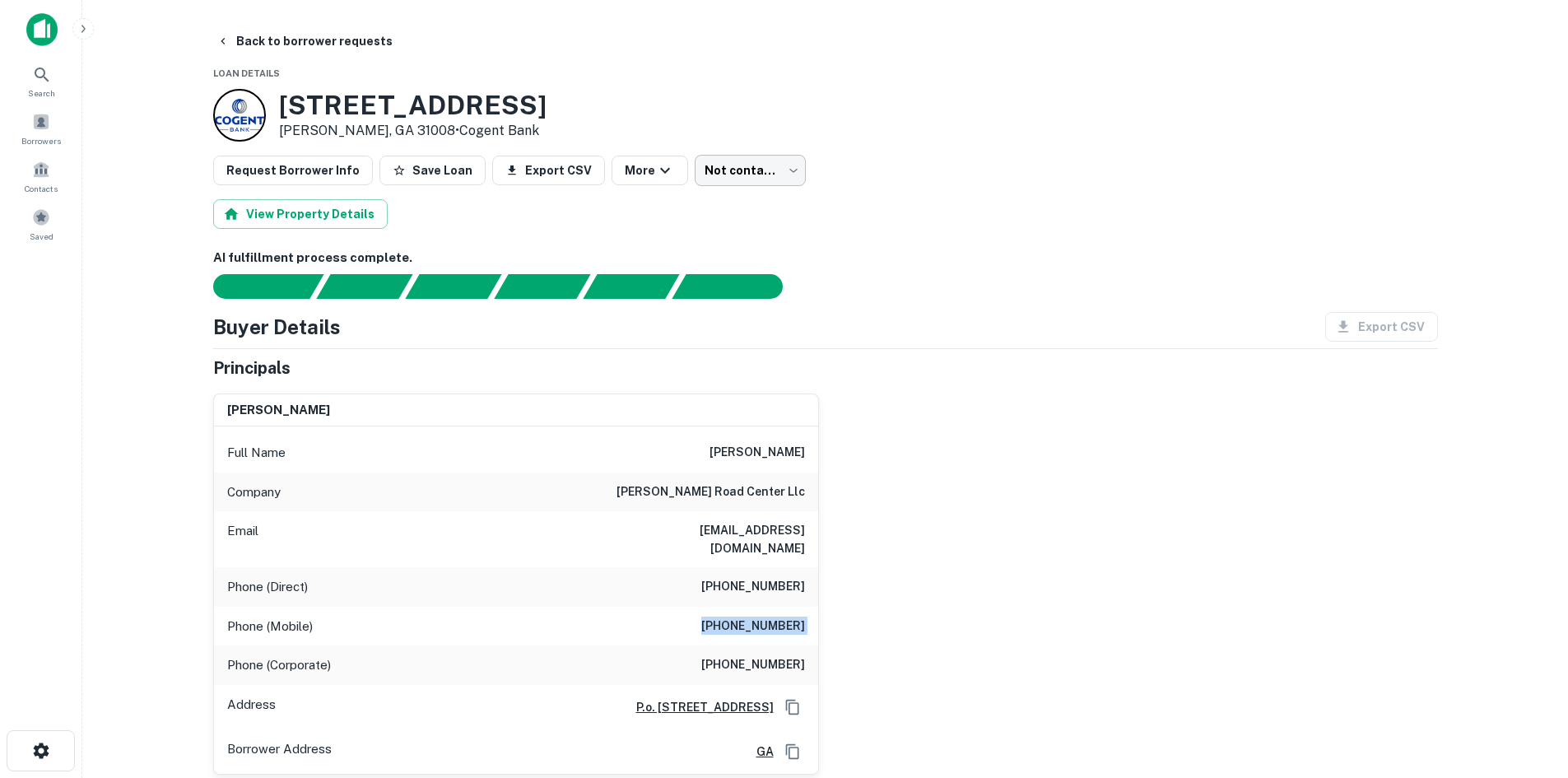
click at [753, 177] on body "Search Borrowers Contacts Saved Back to borrower requests Loan Details [STREET_…" at bounding box center [784, 389] width 1568 height 778
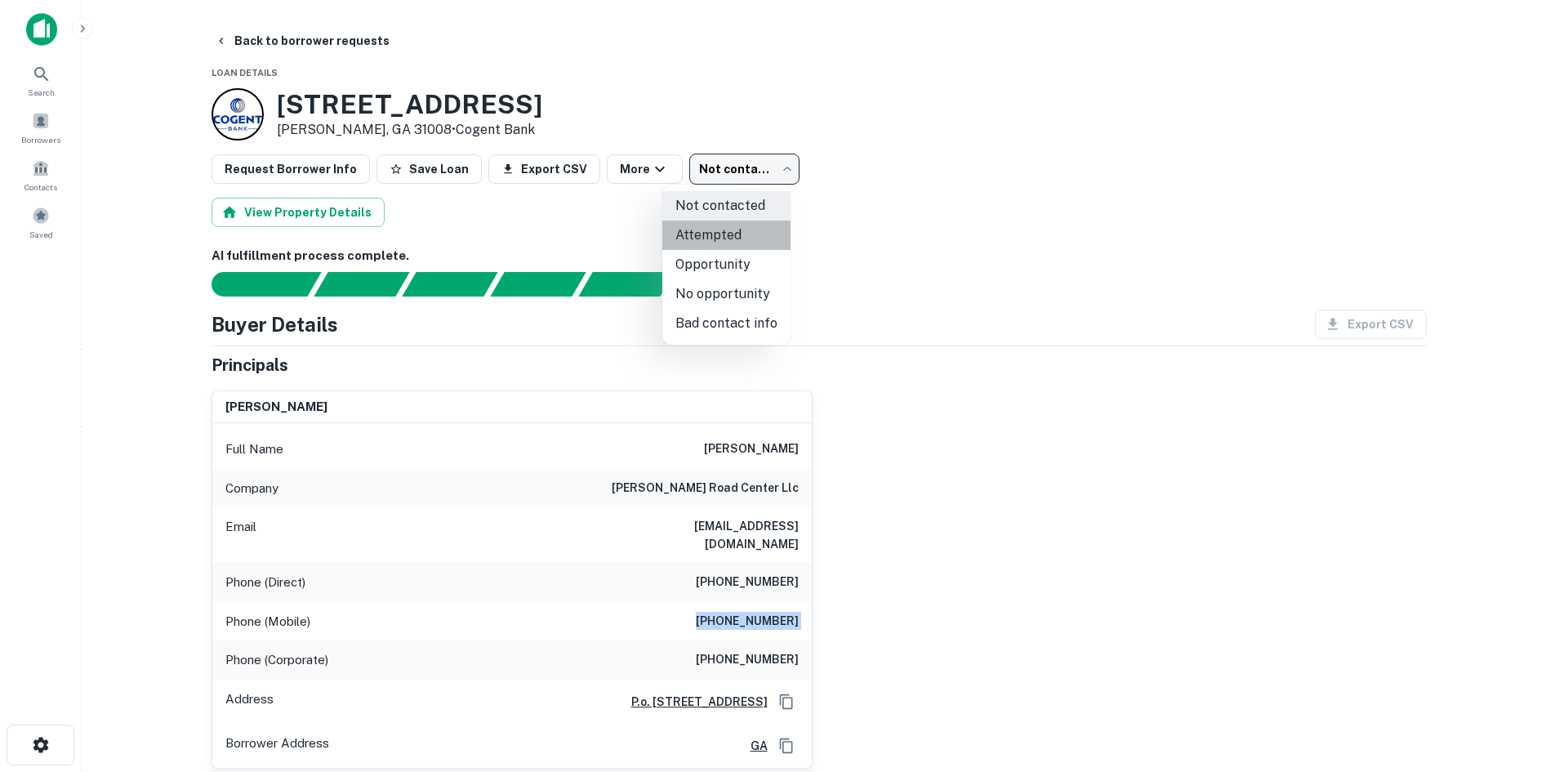
click at [733, 227] on li "Attempted" at bounding box center [725, 235] width 128 height 29
type input "*********"
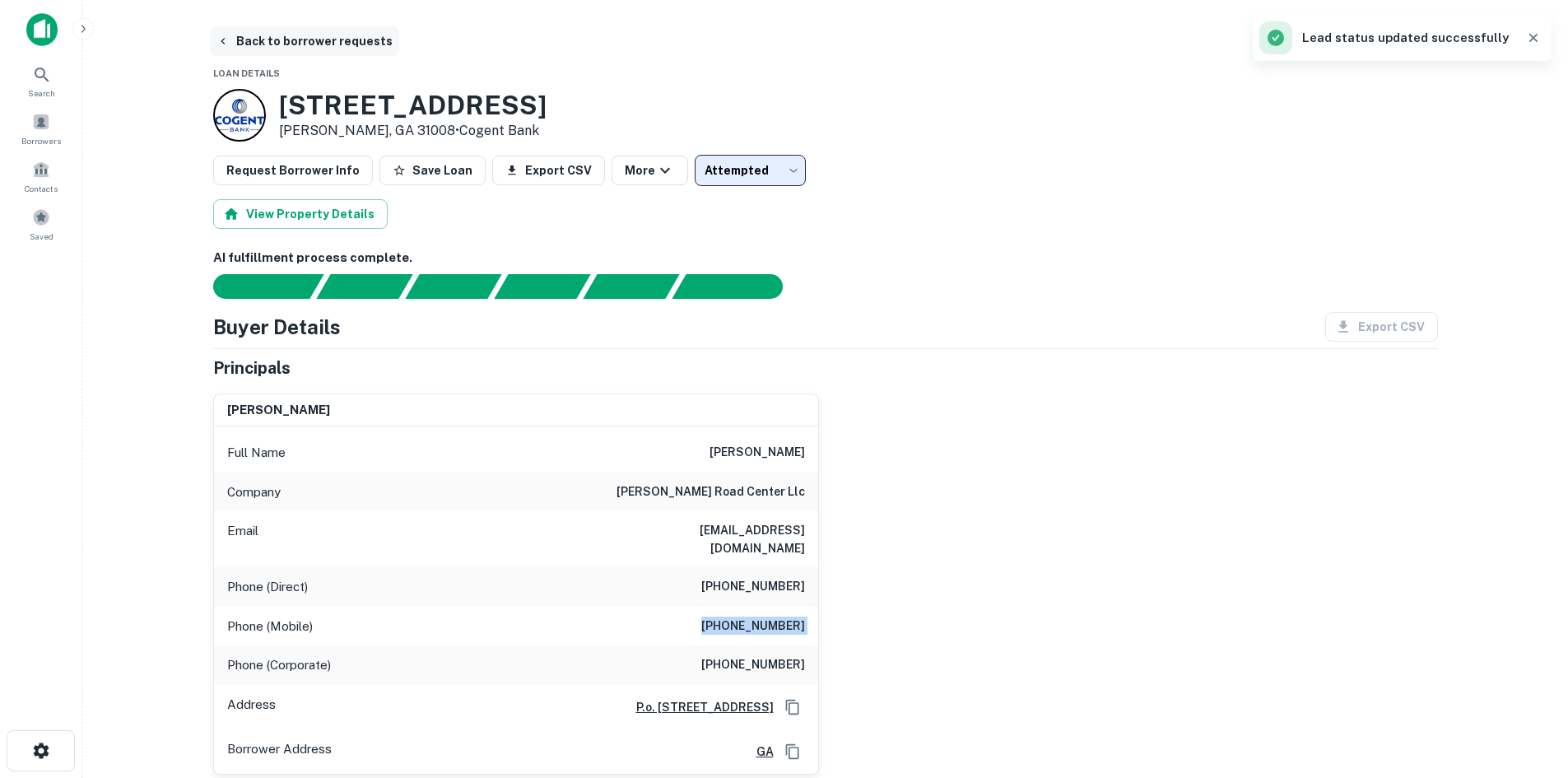
click at [327, 44] on button "Back to borrower requests" at bounding box center [304, 41] width 189 height 30
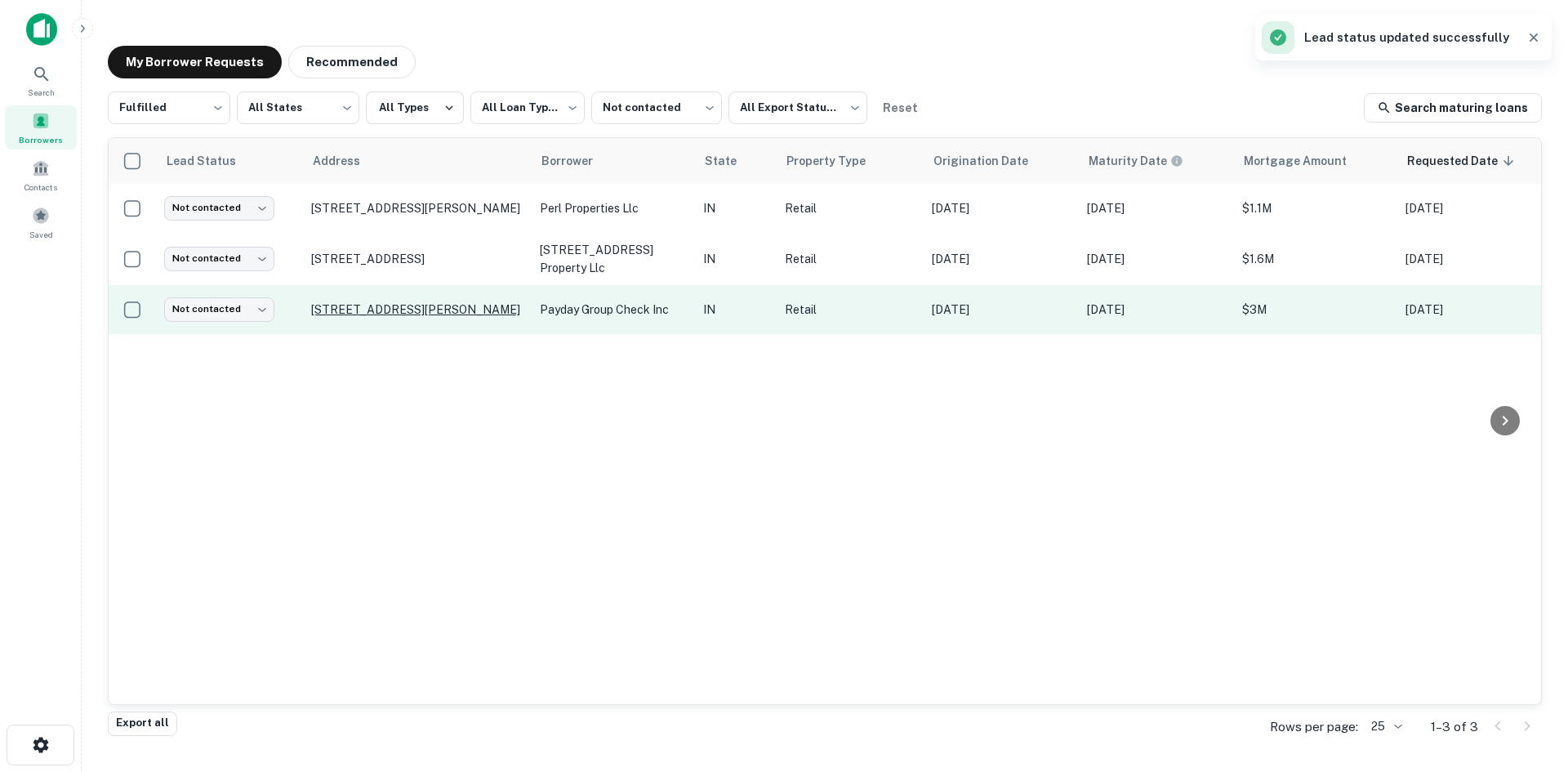
click at [312, 312] on p "[STREET_ADDRESS][PERSON_NAME]" at bounding box center [417, 309] width 213 height 14
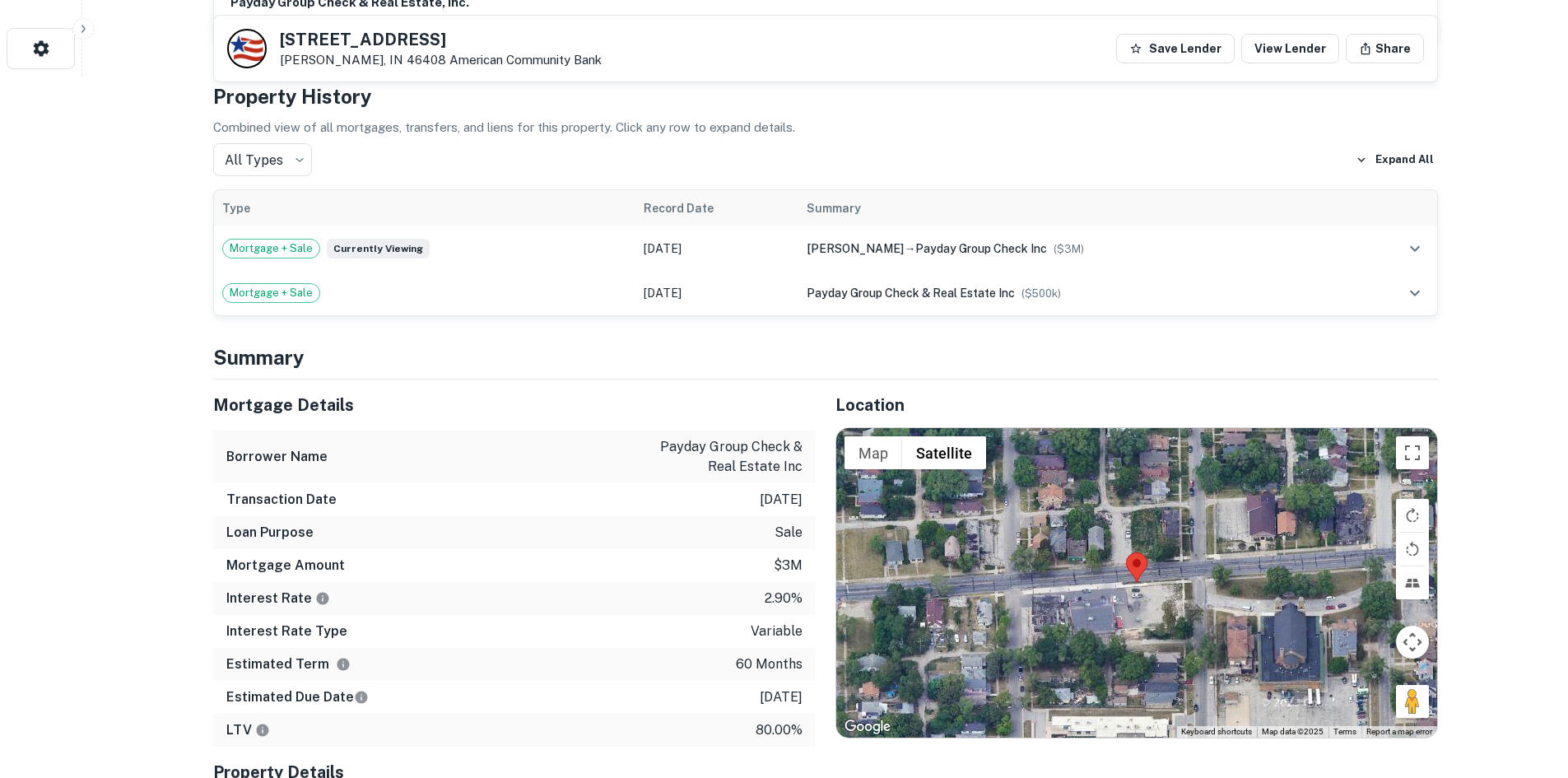
scroll to position [823, 0]
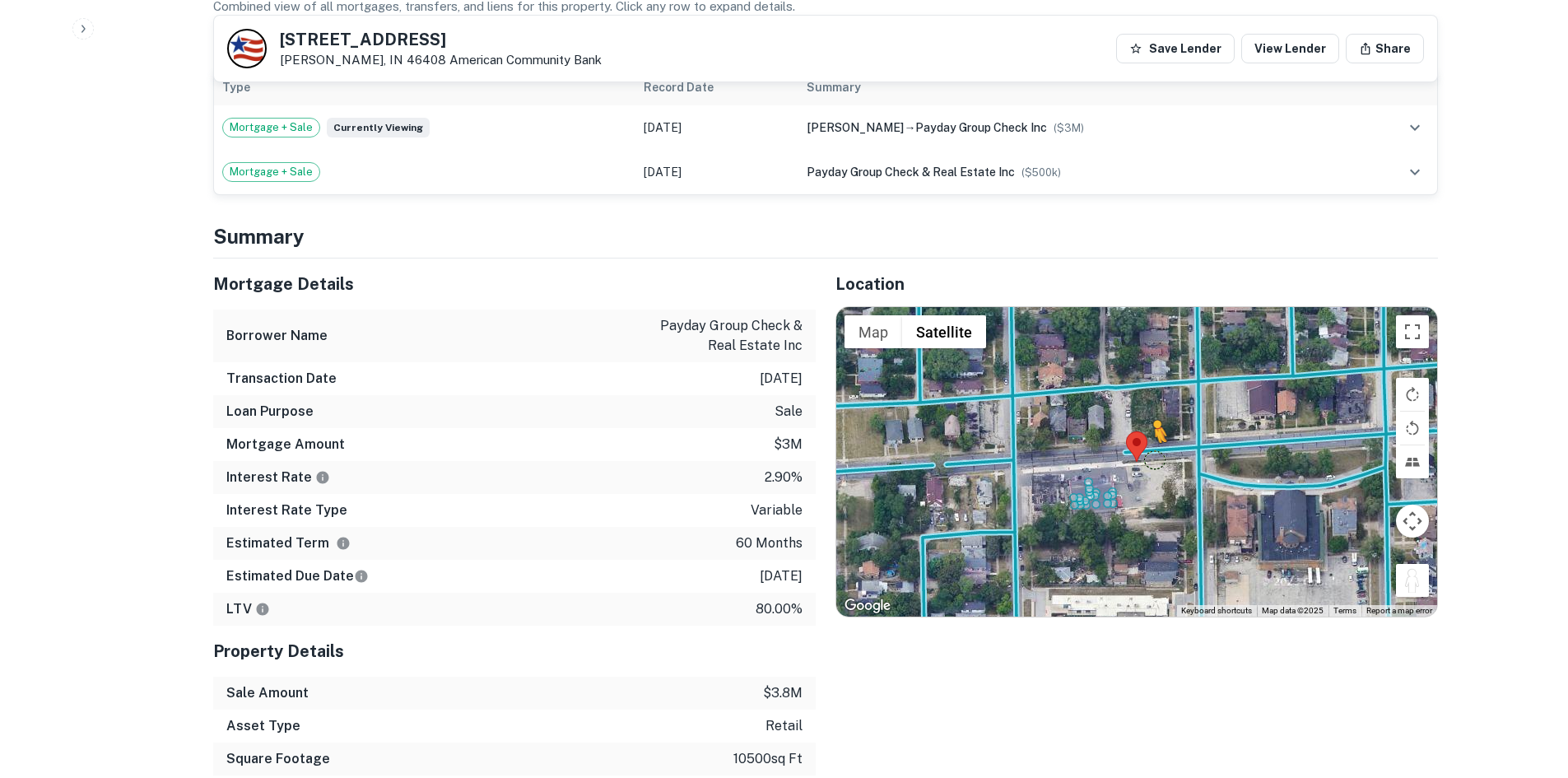
drag, startPoint x: 1409, startPoint y: 569, endPoint x: 1152, endPoint y: 436, distance: 289.4
click at [1152, 436] on div "To activate drag with keyboard, press Alt + Enter. Once in keyboard drag state,…" at bounding box center [1137, 462] width 601 height 310
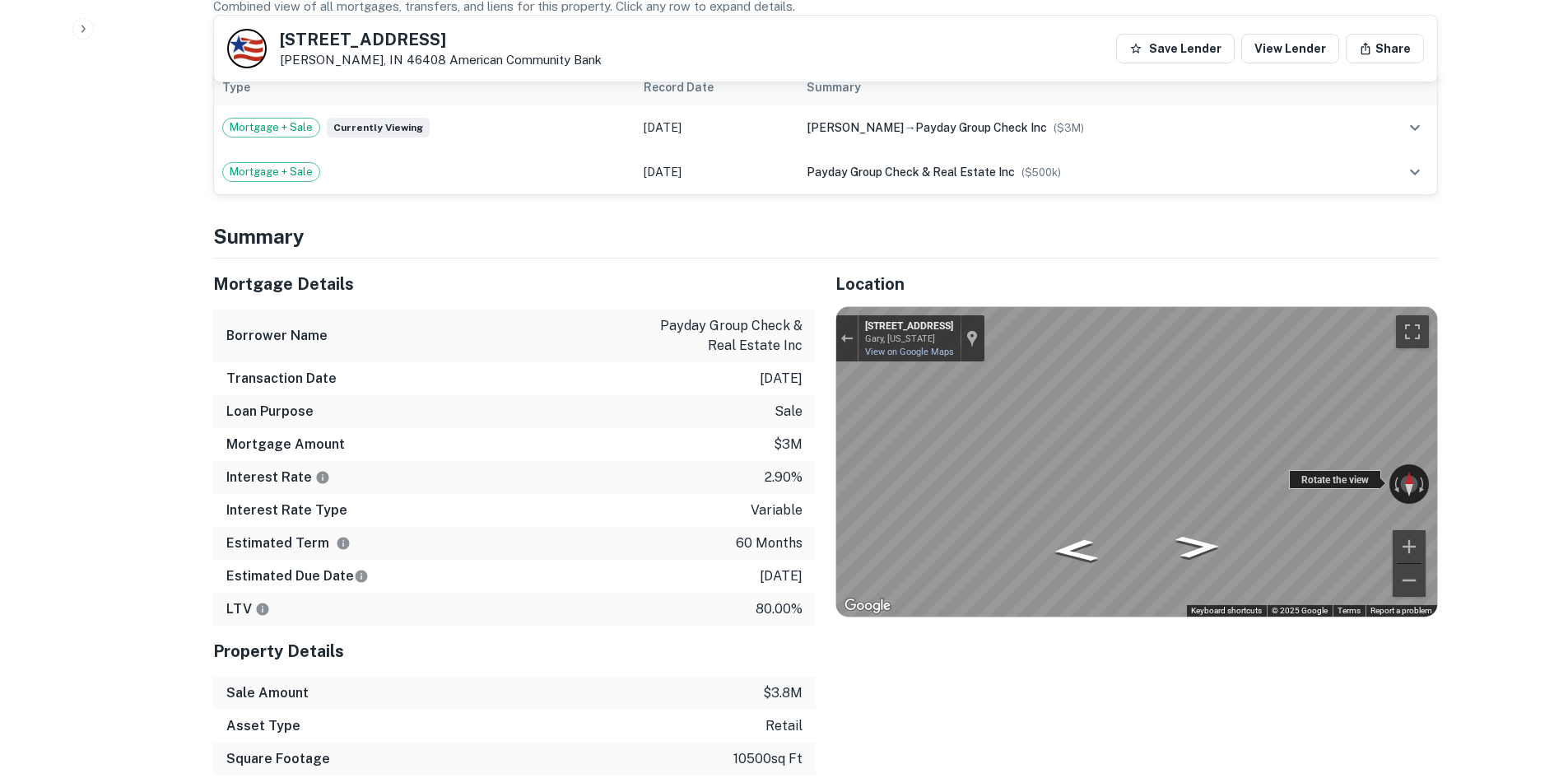
click at [1304, 462] on div "← Move left → Move right ↑ Move up ↓ Move down + Zoom in - Zoom out [STREET_ADD…" at bounding box center [1137, 462] width 601 height 310
click at [1304, 454] on div "← Move left → Move right ↑ Move up ↓ Move down + Zoom in - Zoom out [STREET_ADD…" at bounding box center [1137, 462] width 601 height 310
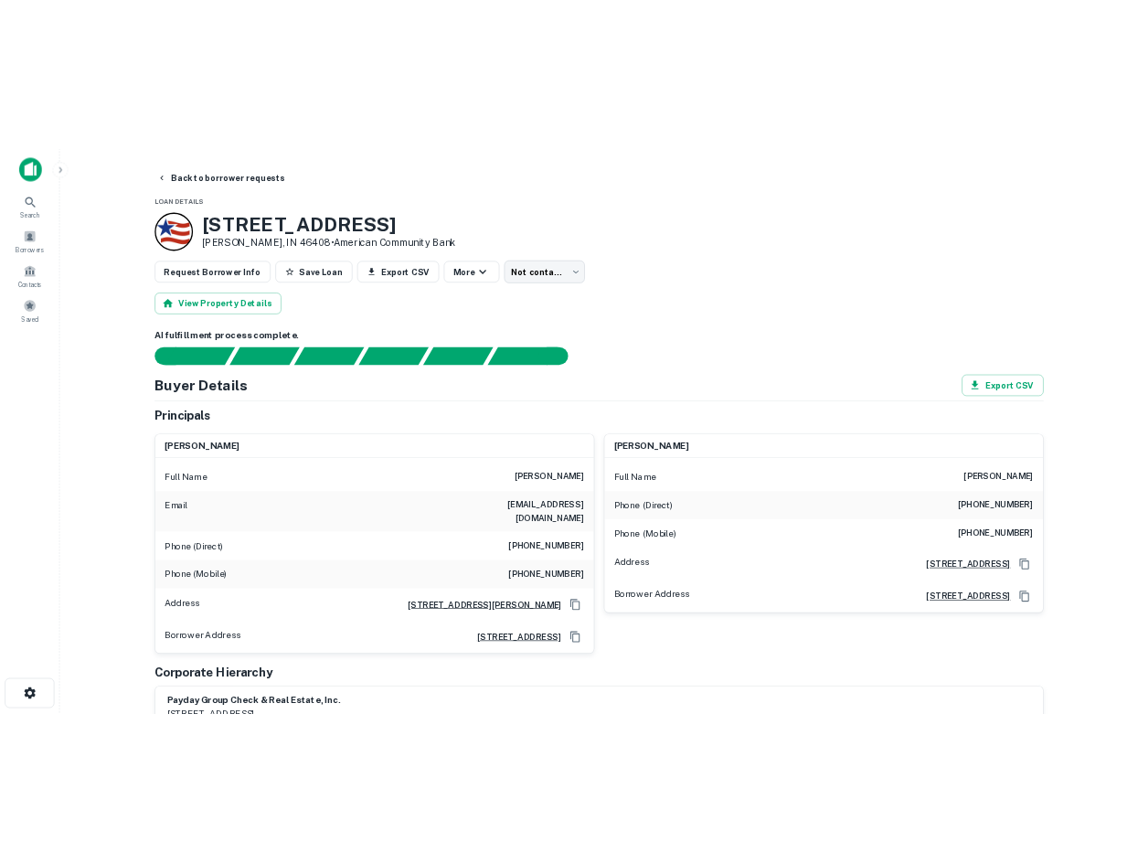
scroll to position [0, 0]
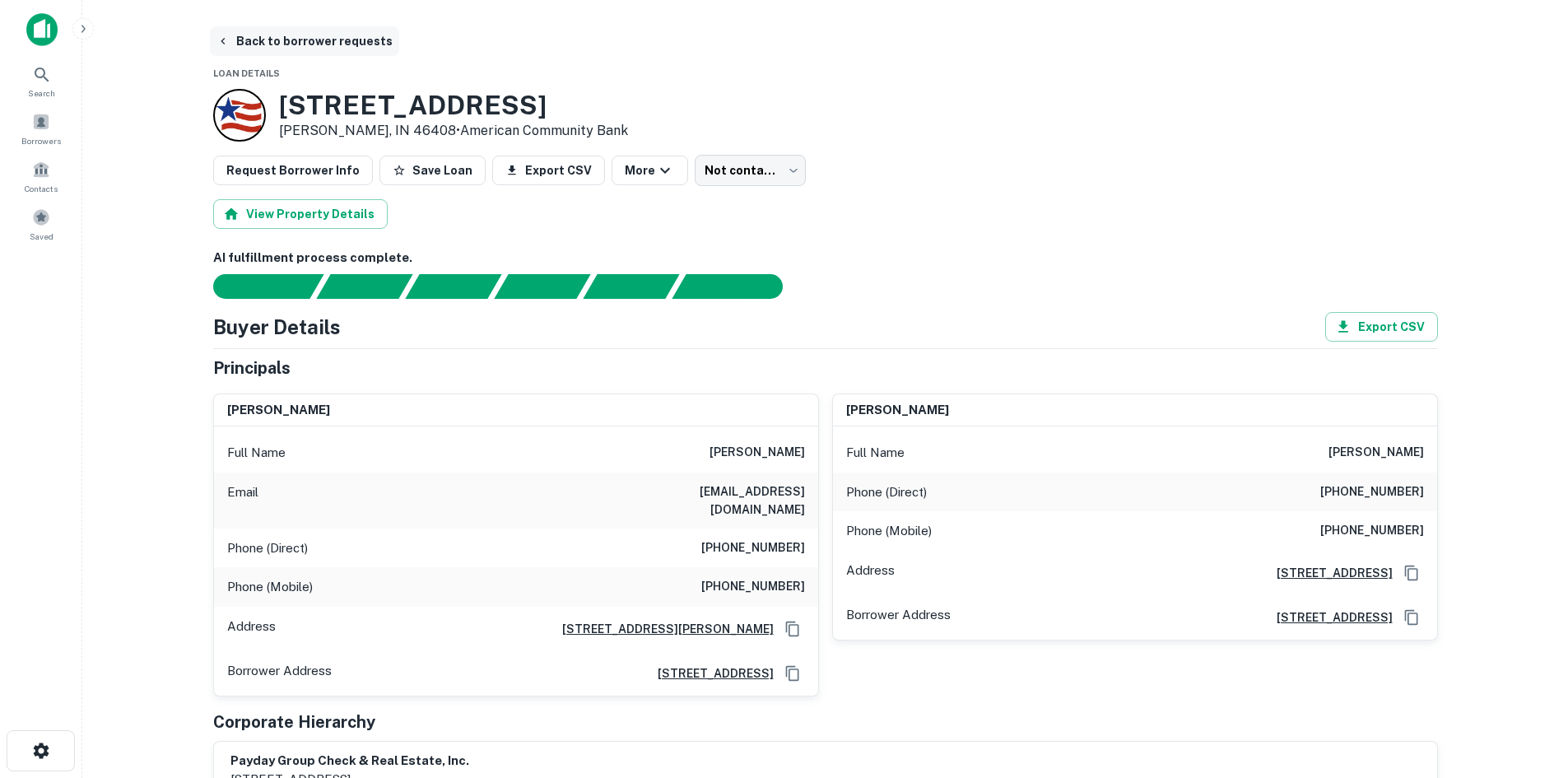
click at [328, 38] on button "Back to borrower requests" at bounding box center [304, 41] width 189 height 30
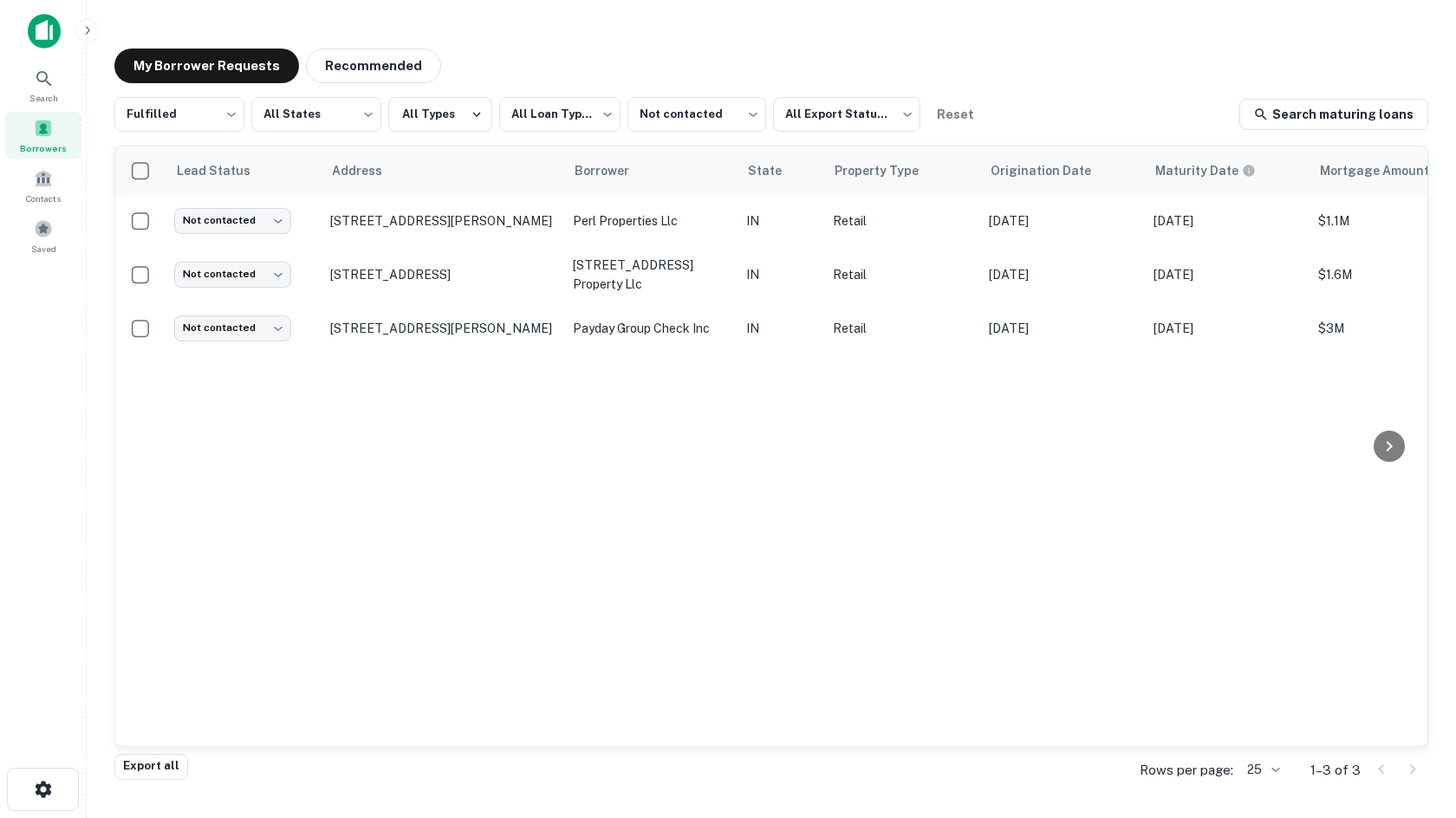
click at [373, 801] on main "**********" at bounding box center [771, 409] width 1369 height 818
click at [553, 797] on main "**********" at bounding box center [771, 409] width 1369 height 818
click at [69, 138] on div "Borrowers" at bounding box center [43, 135] width 76 height 46
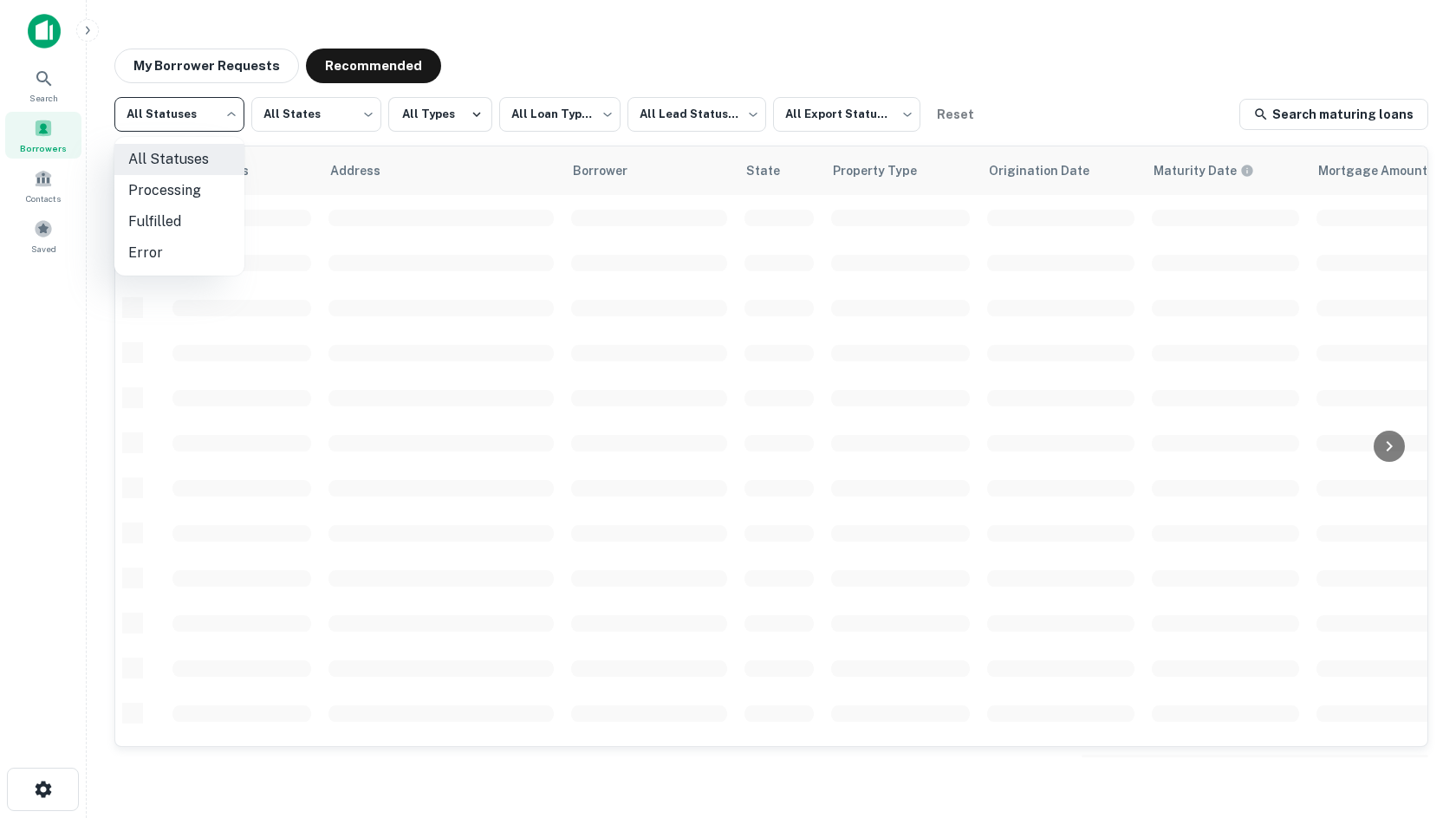
click at [214, 126] on body "**********" at bounding box center [728, 409] width 1456 height 818
click at [224, 228] on li "Fulfilled" at bounding box center [179, 222] width 130 height 31
type input "*********"
click at [706, 84] on div "**********" at bounding box center [771, 403] width 1341 height 736
click at [693, 102] on body "**********" at bounding box center [728, 409] width 1456 height 818
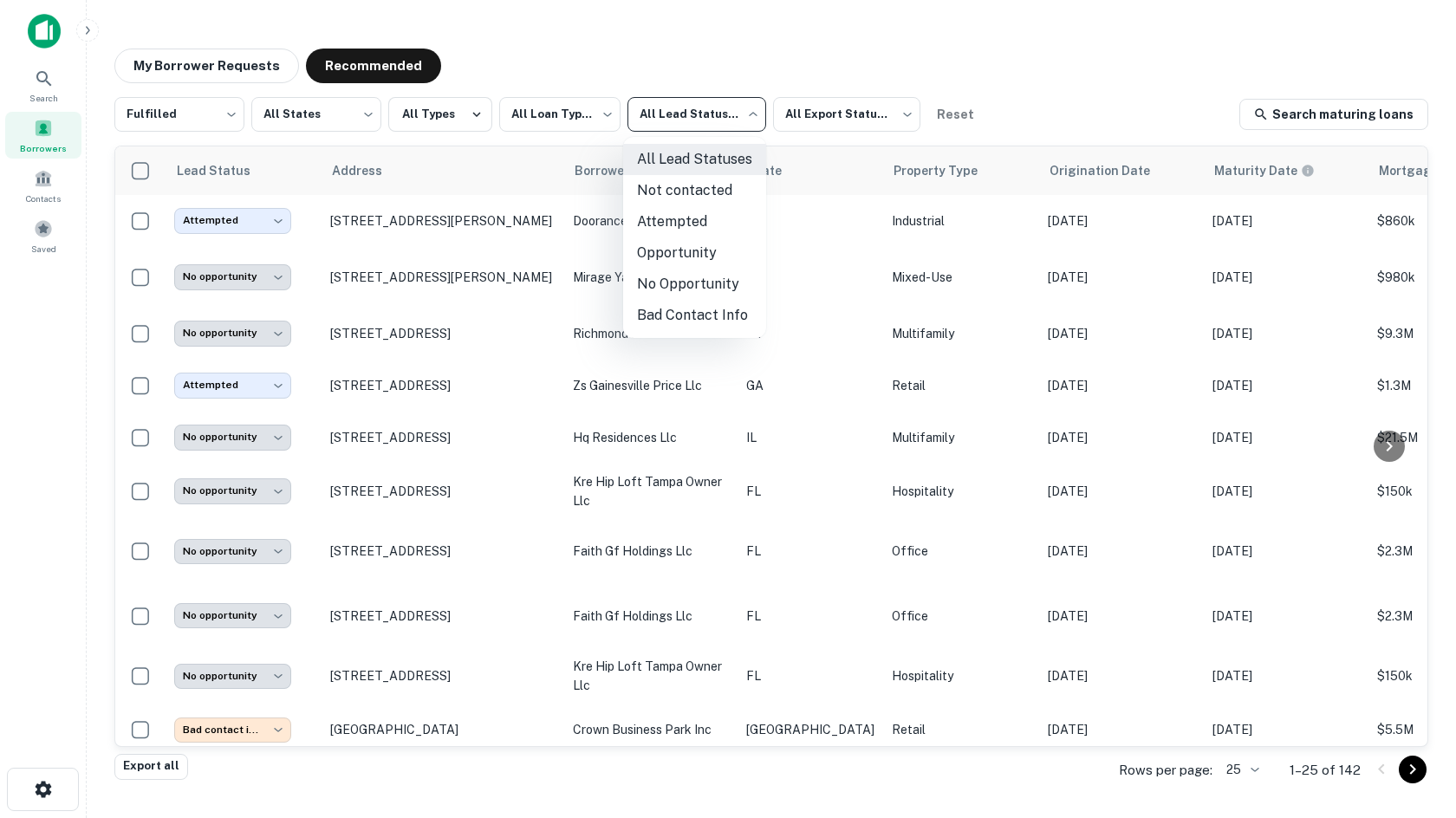
click at [699, 195] on li "Not contacted" at bounding box center [694, 191] width 143 height 31
type input "****"
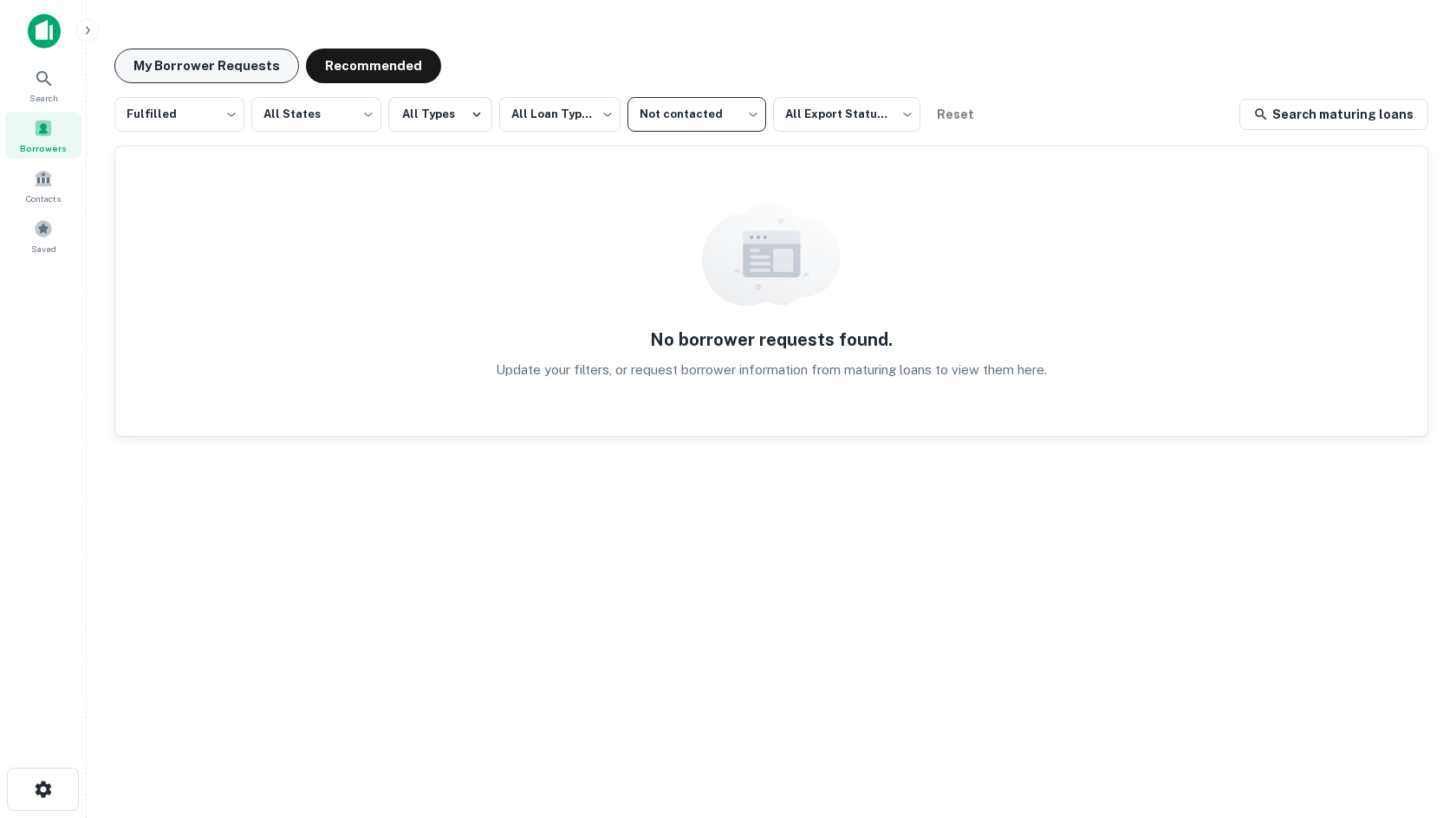
click at [209, 72] on button "My Borrower Requests" at bounding box center [207, 65] width 185 height 35
